Goal: Task Accomplishment & Management: Manage account settings

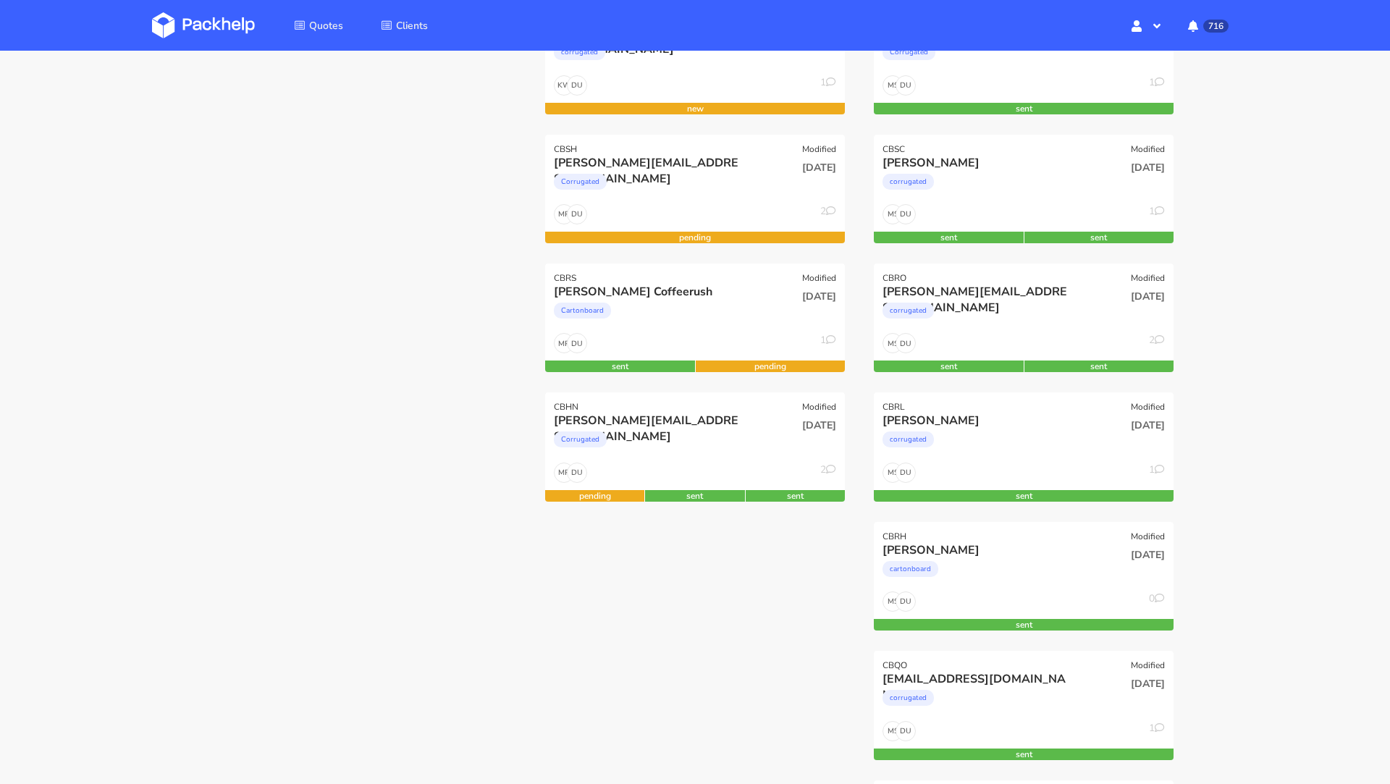
scroll to position [262, 0]
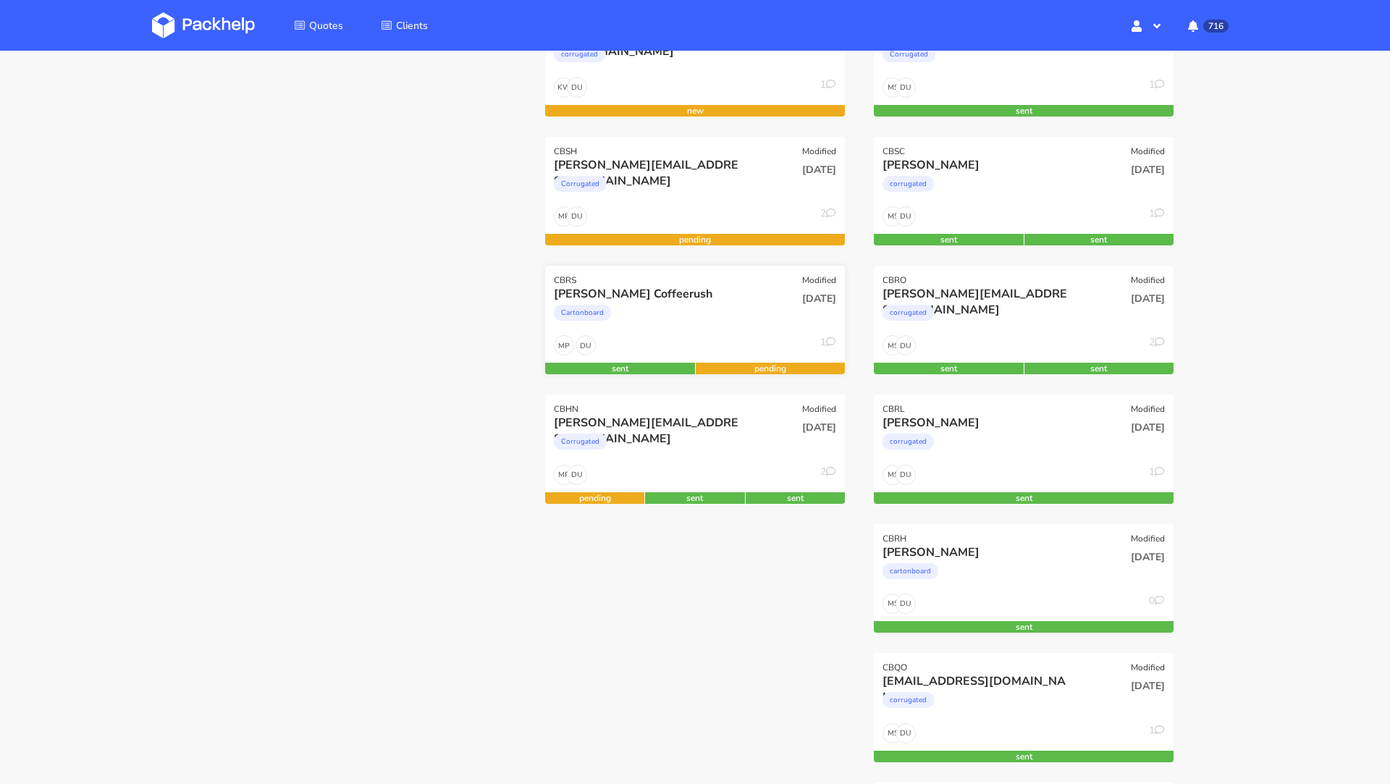
click at [691, 319] on div "Cartonboard" at bounding box center [650, 316] width 192 height 29
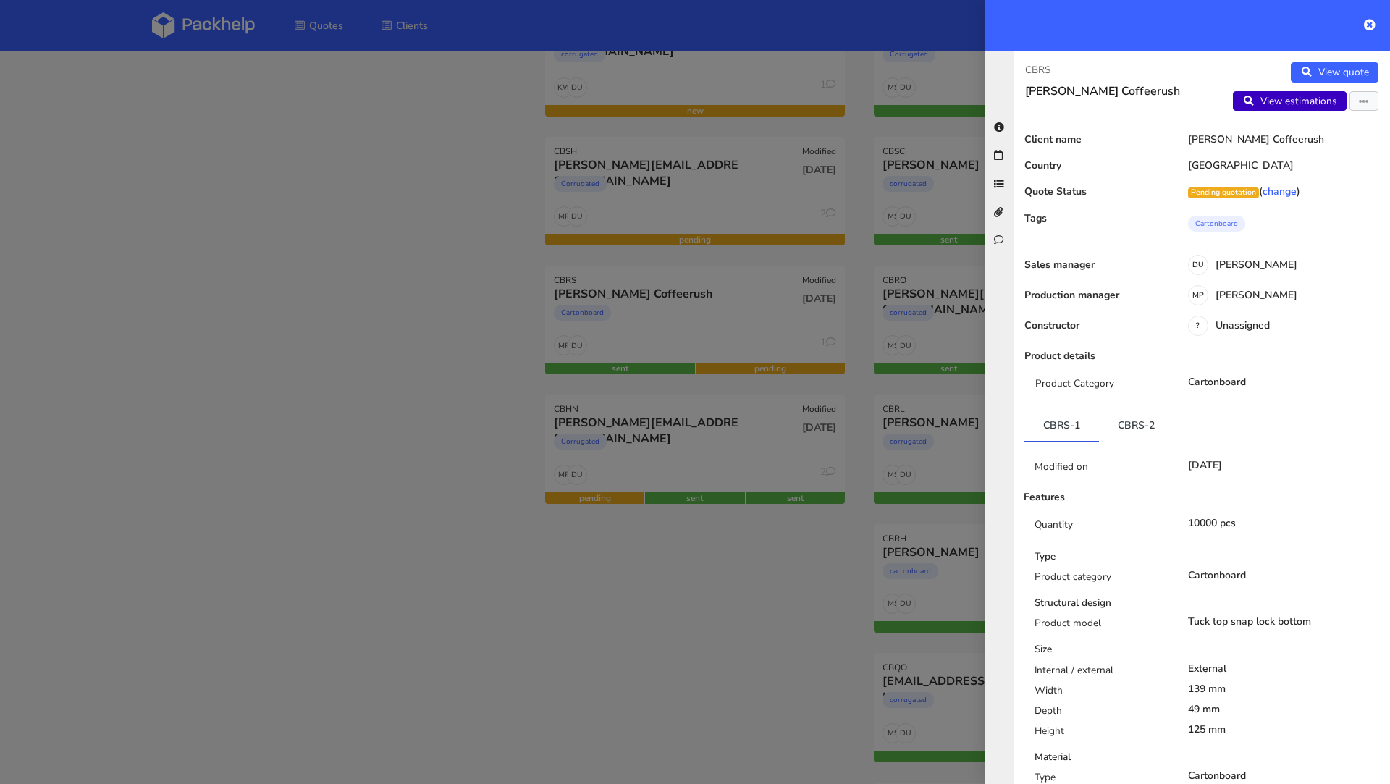
click at [1158, 108] on link "View estimations" at bounding box center [1290, 101] width 114 height 20
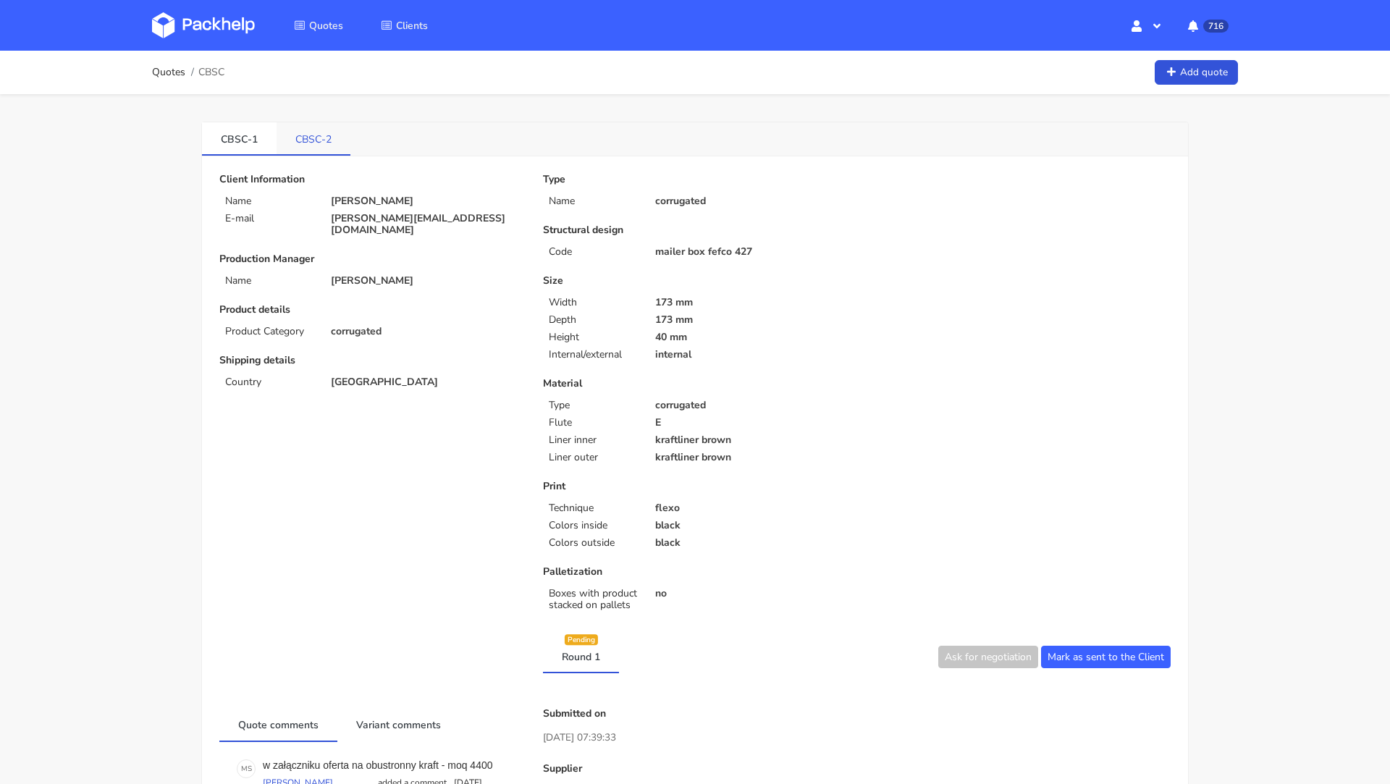
click at [307, 144] on link "CBSC-2" at bounding box center [314, 138] width 74 height 32
click at [227, 39] on link at bounding box center [214, 25] width 125 height 42
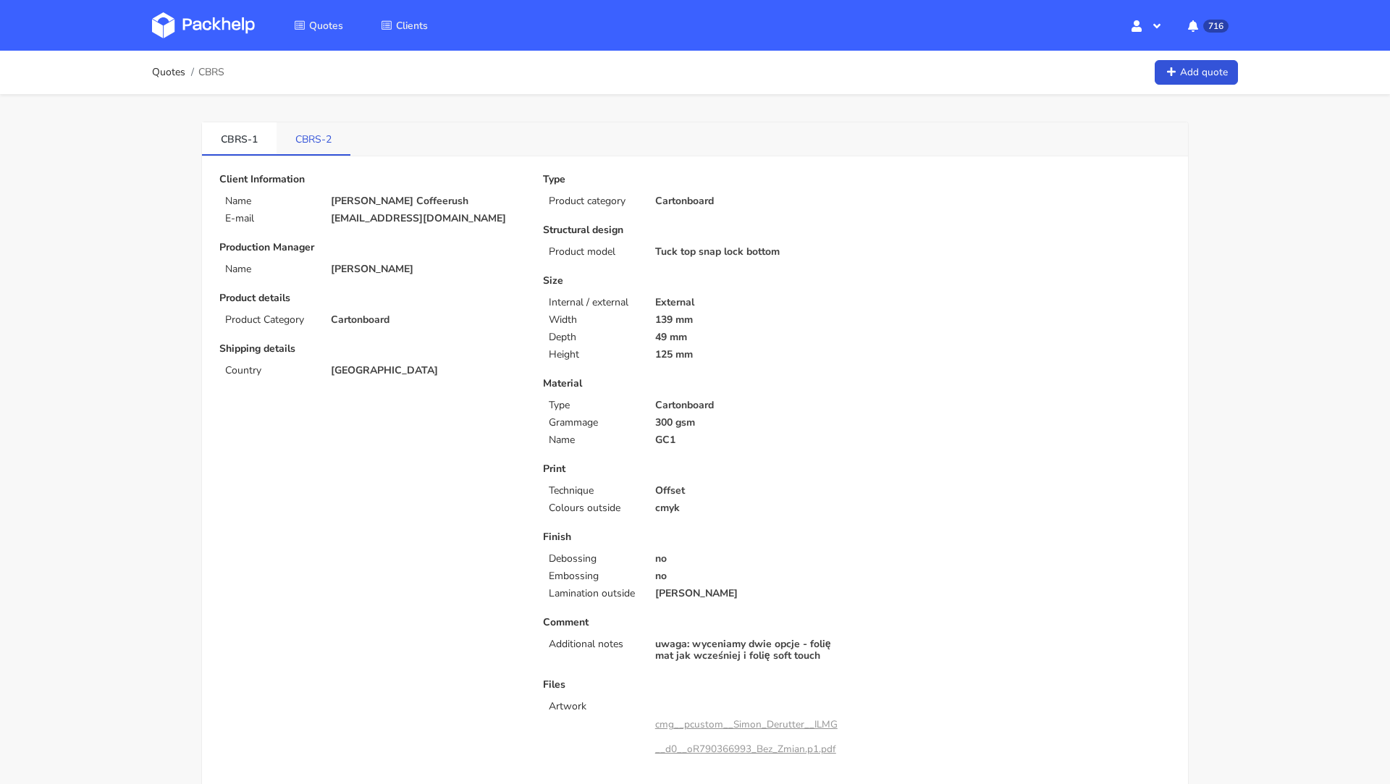
click at [332, 148] on link "CBRS-2" at bounding box center [314, 138] width 74 height 32
click at [241, 139] on link "CBRS-1" at bounding box center [239, 138] width 75 height 32
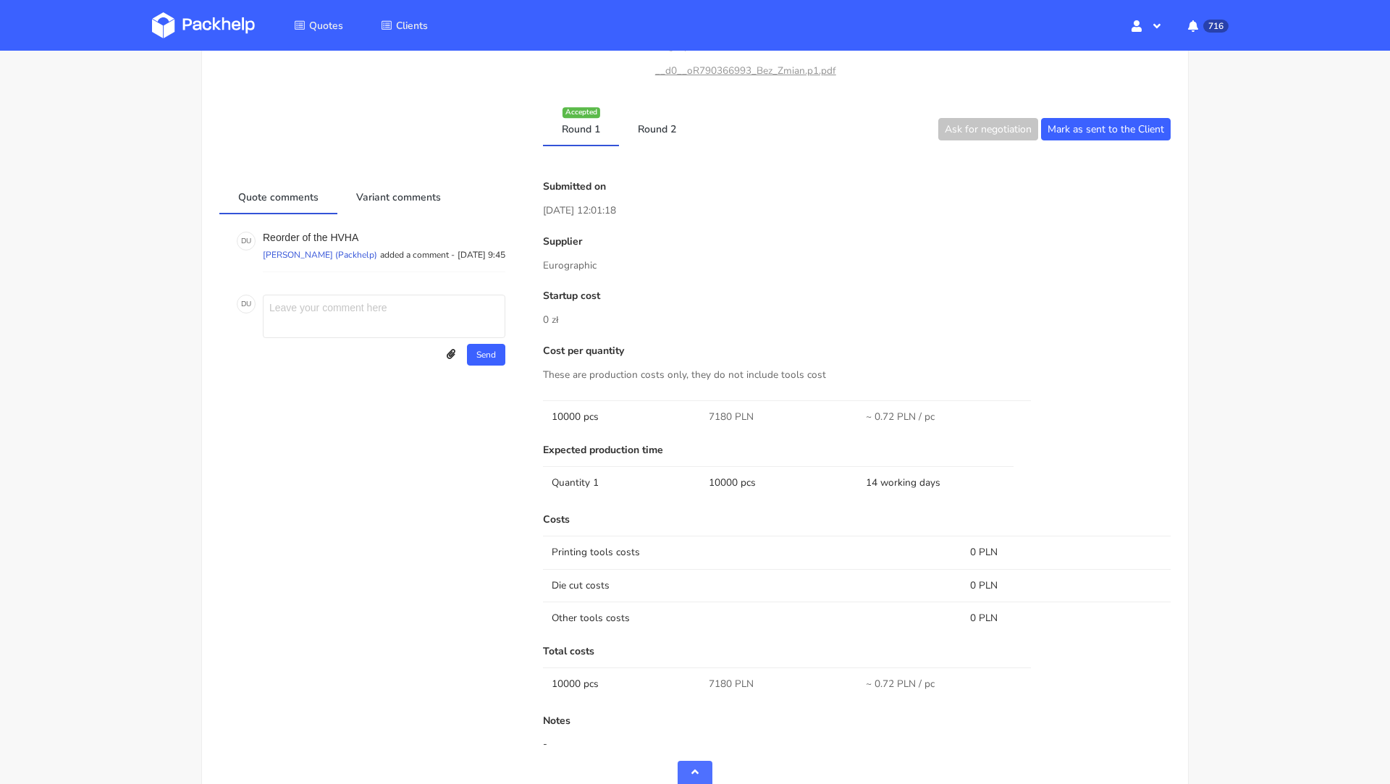
scroll to position [725, 0]
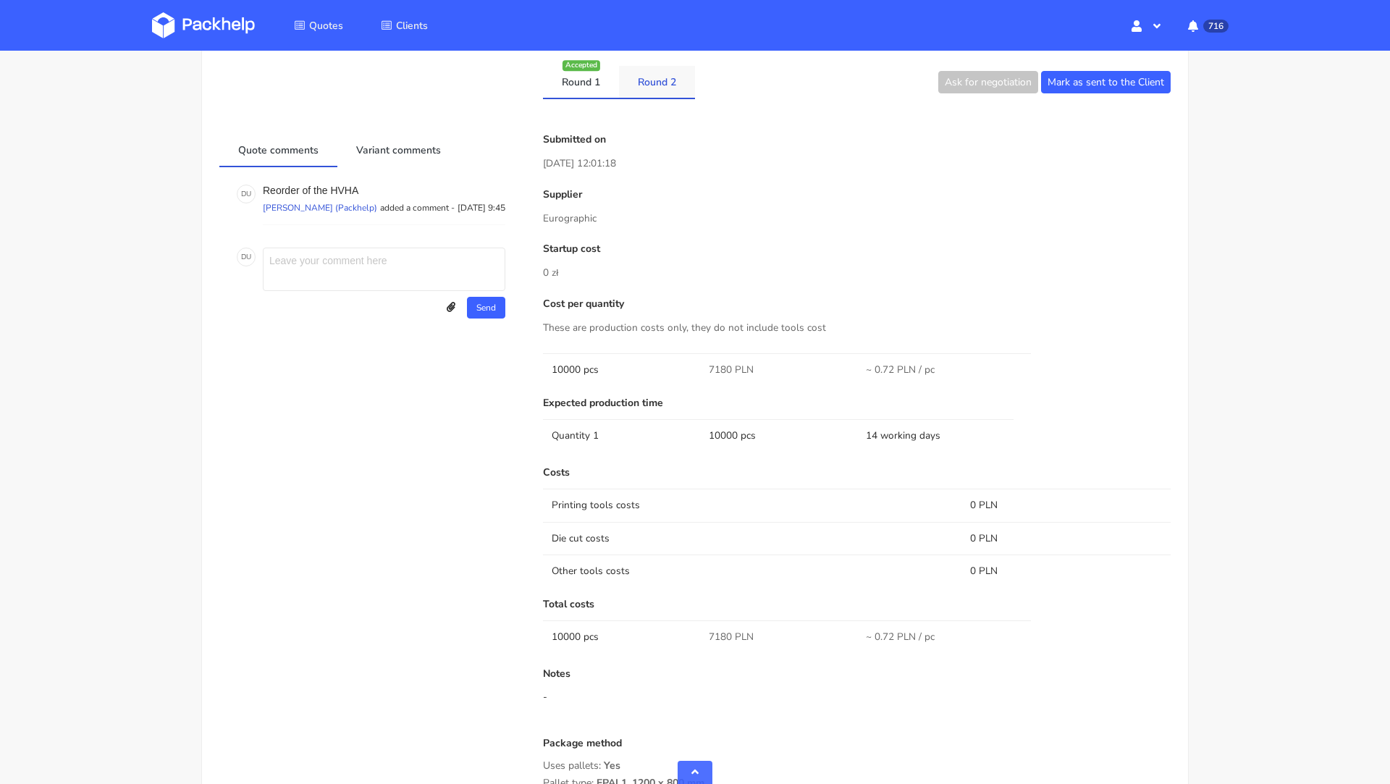
click at [667, 88] on link "Round 2" at bounding box center [657, 82] width 76 height 32
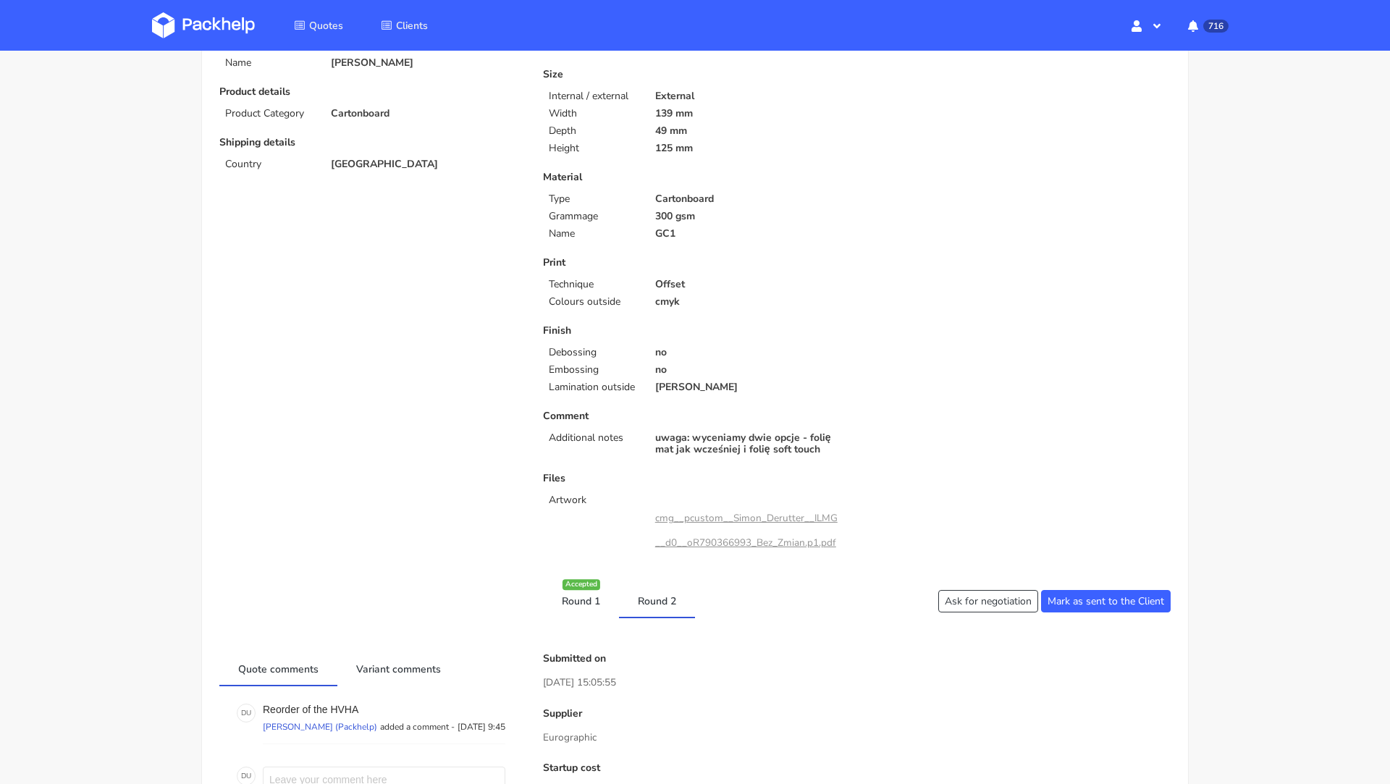
scroll to position [0, 0]
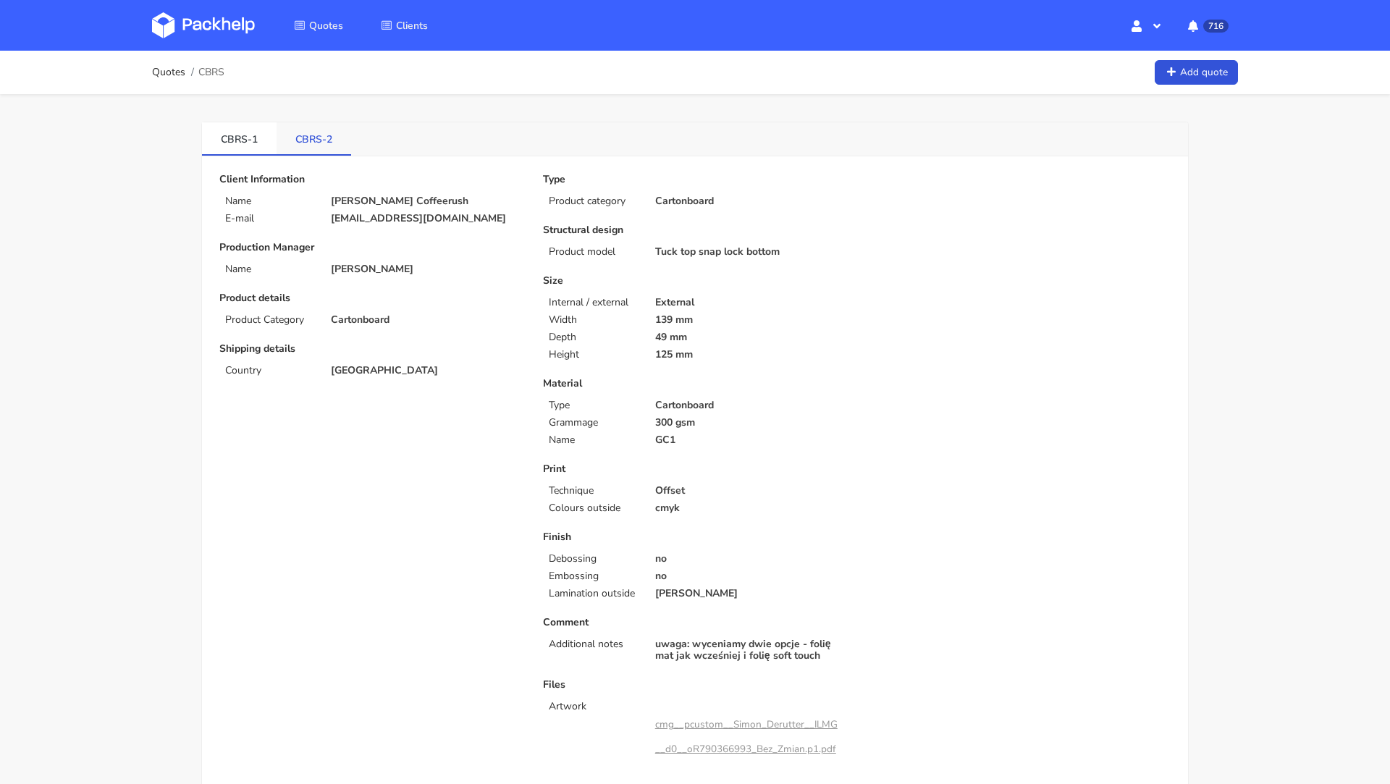
click at [314, 130] on link "CBRS-2" at bounding box center [314, 138] width 75 height 32
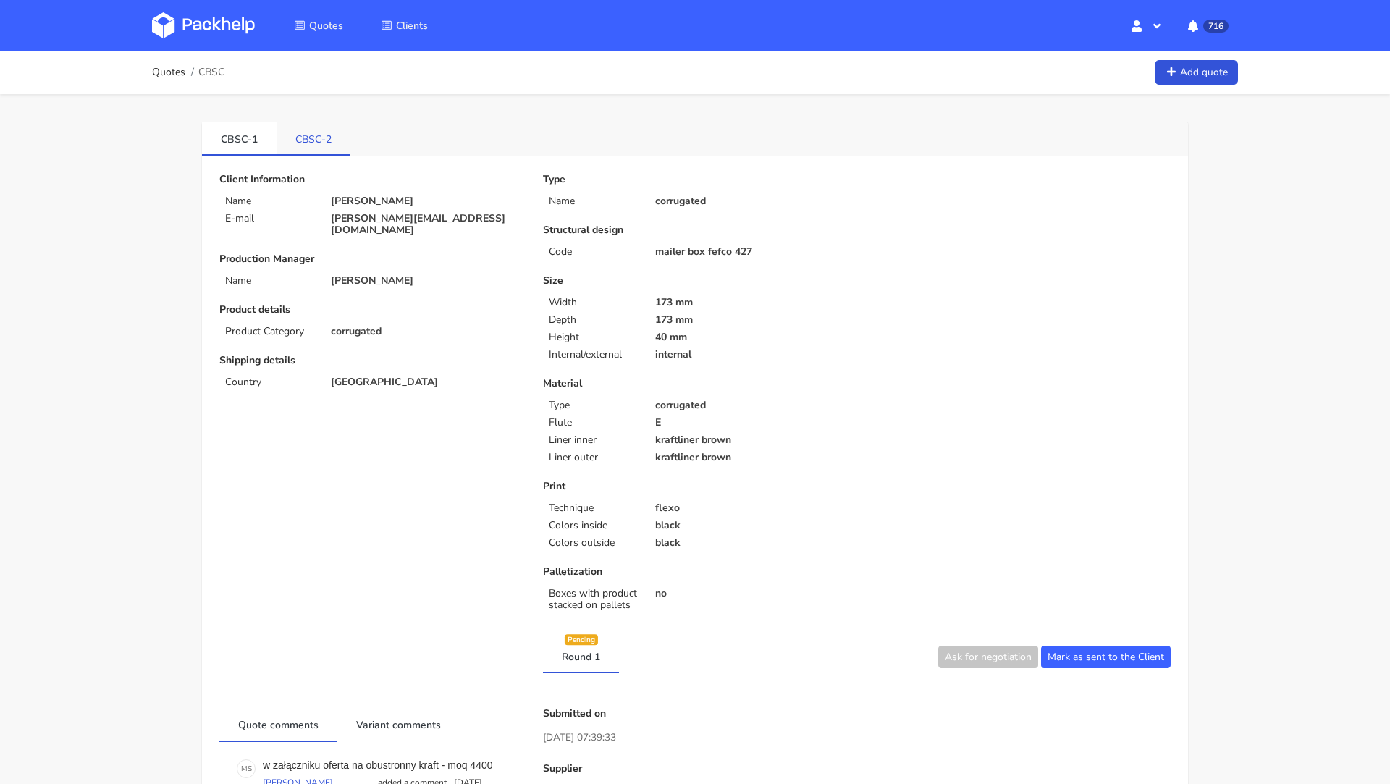
click at [300, 141] on link "CBSC-2" at bounding box center [314, 138] width 74 height 32
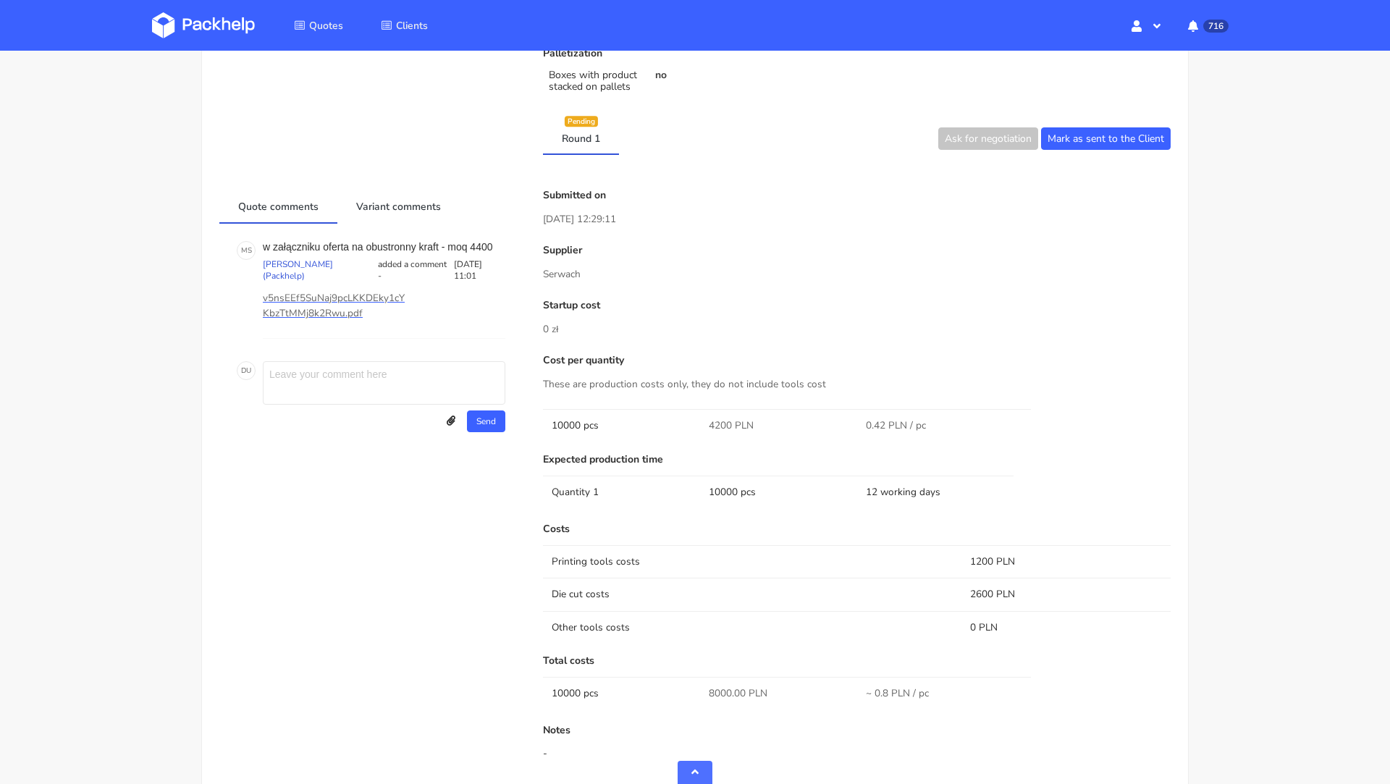
scroll to position [505, 0]
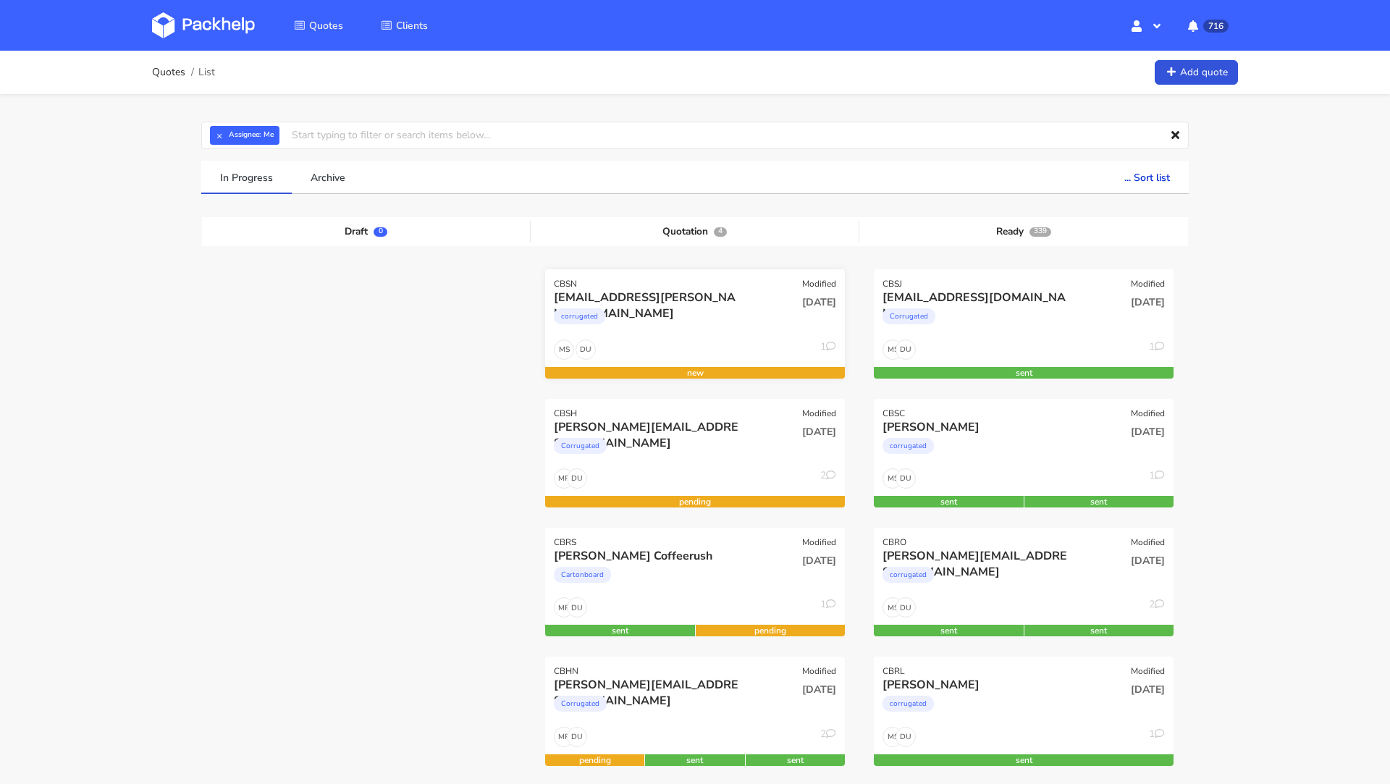
click at [719, 314] on div "corrugated" at bounding box center [650, 320] width 192 height 29
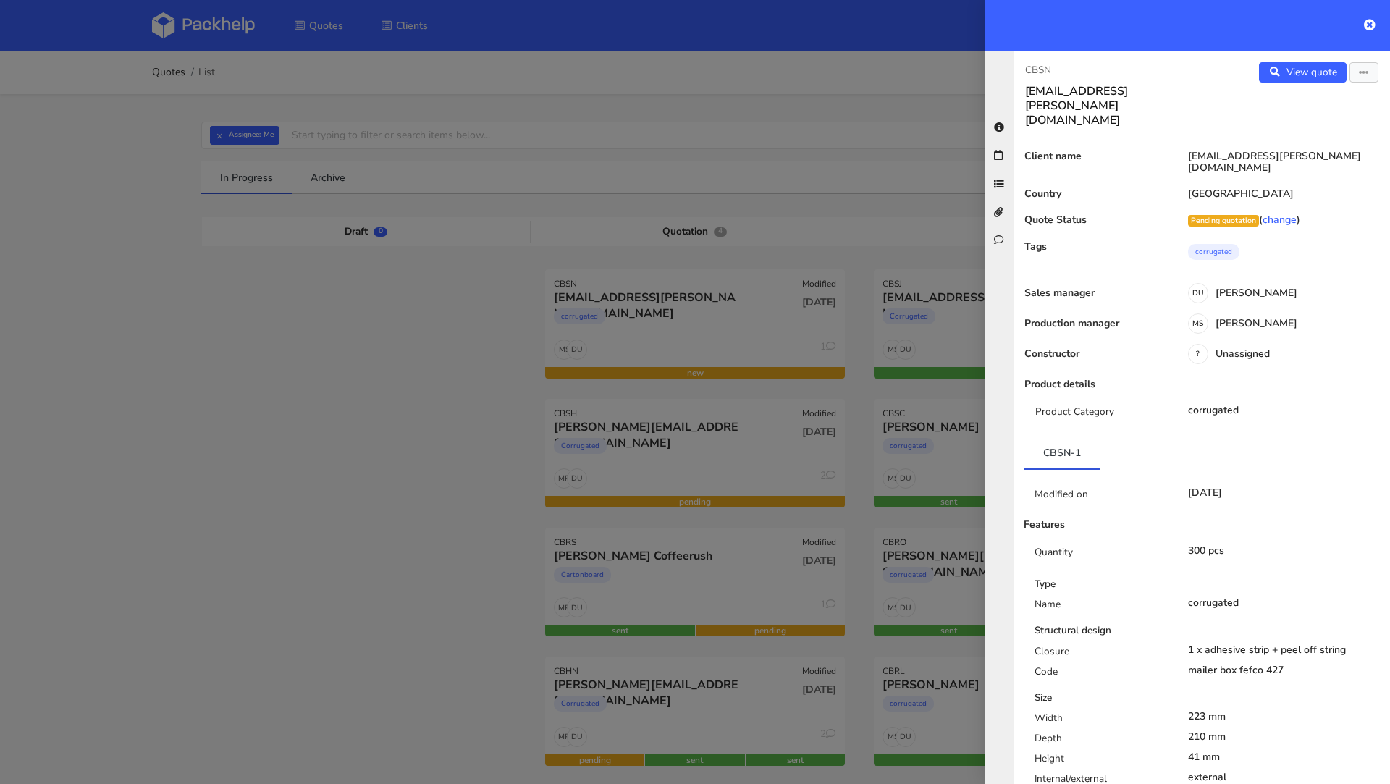
click at [1364, 83] on div "View quote Edit quote" at bounding box center [1296, 94] width 188 height 65
click at [1363, 77] on icon "button" at bounding box center [1364, 73] width 10 height 10
click at [1304, 99] on link "Edit quote" at bounding box center [1316, 101] width 127 height 24
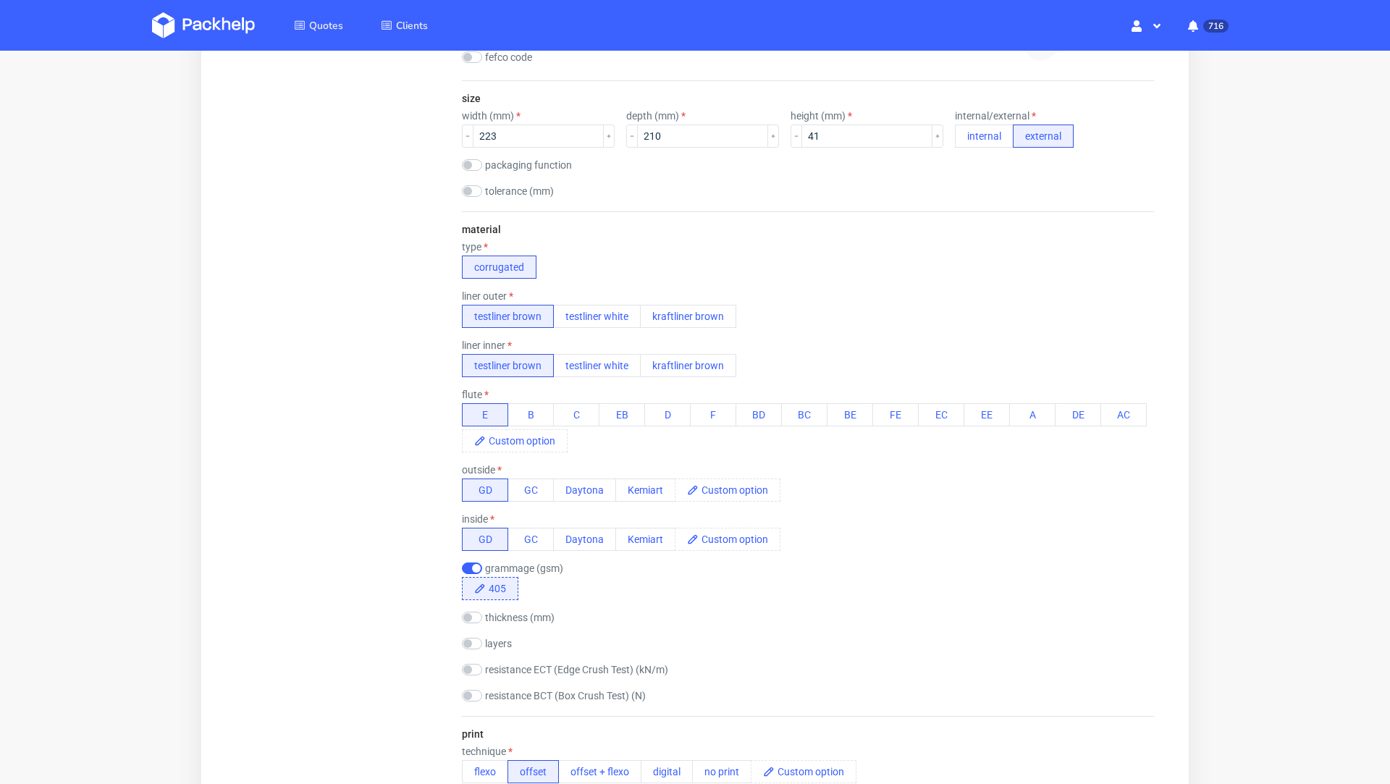
scroll to position [479, 0]
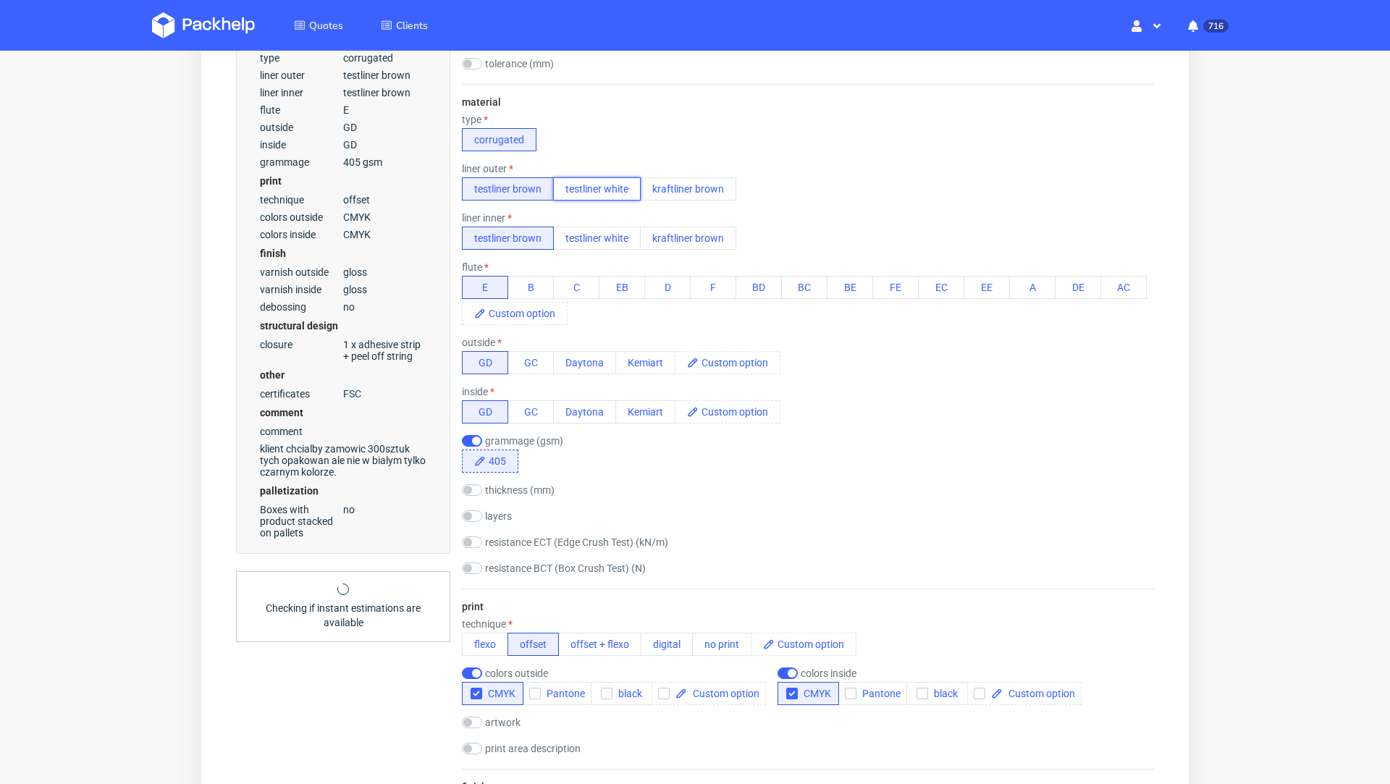
click at [589, 193] on button "testliner white" at bounding box center [597, 188] width 88 height 23
click at [593, 222] on div "liner inner" at bounding box center [599, 218] width 274 height 12
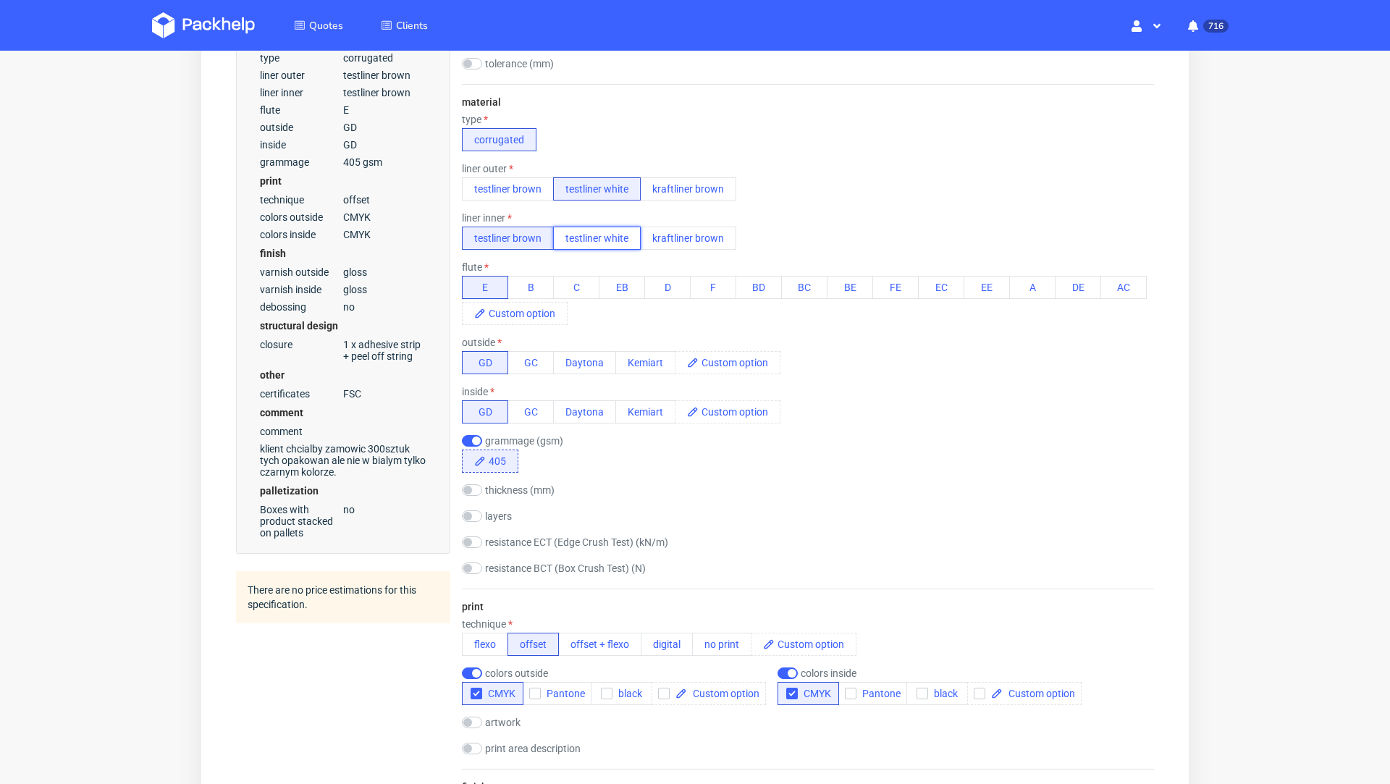
click at [594, 238] on button "testliner white" at bounding box center [597, 238] width 88 height 23
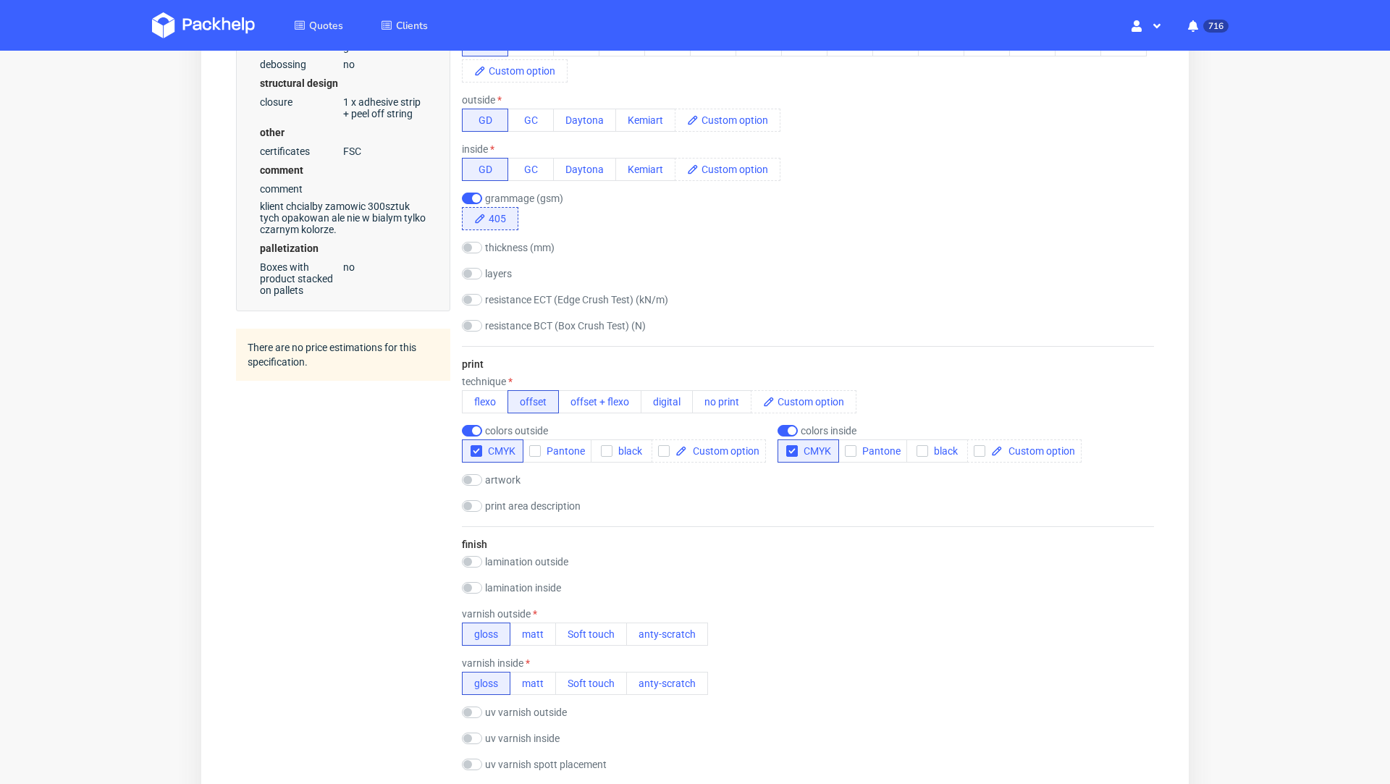
scroll to position [0, 0]
click at [661, 400] on button "digital" at bounding box center [667, 401] width 52 height 23
click at [473, 428] on input "checkbox" at bounding box center [472, 431] width 20 height 12
checkbox input "false"
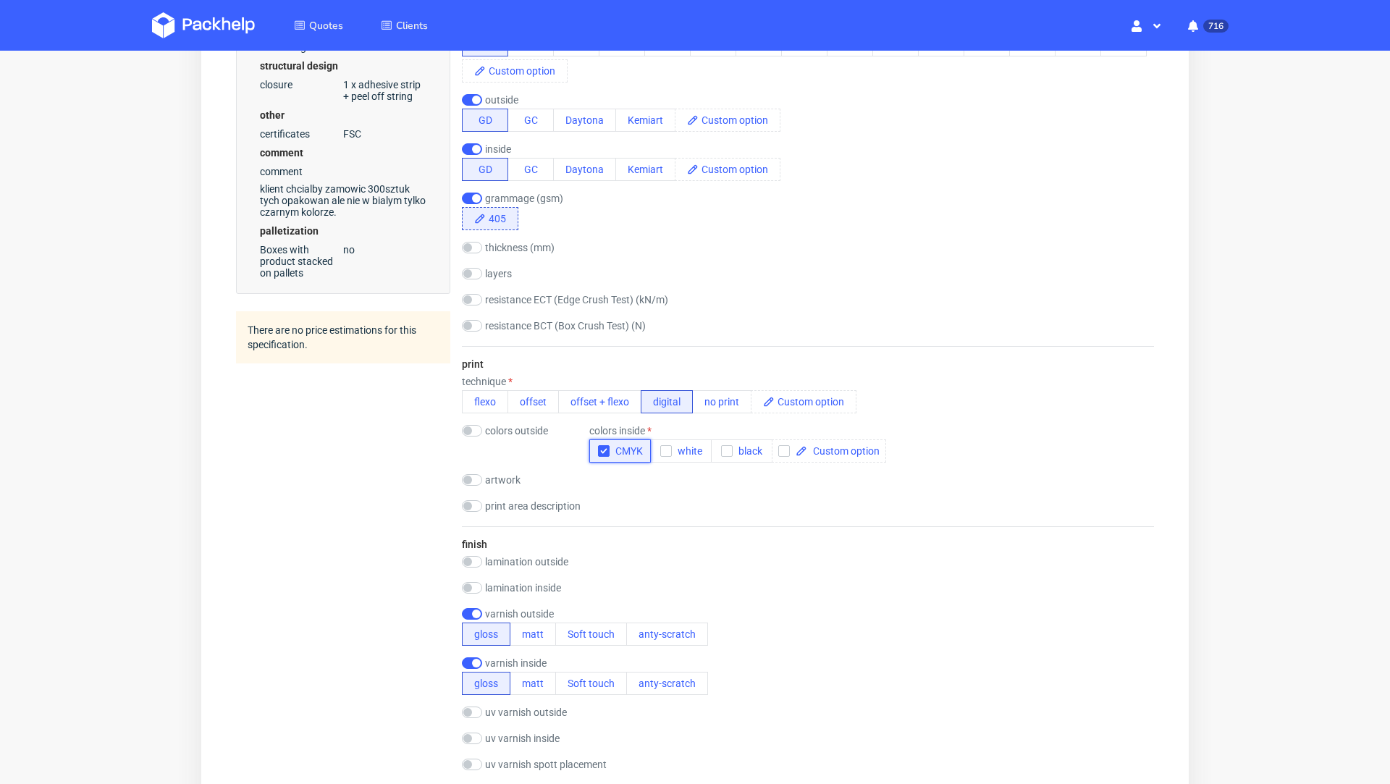
click at [626, 457] on button "CMYK" at bounding box center [620, 450] width 62 height 23
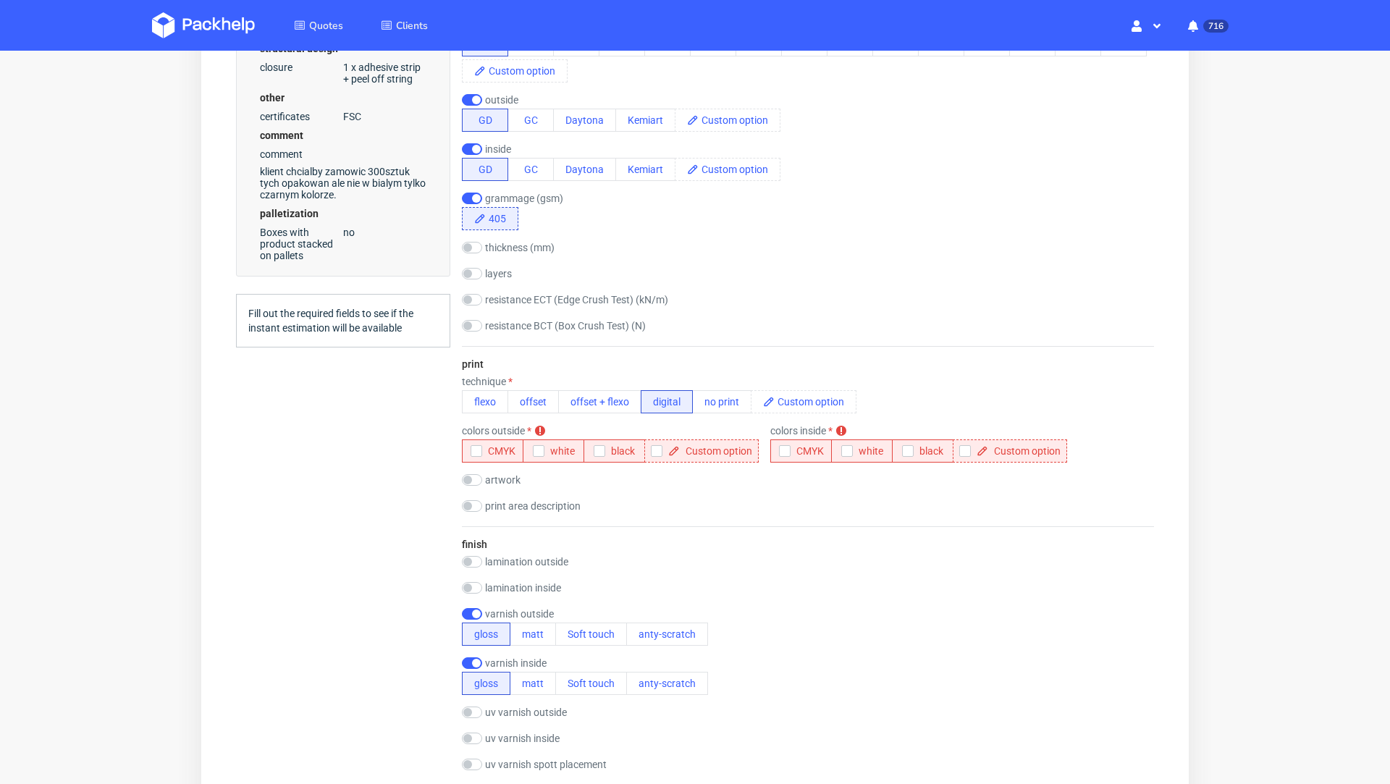
click at [319, 440] on div "Summary Client sven.klein@true-skin.de sven.klein@true-skin.de Country and post…" at bounding box center [343, 567] width 214 height 2277
click at [471, 97] on input "checkbox" at bounding box center [472, 100] width 20 height 12
checkbox input "false"
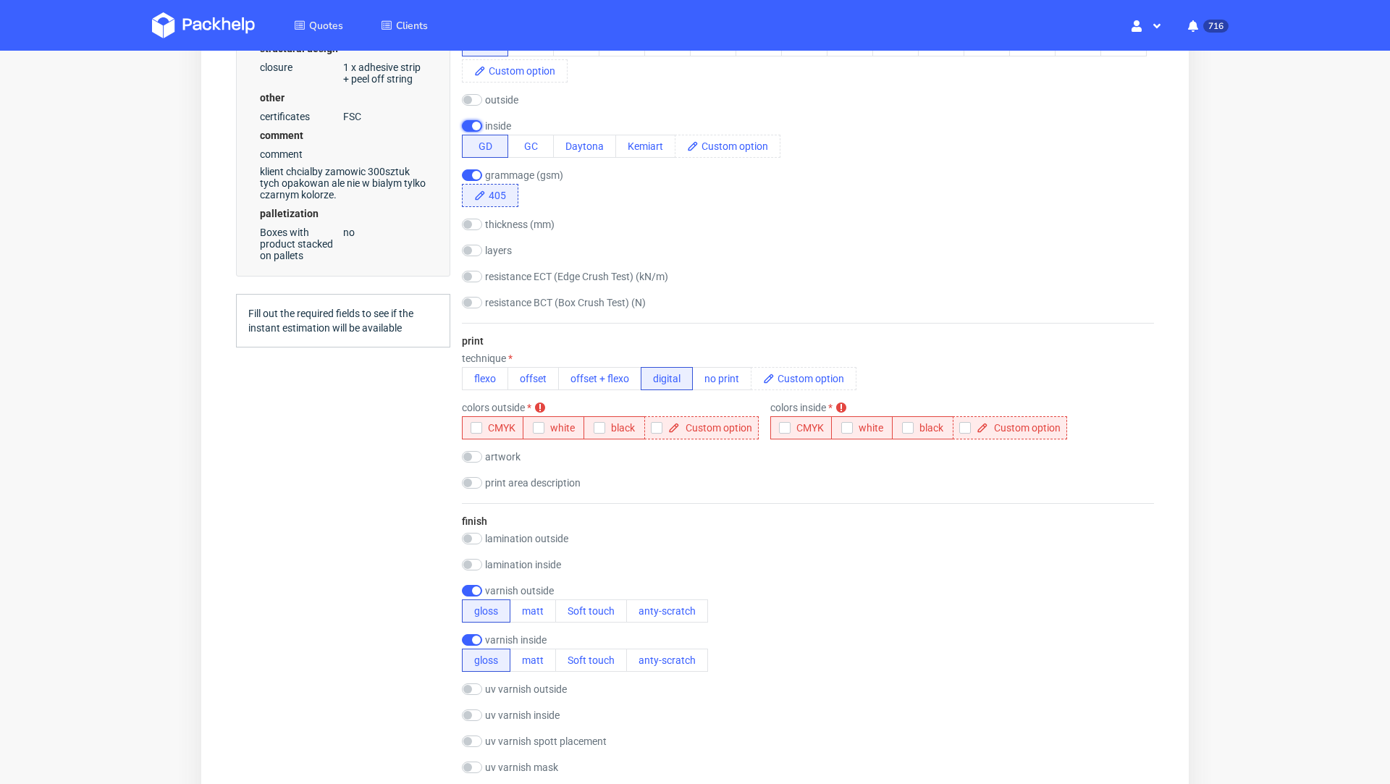
click at [474, 124] on input "checkbox" at bounding box center [472, 126] width 20 height 12
checkbox input "false"
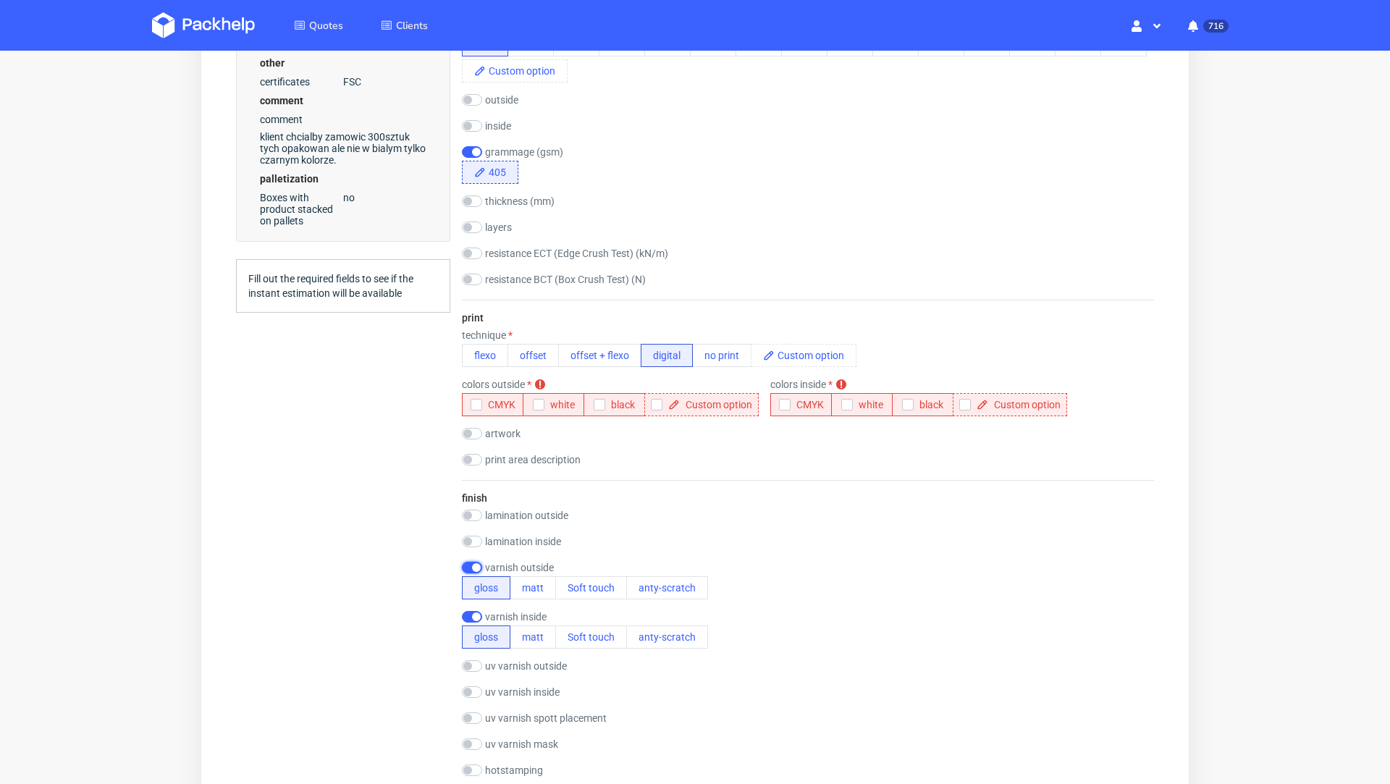
click at [470, 568] on input "checkbox" at bounding box center [472, 568] width 20 height 12
click at [474, 566] on input "checkbox" at bounding box center [472, 568] width 20 height 12
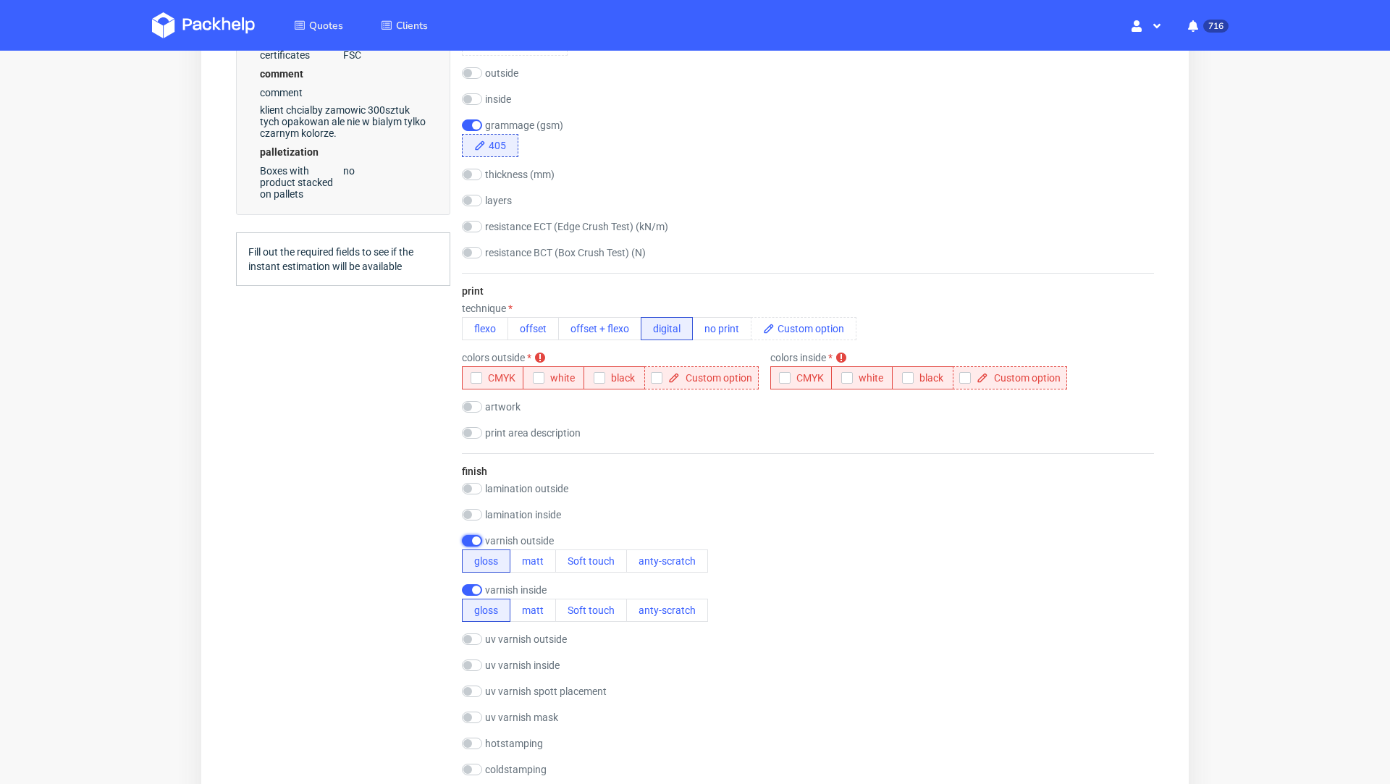
scroll to position [752, 0]
click at [471, 532] on input "checkbox" at bounding box center [472, 537] width 20 height 12
checkbox input "false"
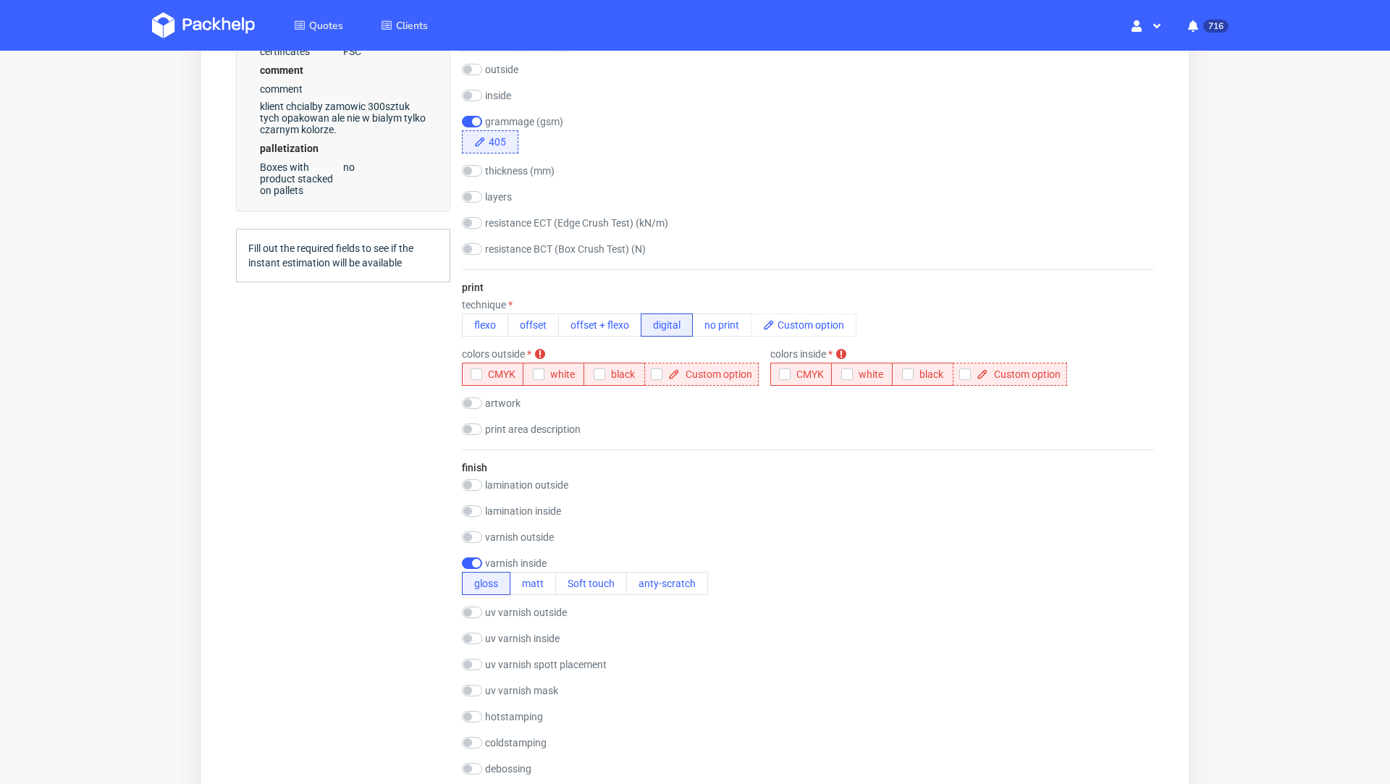
click at [461, 561] on form "type name corrugated code mailer box fefco 427 fefco code size width (mm) 223 d…" at bounding box center [808, 483] width 750 height 1977
click at [462, 563] on input "checkbox" at bounding box center [472, 564] width 20 height 12
checkbox input "false"
click at [392, 571] on div "Summary Client sven.klein@true-skin.de sven.klein@true-skin.de Country and post…" at bounding box center [343, 490] width 214 height 2184
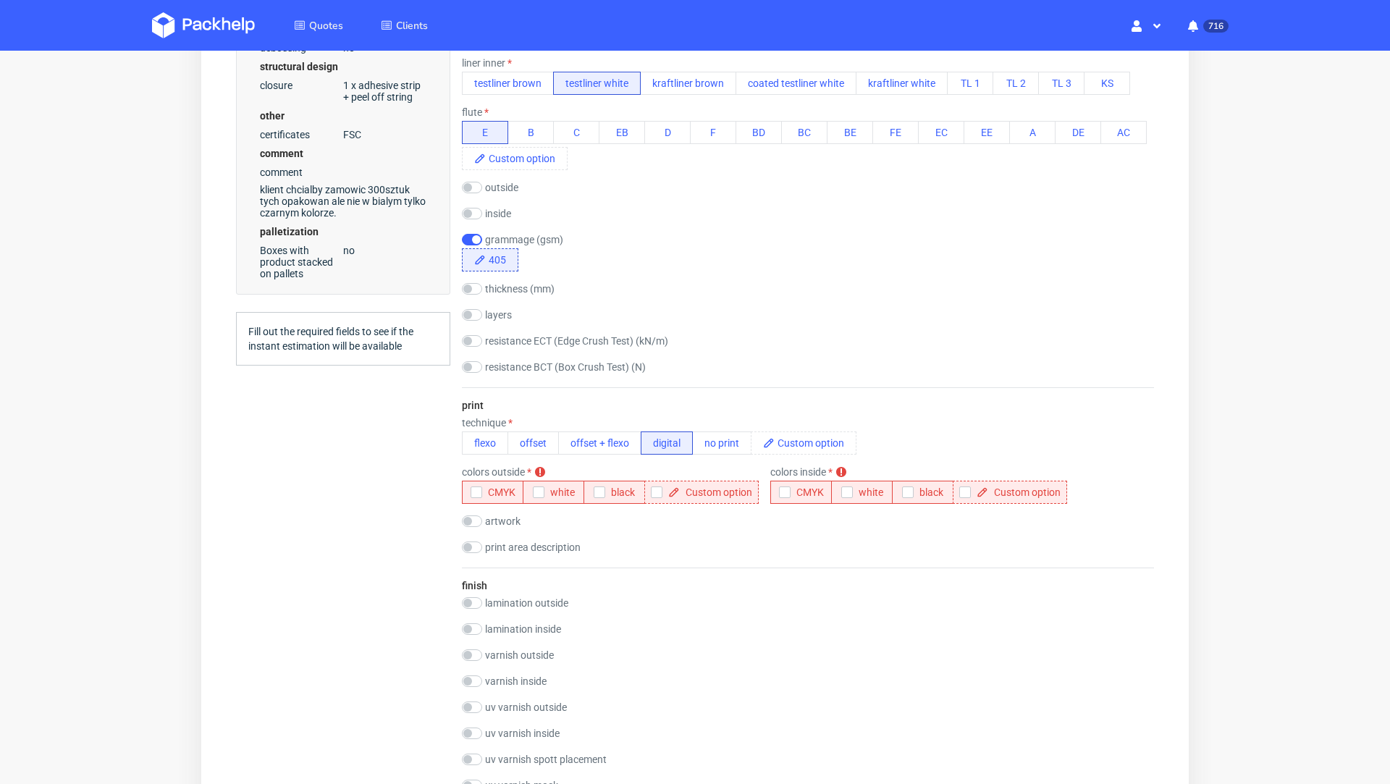
scroll to position [619, 0]
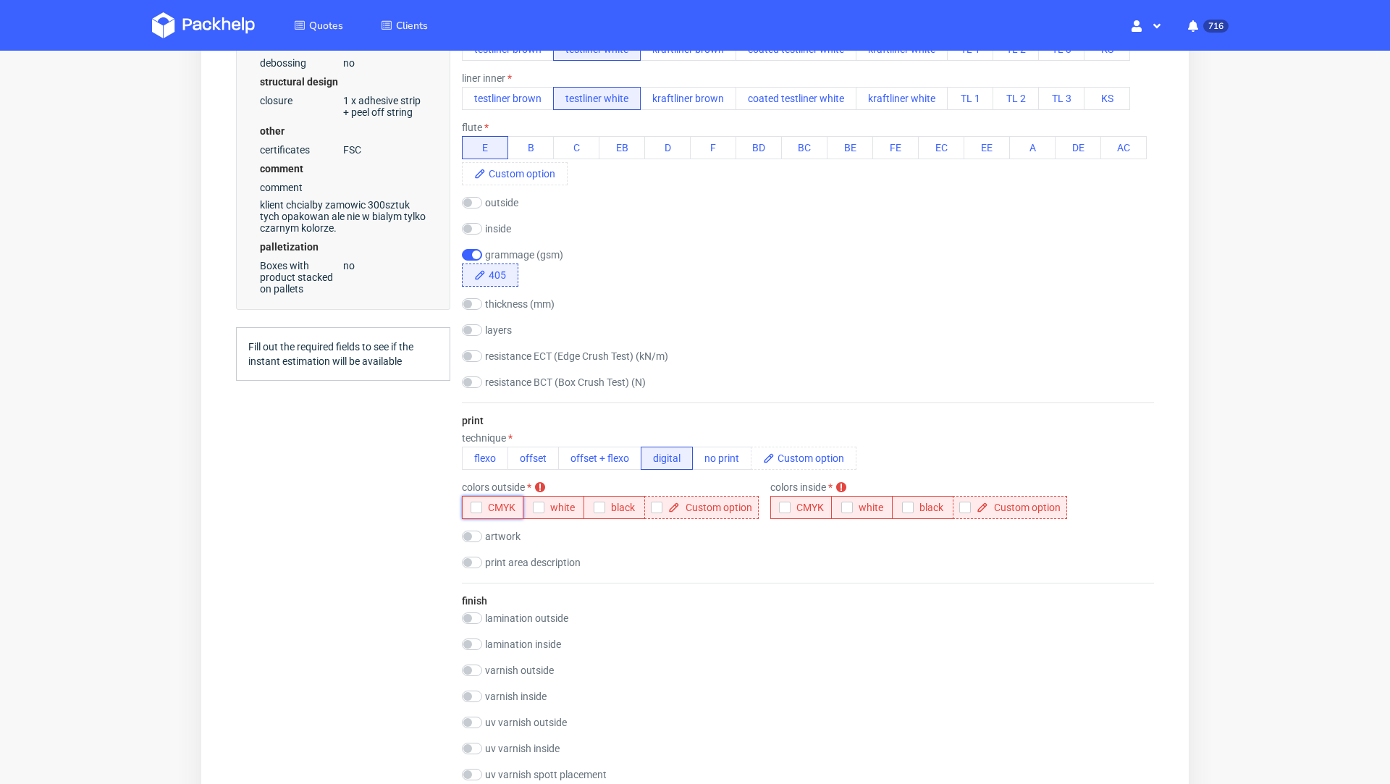
click at [481, 502] on div "button" at bounding box center [477, 508] width 12 height 12
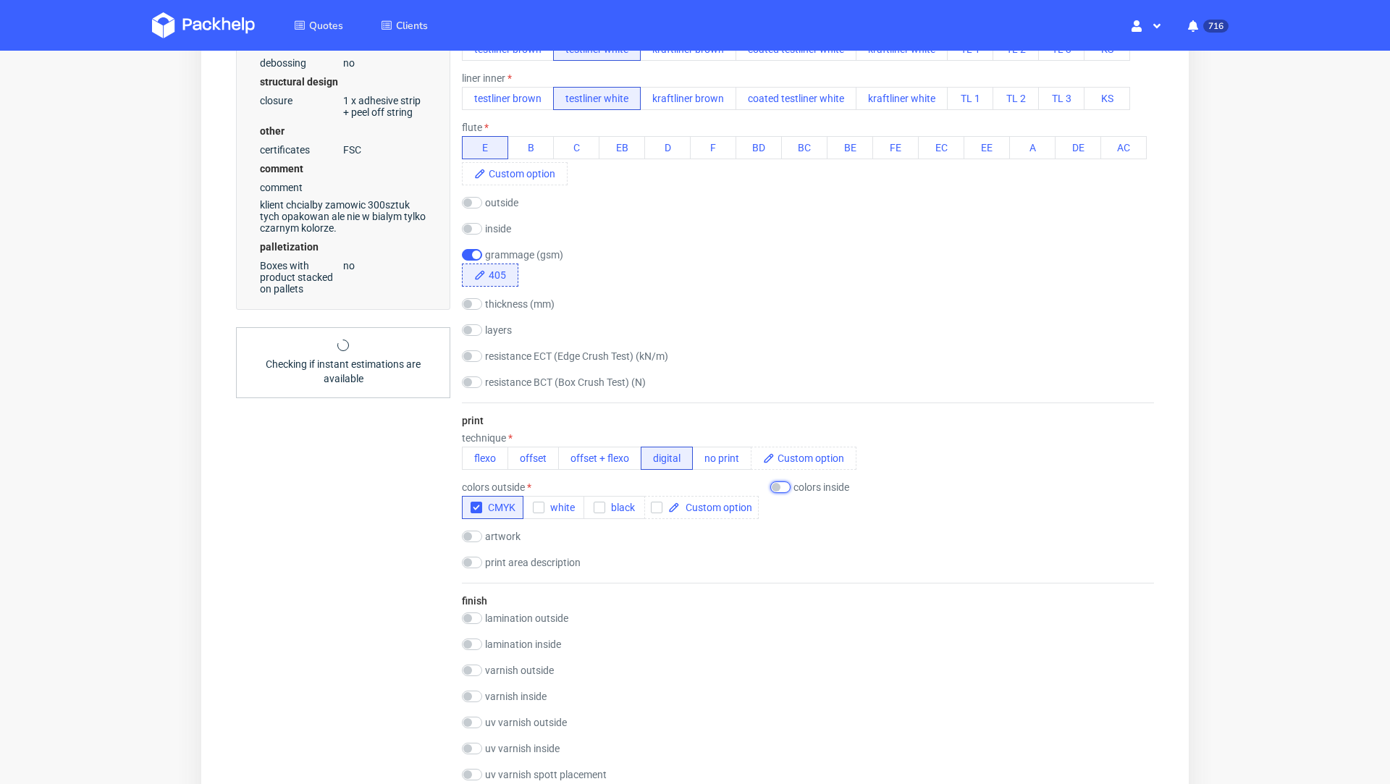
click at [783, 484] on input "checkbox" at bounding box center [780, 487] width 20 height 12
checkbox input "true"
click at [305, 502] on div "Summary Client sven.klein@true-skin.de sven.klein@true-skin.de Country and post…" at bounding box center [343, 624] width 214 height 2184
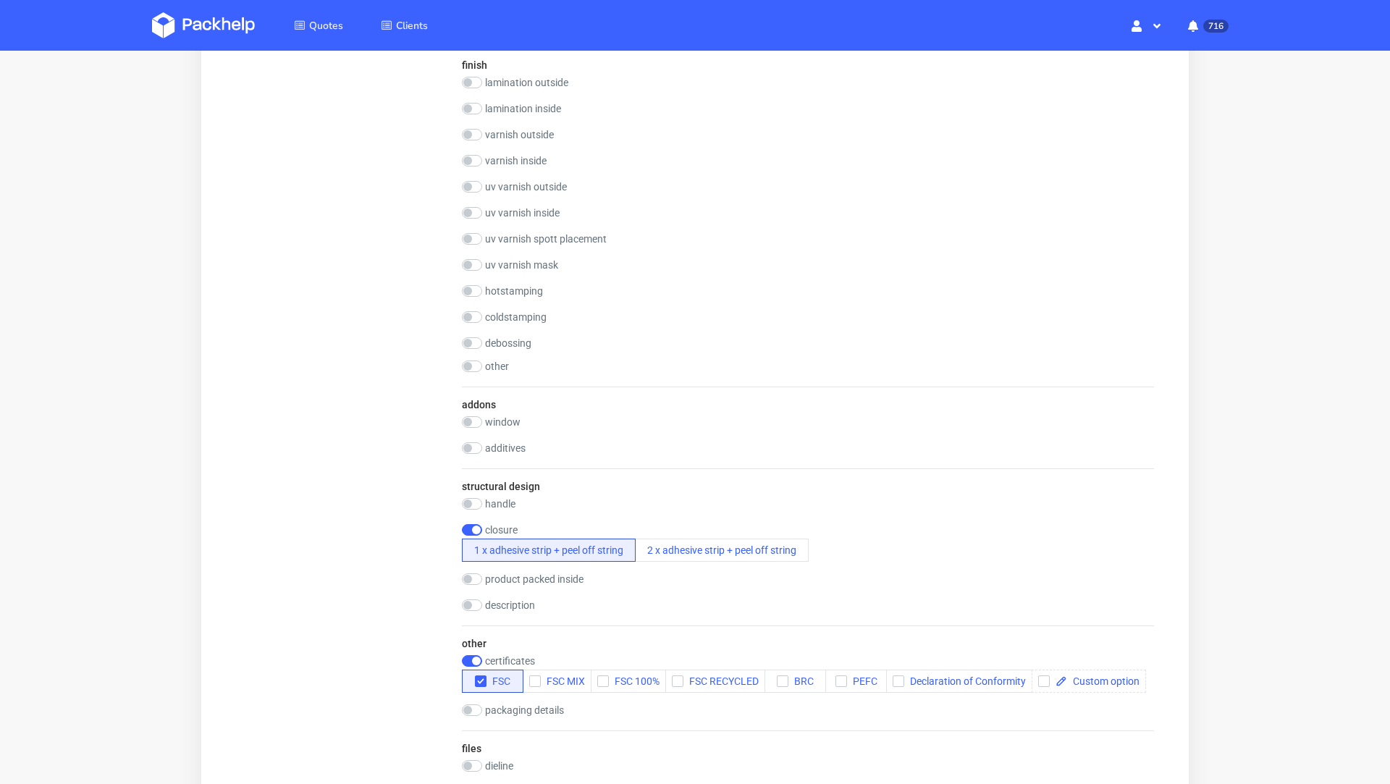
scroll to position [1729, 0]
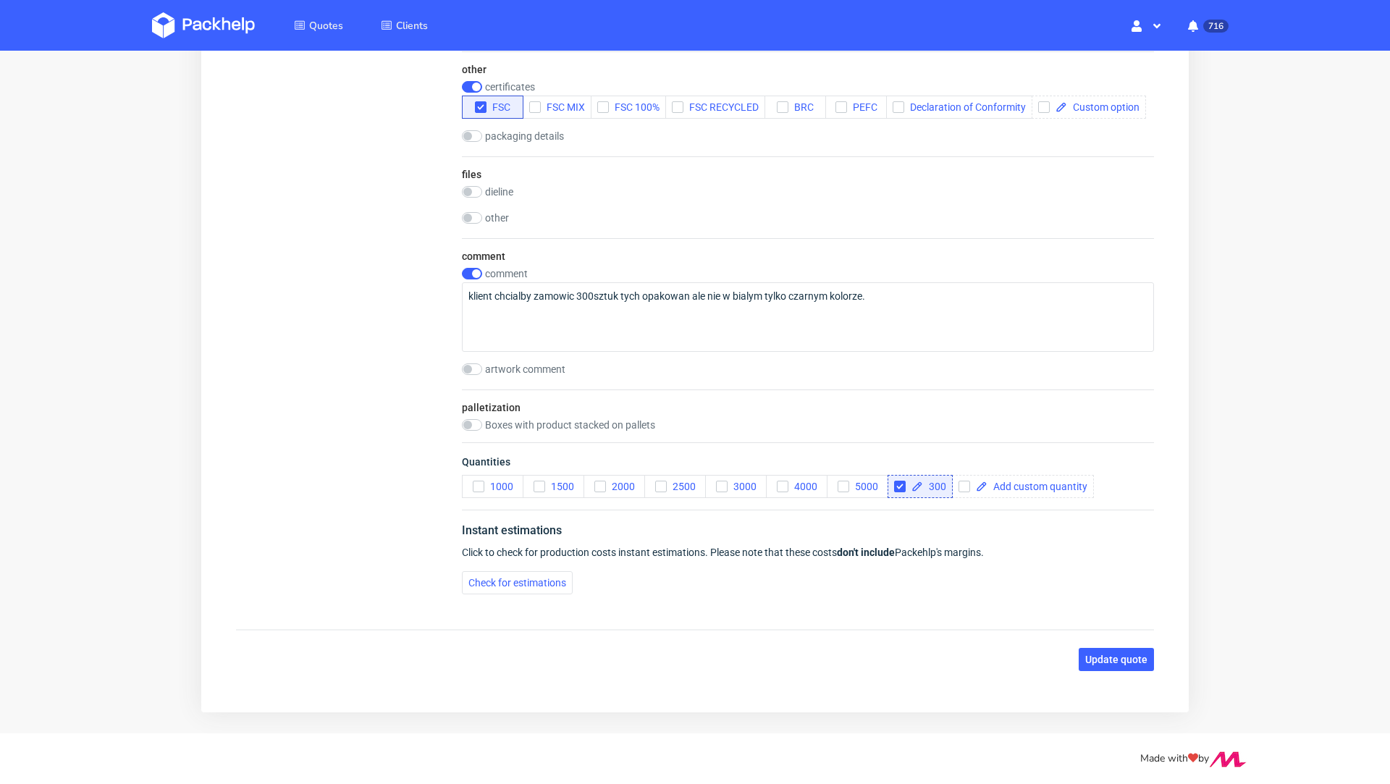
click at [1080, 671] on button "Update quote" at bounding box center [1116, 659] width 75 height 23
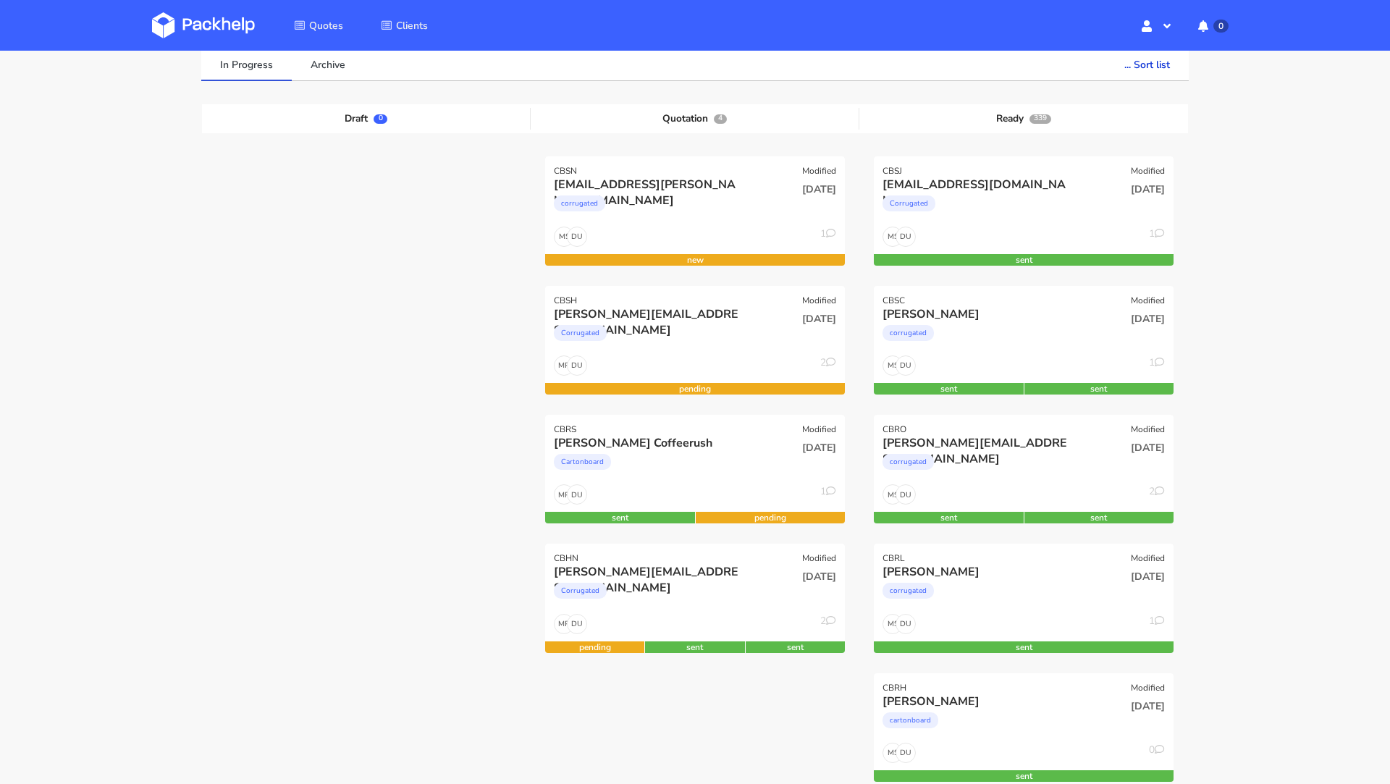
scroll to position [137, 0]
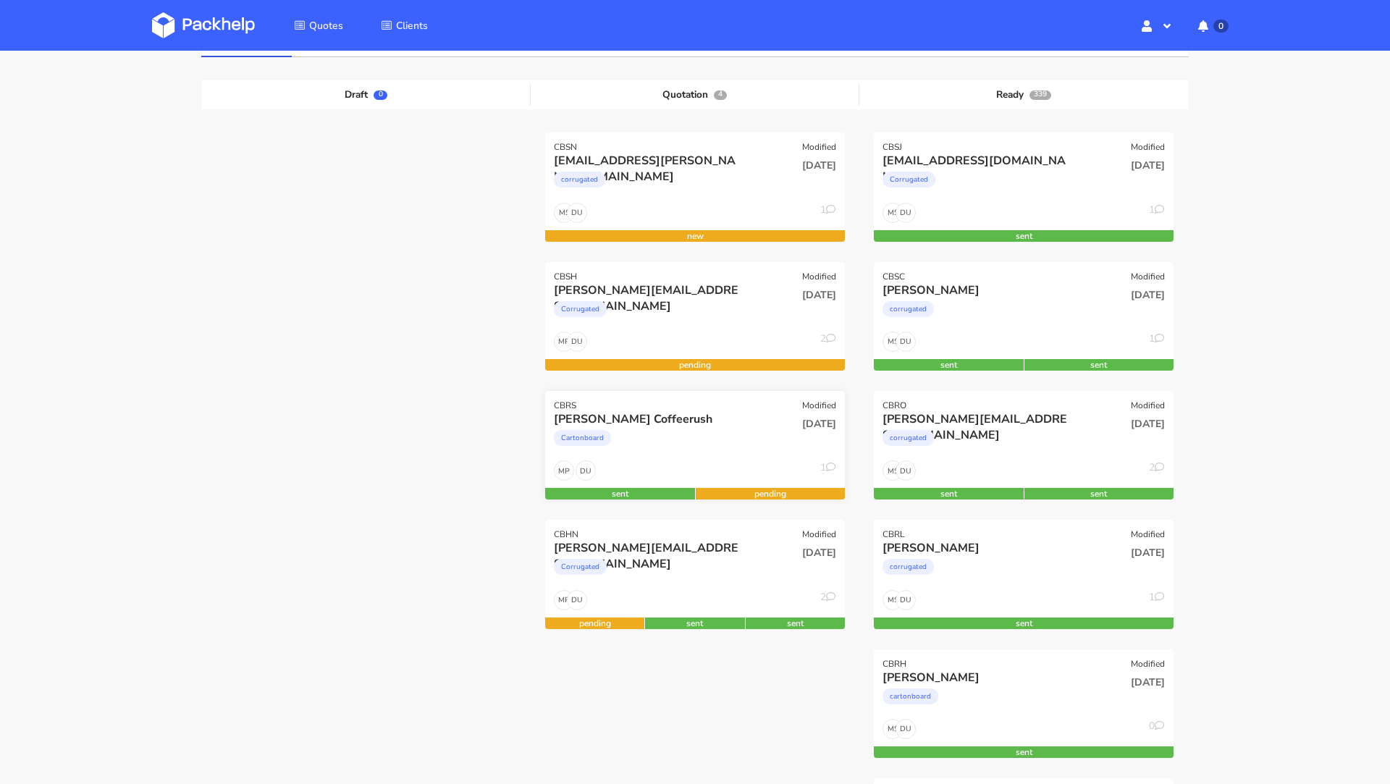
click at [681, 409] on div "CBRS Modified" at bounding box center [695, 401] width 300 height 20
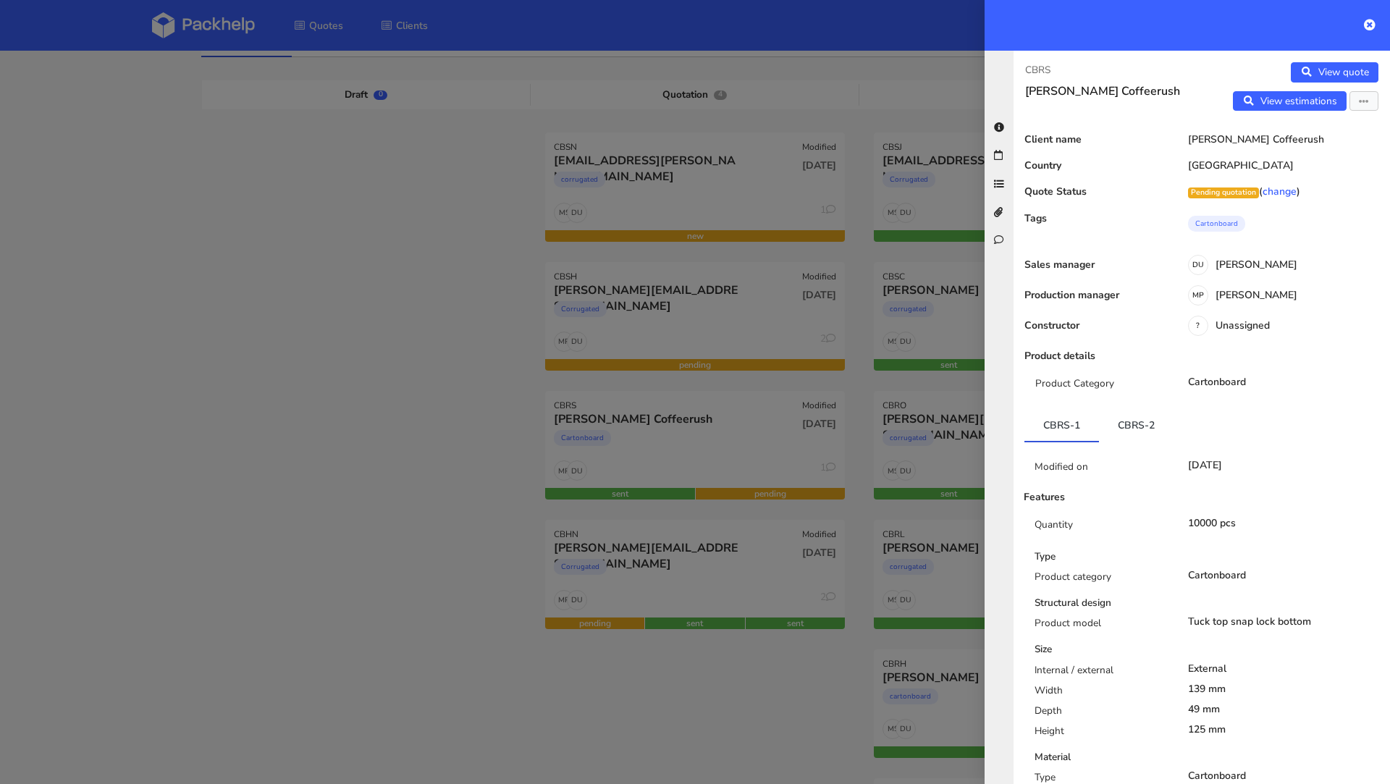
scroll to position [14, 0]
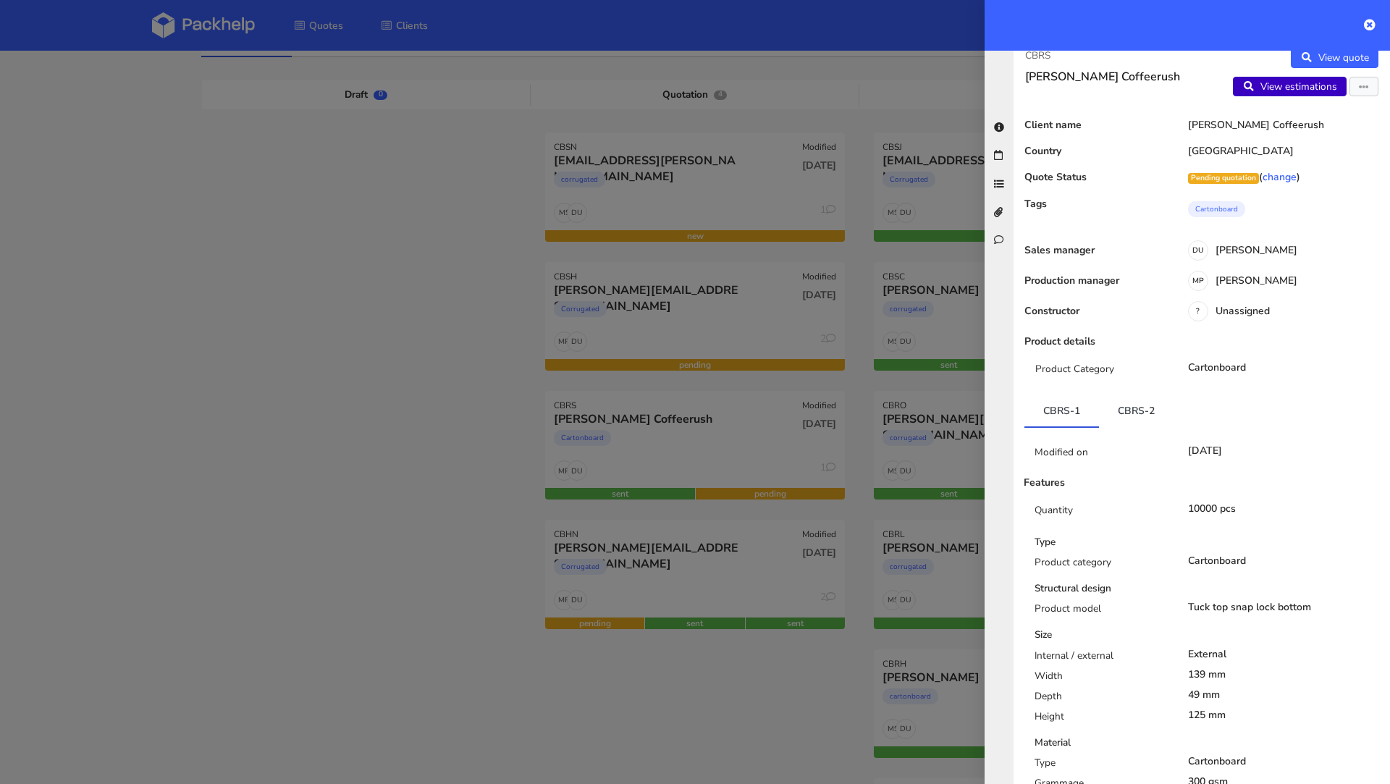
click at [1282, 90] on link "View estimations" at bounding box center [1290, 87] width 114 height 20
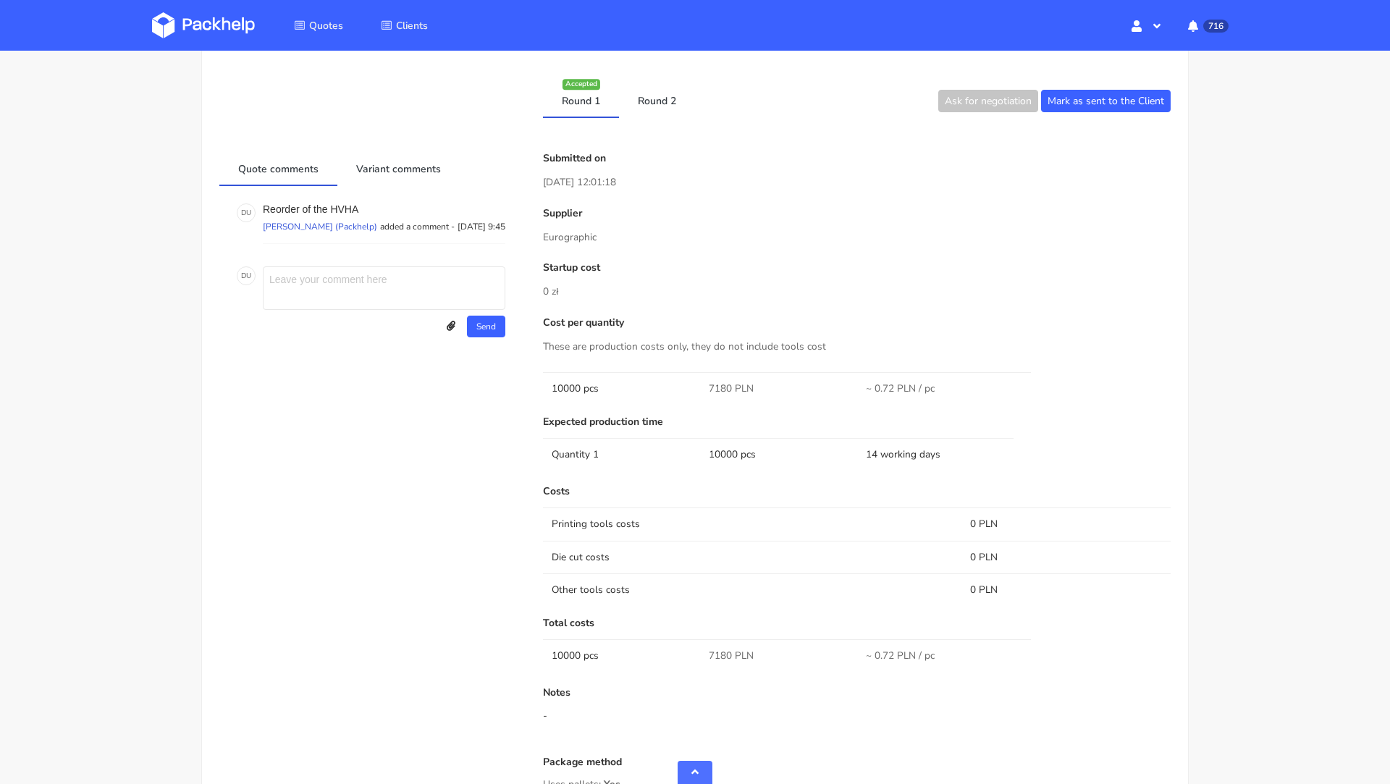
scroll to position [728, 0]
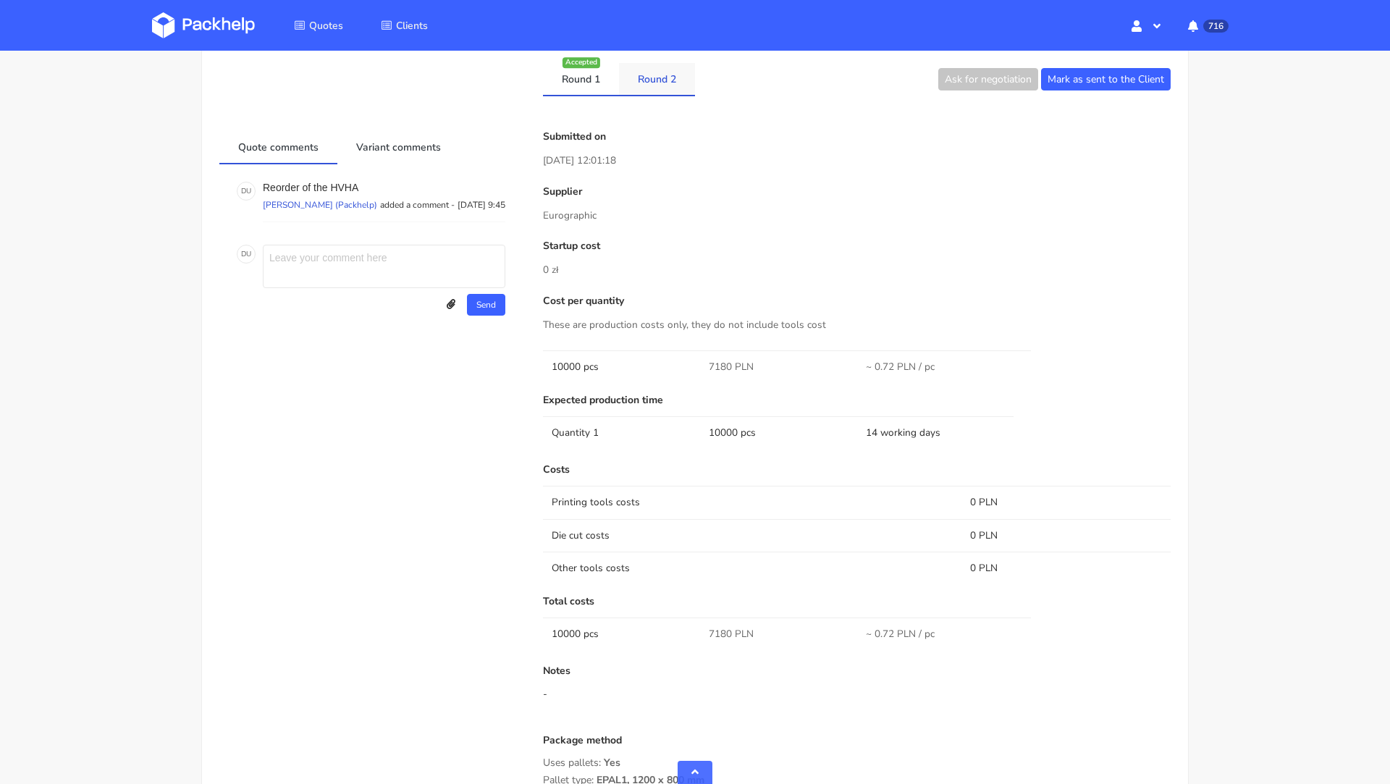
click at [651, 81] on link "Round 2" at bounding box center [657, 79] width 76 height 32
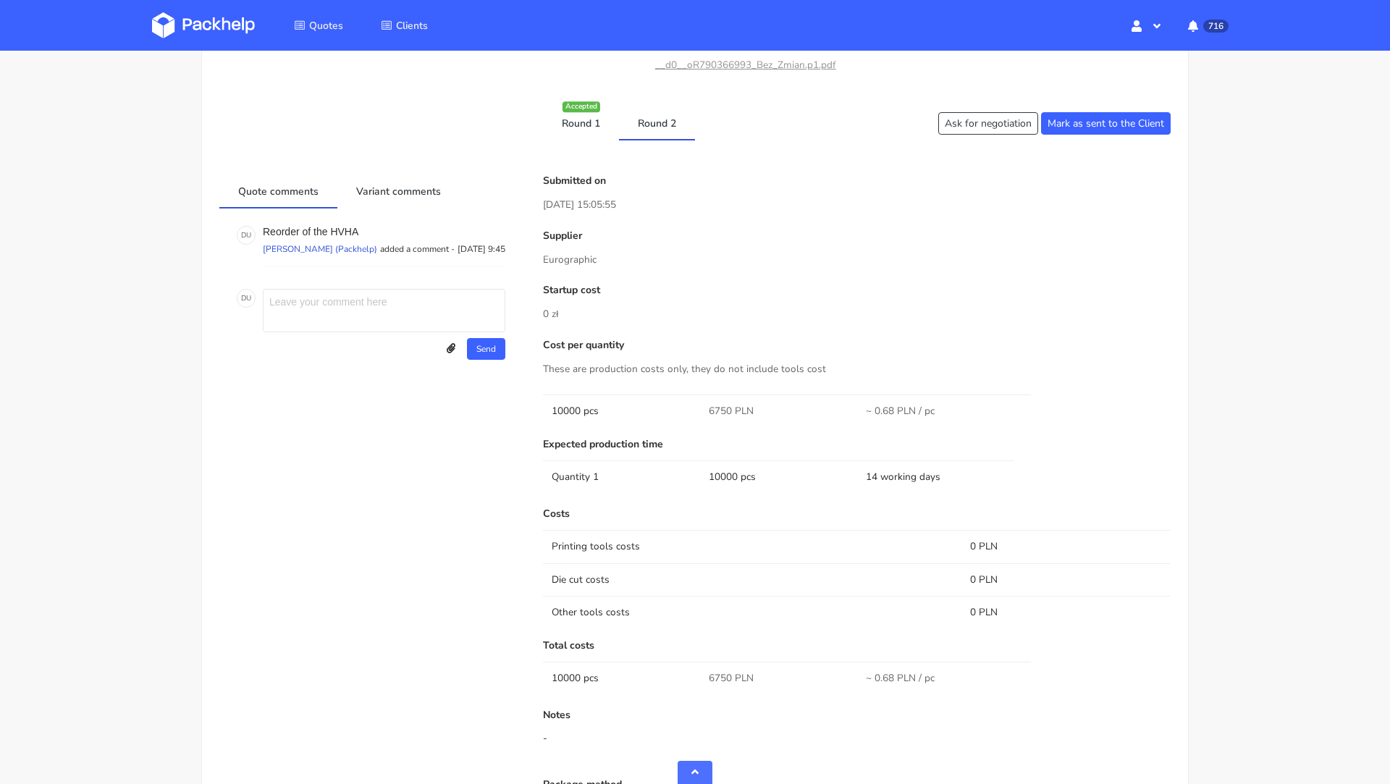
scroll to position [652, 0]
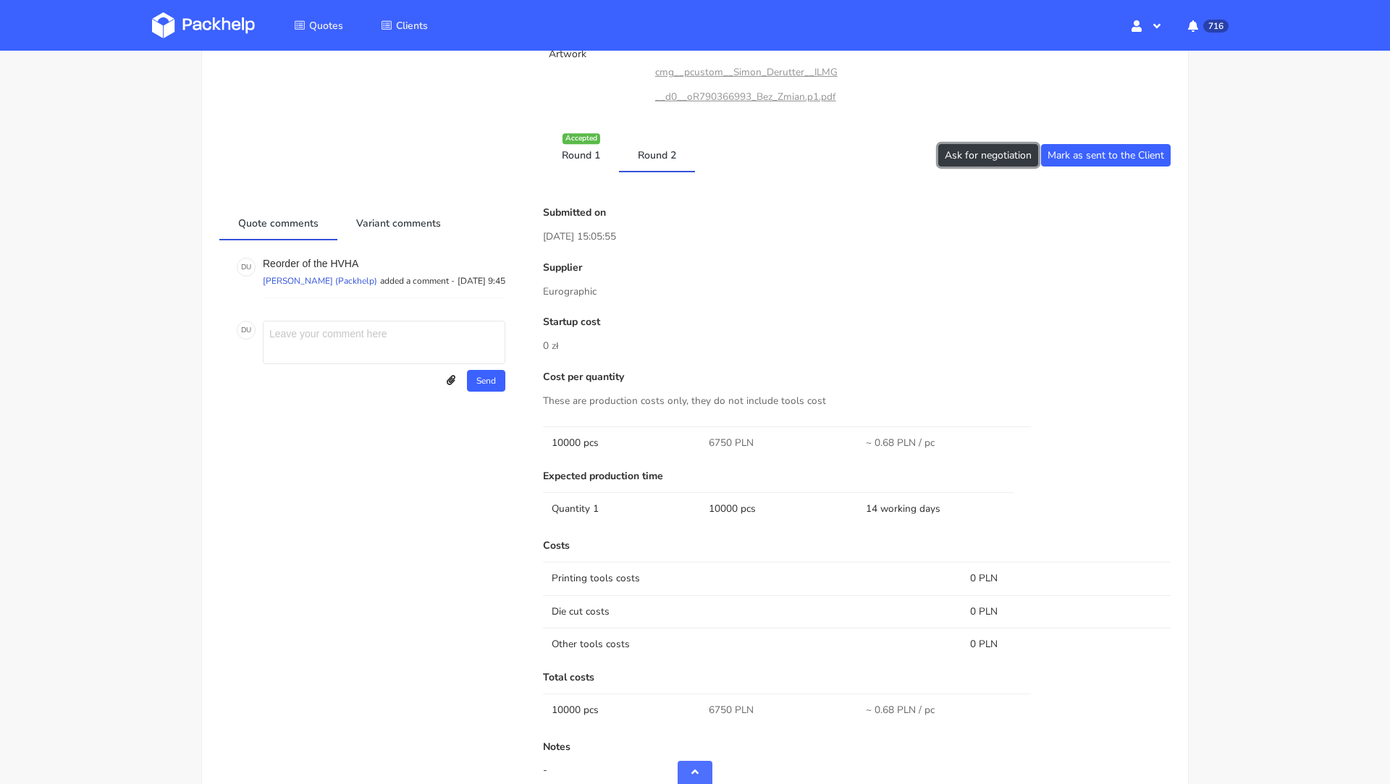
click at [976, 162] on button "Ask for negotiation" at bounding box center [988, 155] width 100 height 22
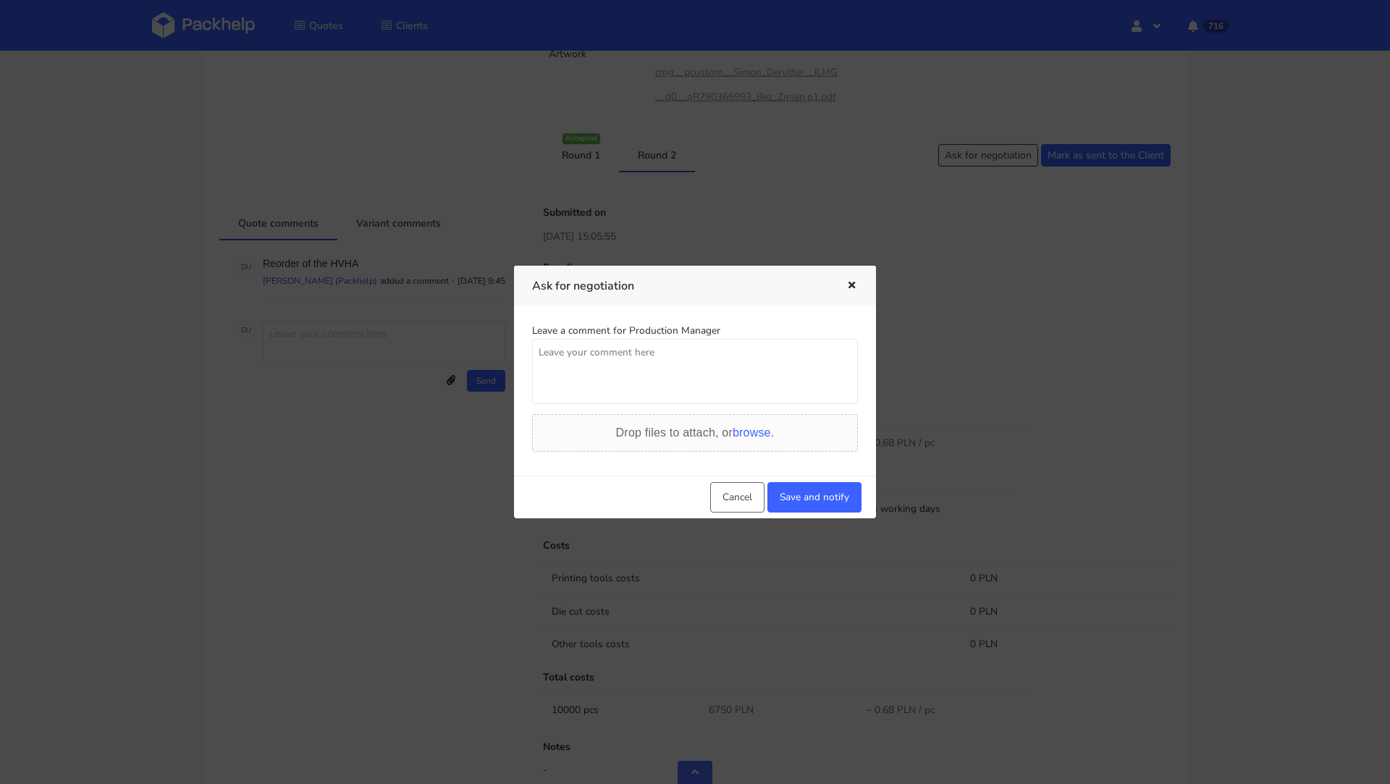
click at [598, 367] on textarea at bounding box center [695, 371] width 326 height 65
type textarea "Czy mozemy dostac jeszcze lepsza cene, klient mocno negocjuje?"
click at [858, 482] on button "Save and notify" at bounding box center [814, 497] width 94 height 30
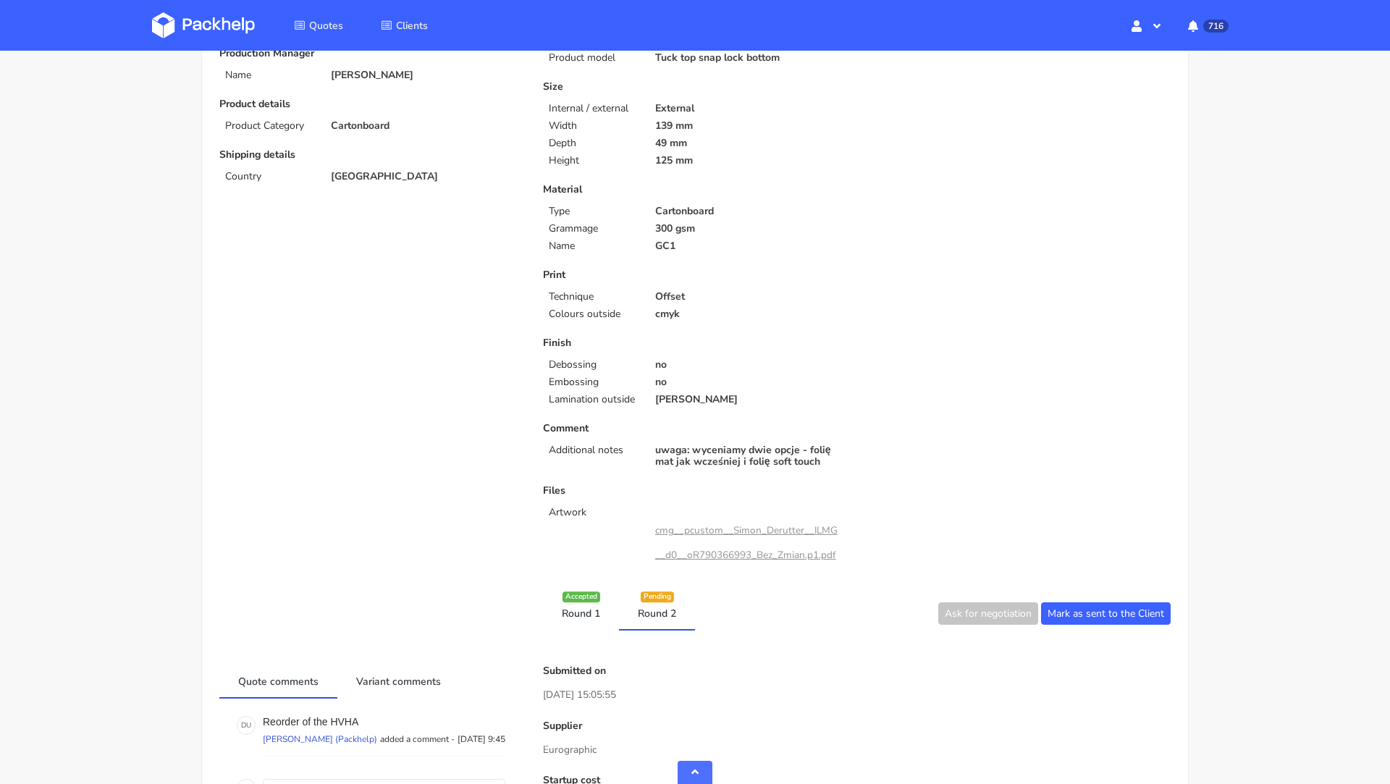
scroll to position [0, 0]
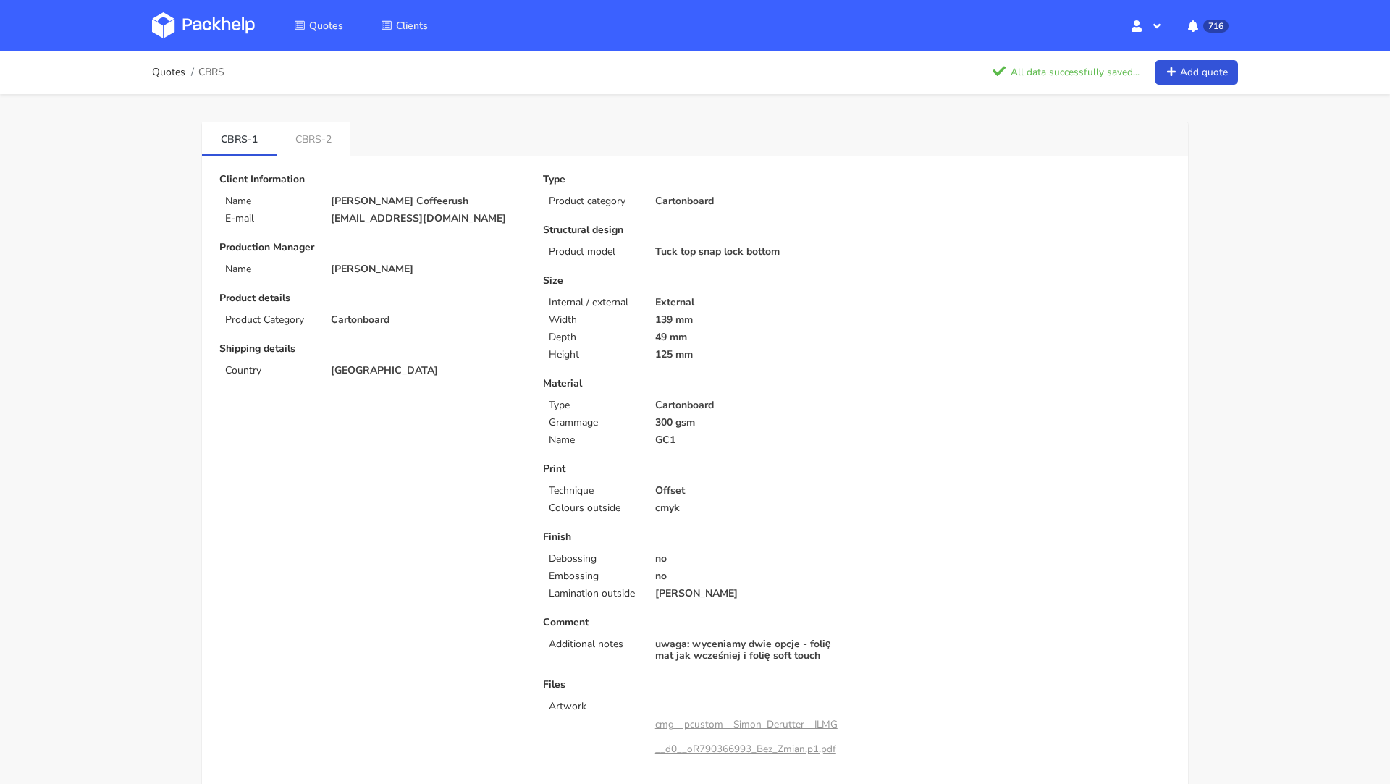
click at [222, 20] on img at bounding box center [203, 25] width 103 height 26
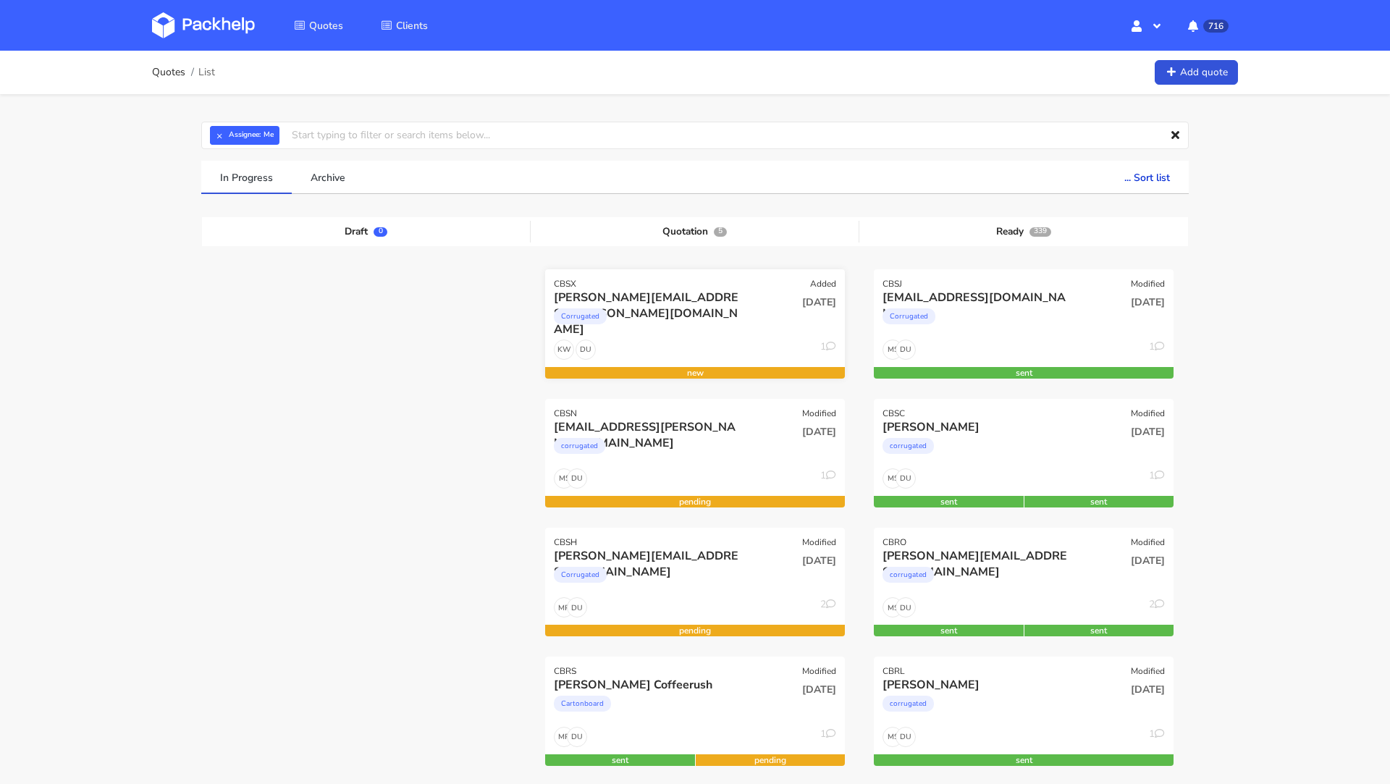
click at [681, 306] on div "Corrugated" at bounding box center [650, 320] width 192 height 29
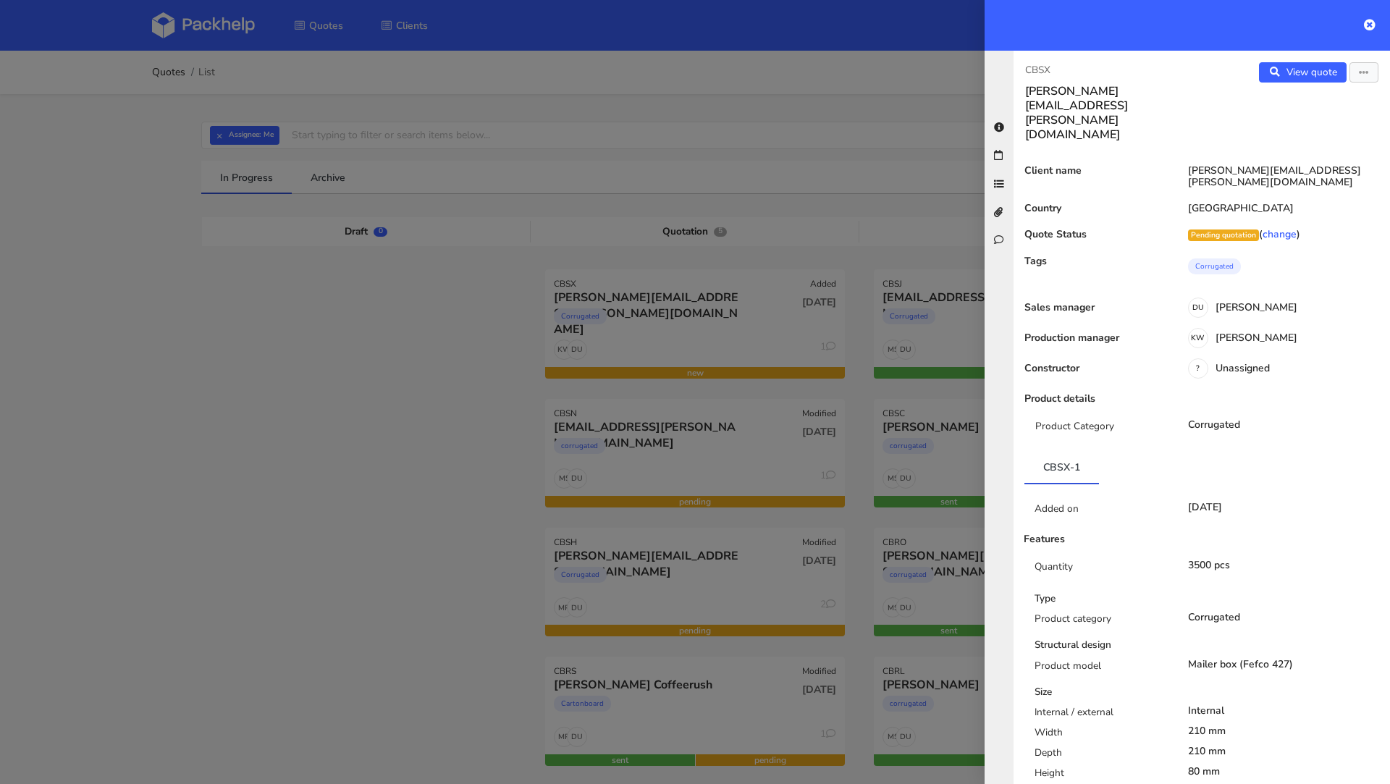
click at [1363, 83] on div "View quote Edit quote" at bounding box center [1296, 102] width 188 height 80
click at [1363, 70] on icon "button" at bounding box center [1364, 73] width 10 height 10
click at [1323, 103] on link "Edit quote" at bounding box center [1316, 101] width 127 height 24
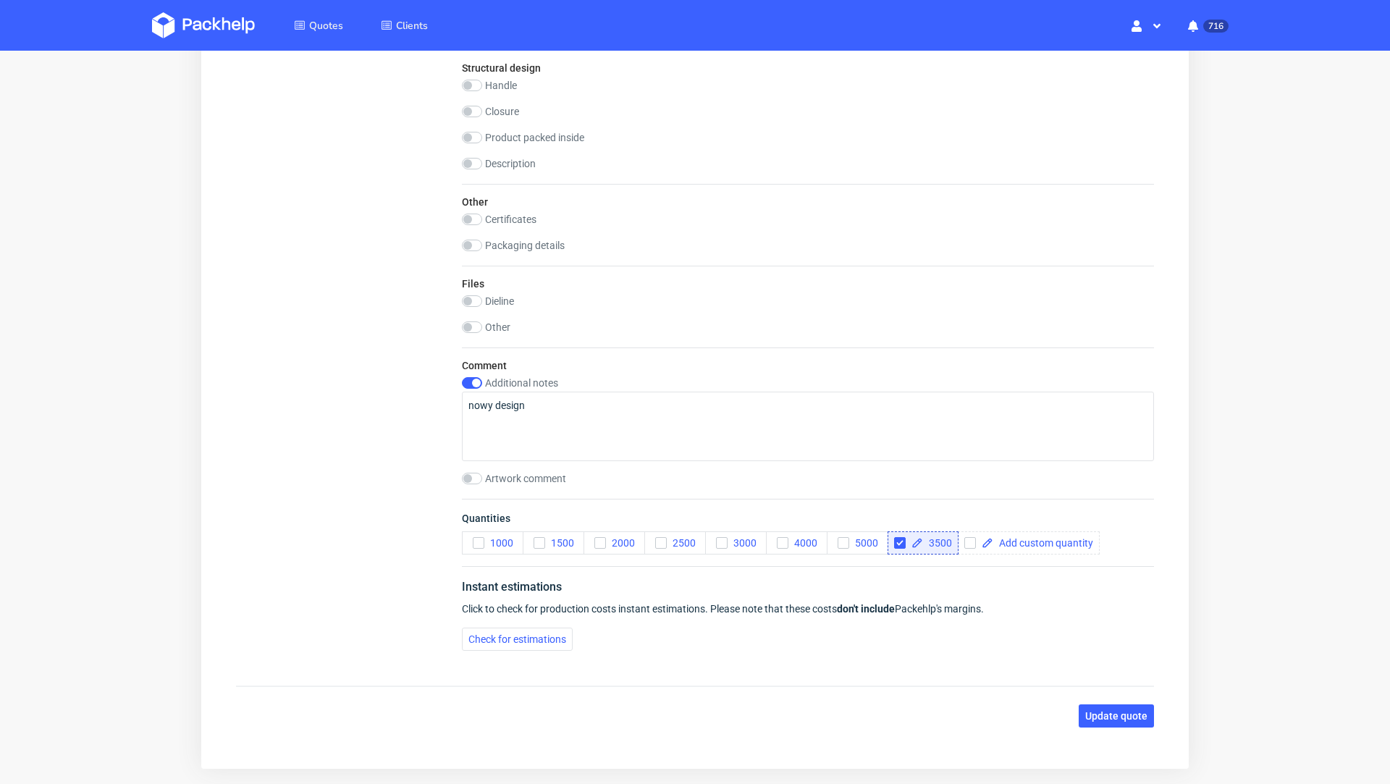
scroll to position [1507, 0]
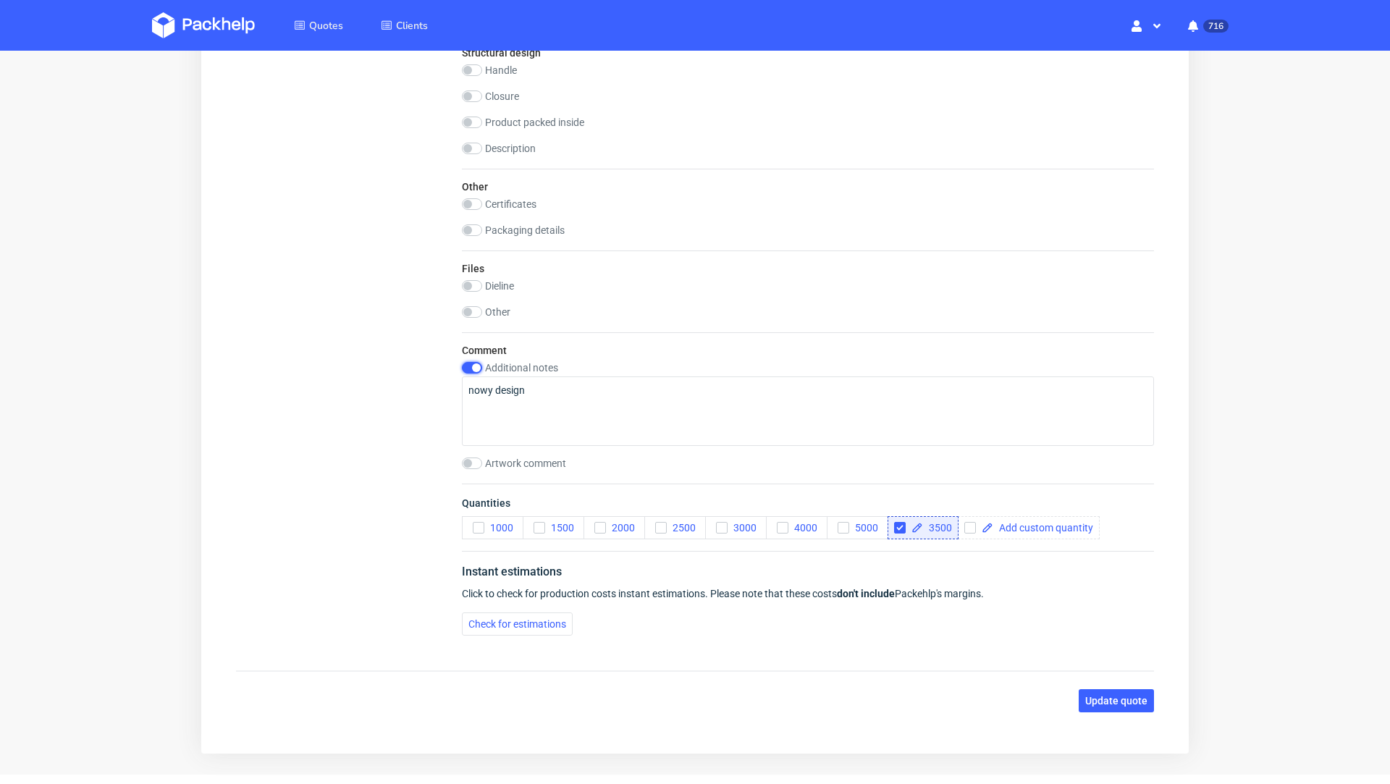
click at [476, 364] on input "checkbox" at bounding box center [472, 368] width 20 height 12
checkbox input "false"
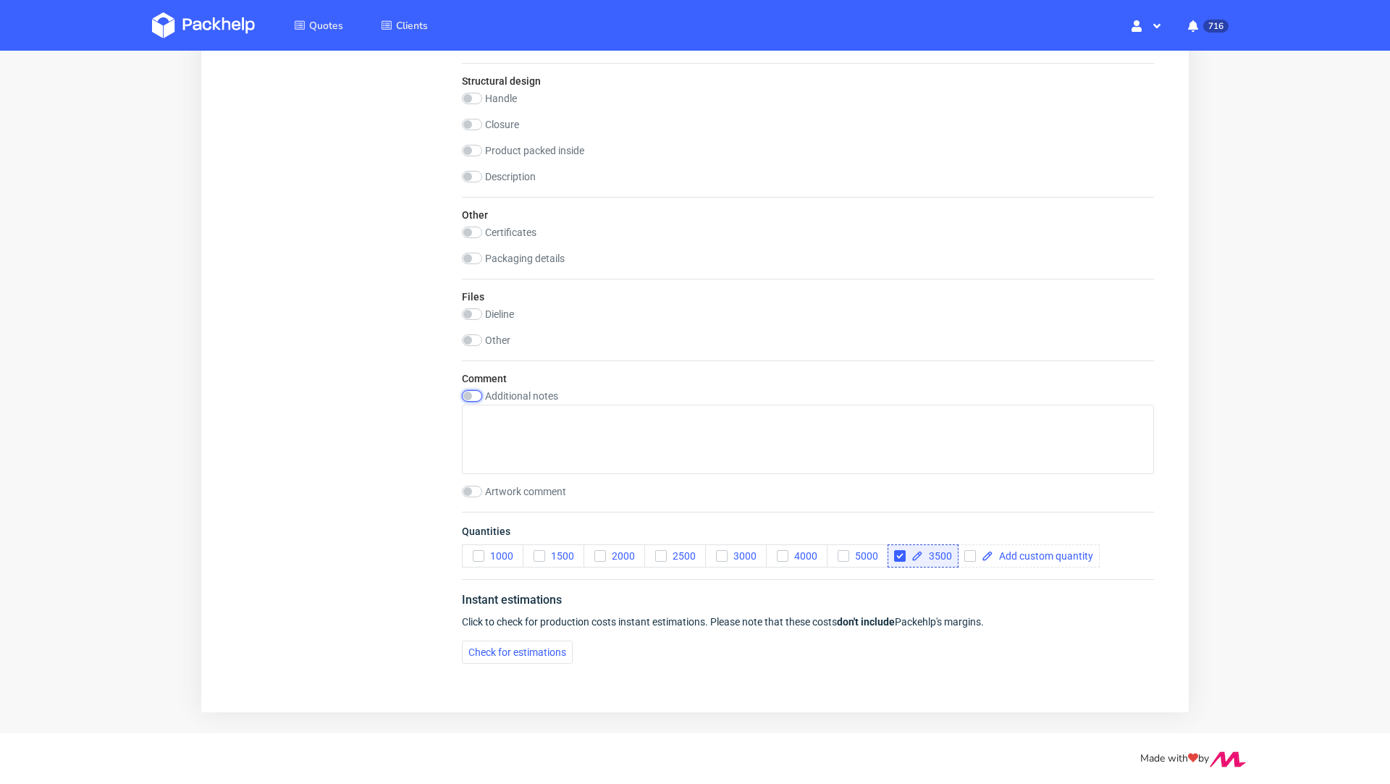
scroll to position [1480, 0]
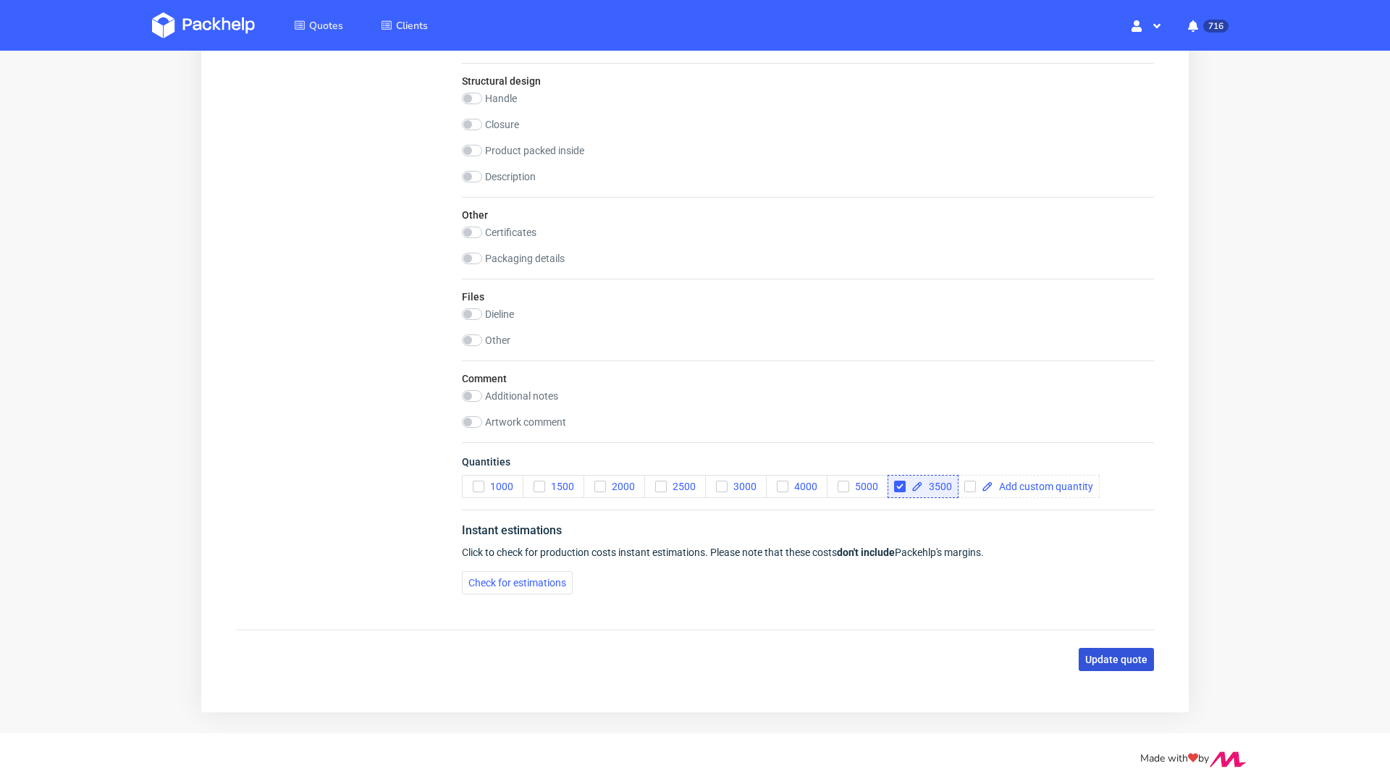
click at [1093, 661] on span "Update quote" at bounding box center [1116, 660] width 62 height 10
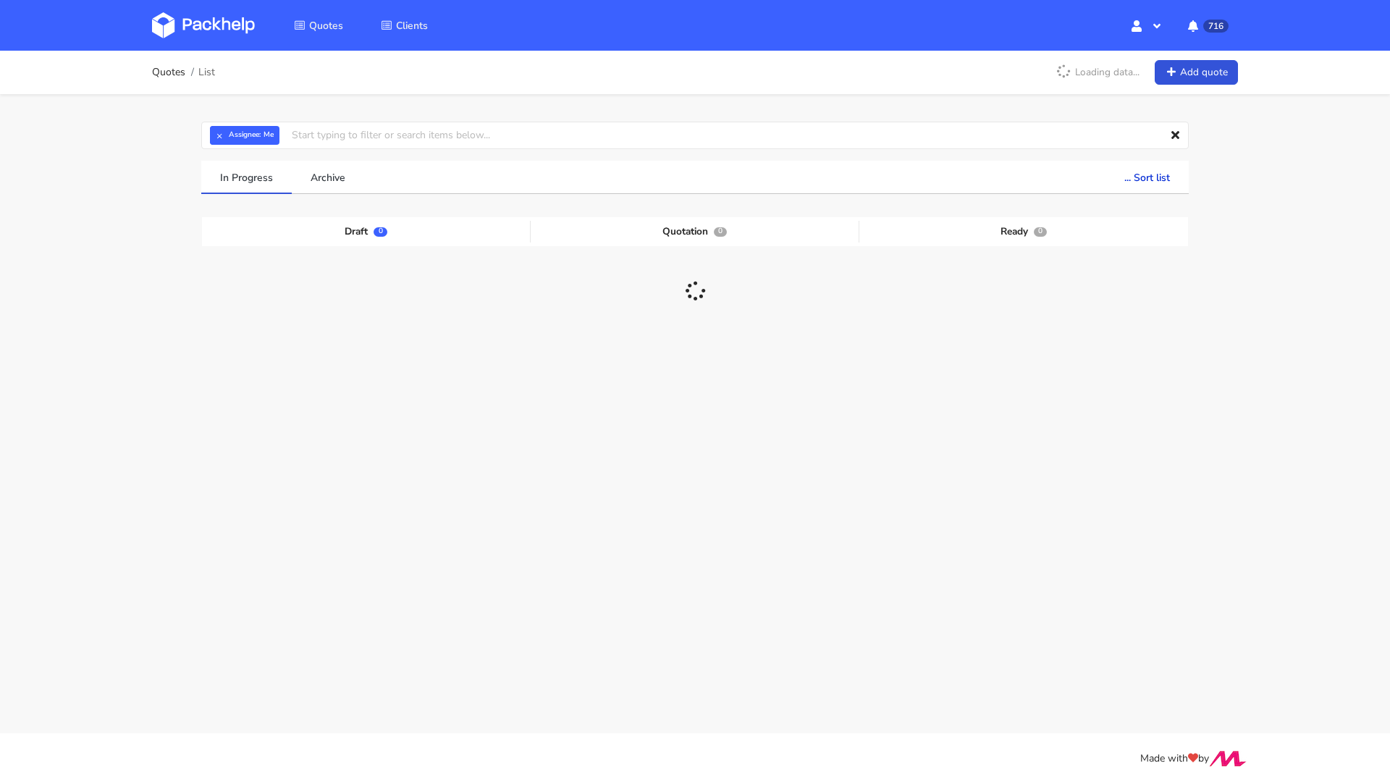
click at [212, 32] on img at bounding box center [203, 25] width 103 height 26
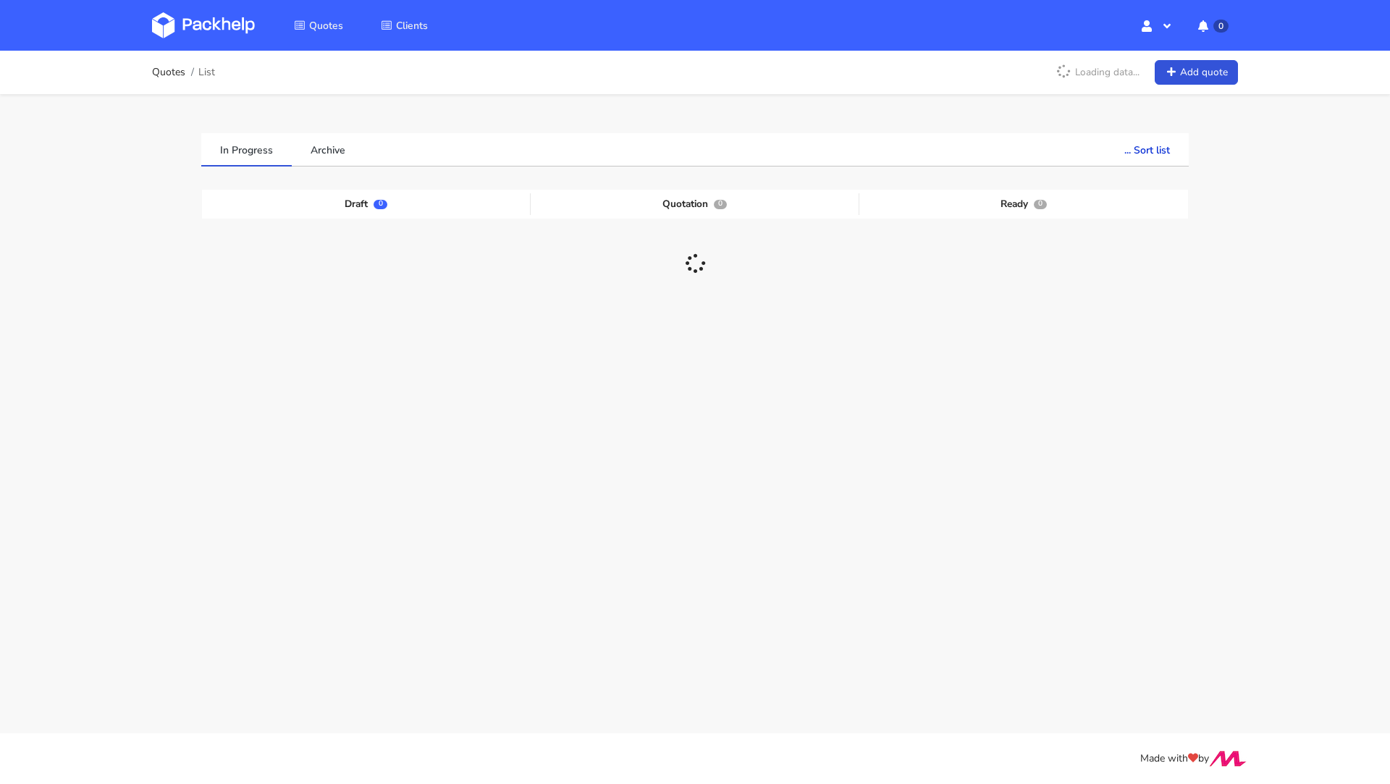
click at [210, 28] on img at bounding box center [203, 25] width 103 height 26
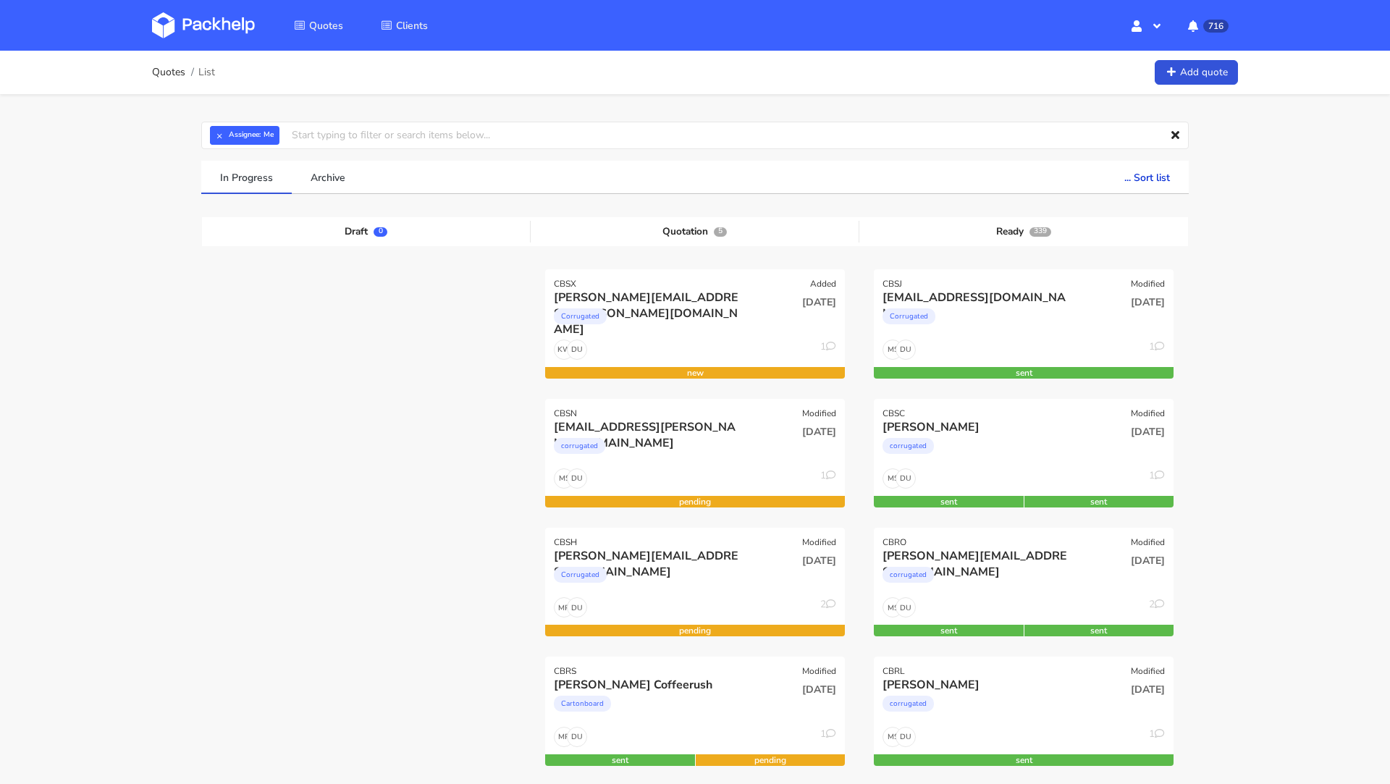
click at [208, 22] on img at bounding box center [203, 25] width 103 height 26
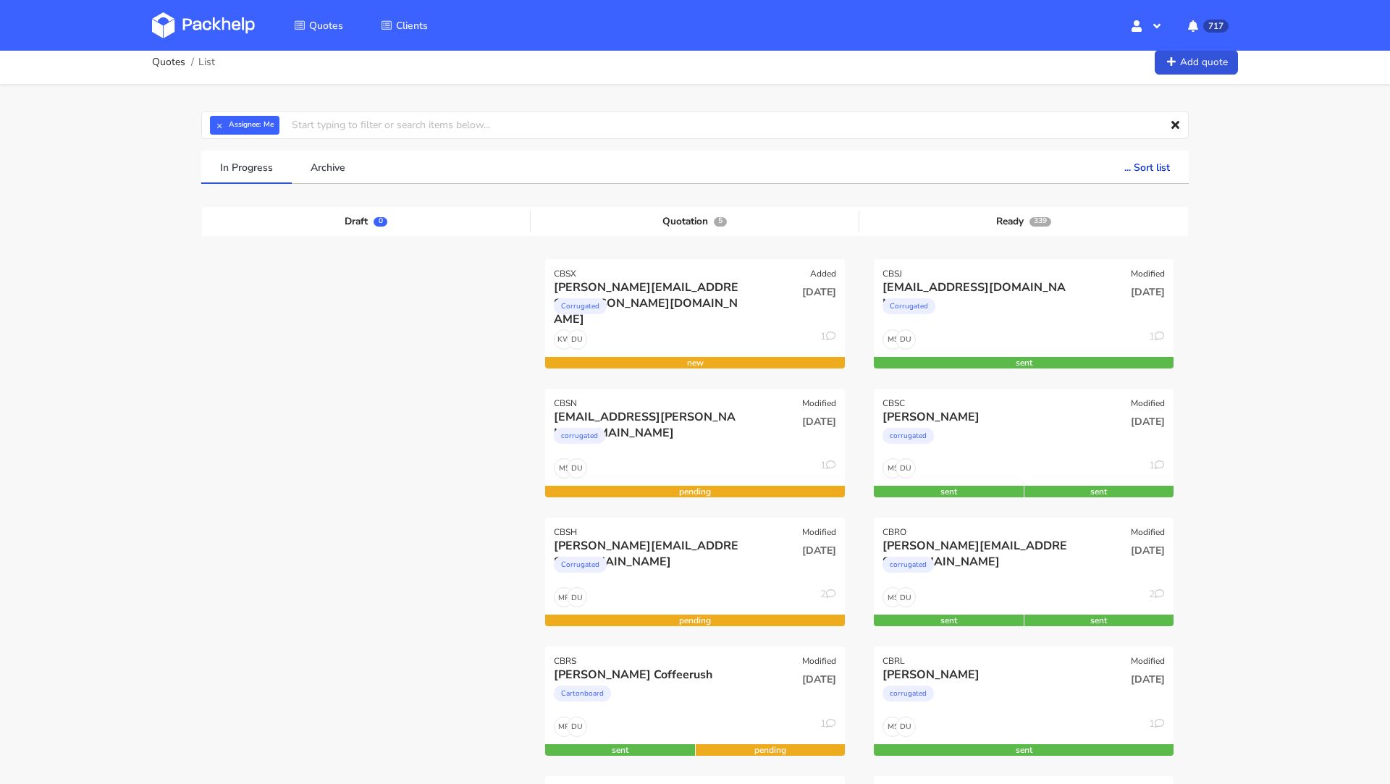
scroll to position [12, 0]
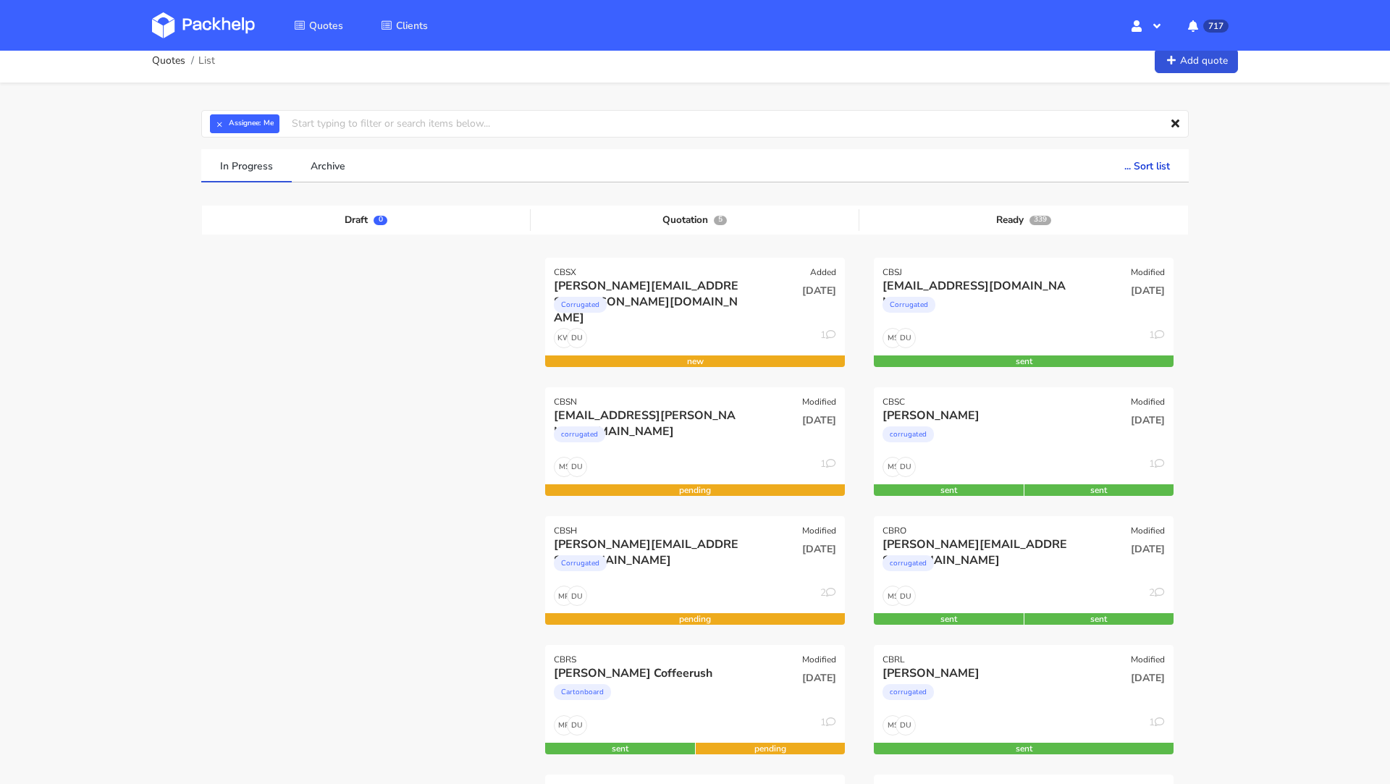
click at [629, 547] on div "[PERSON_NAME][EMAIL_ADDRESS][DOMAIN_NAME]" at bounding box center [650, 545] width 192 height 16
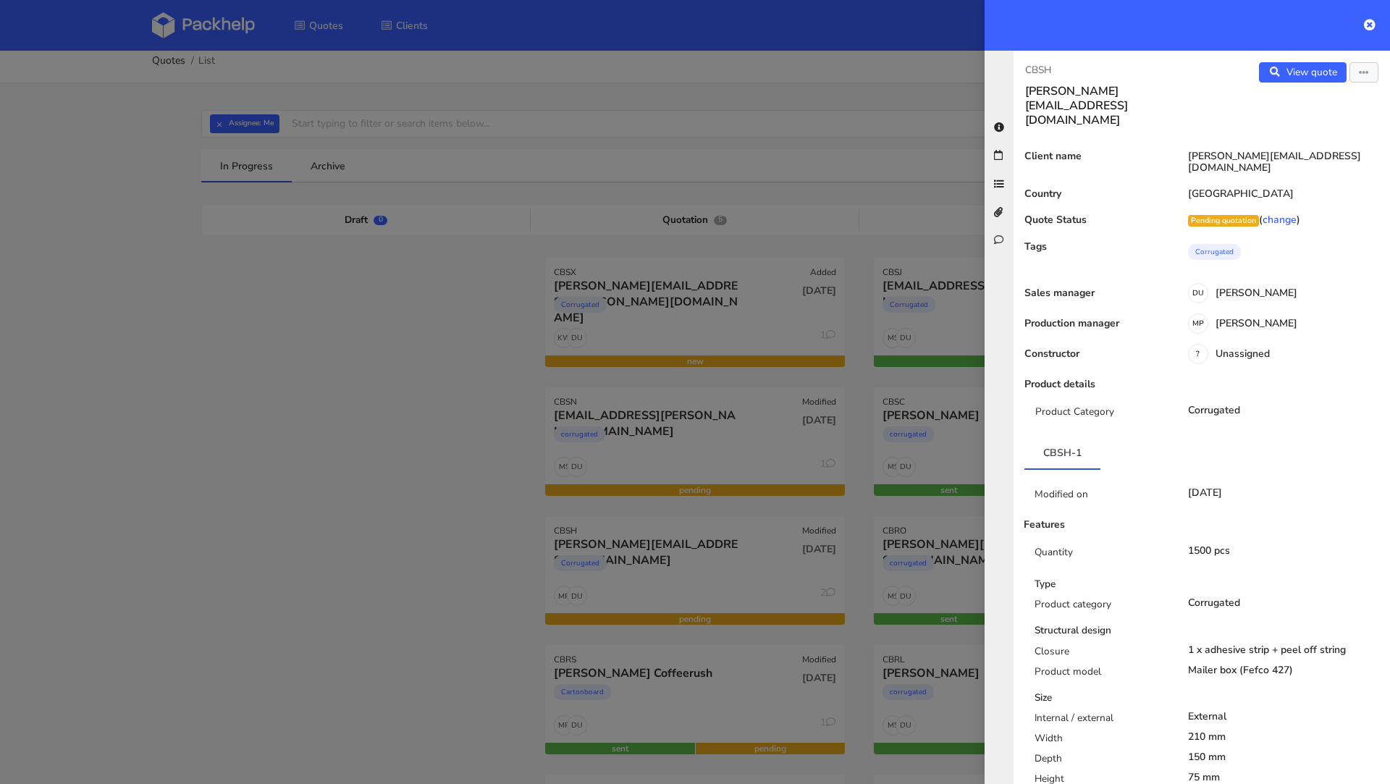
click at [1040, 65] on p "CBSH" at bounding box center [1107, 70] width 165 height 16
copy p "CBSH"
click at [245, 471] on div at bounding box center [695, 392] width 1390 height 784
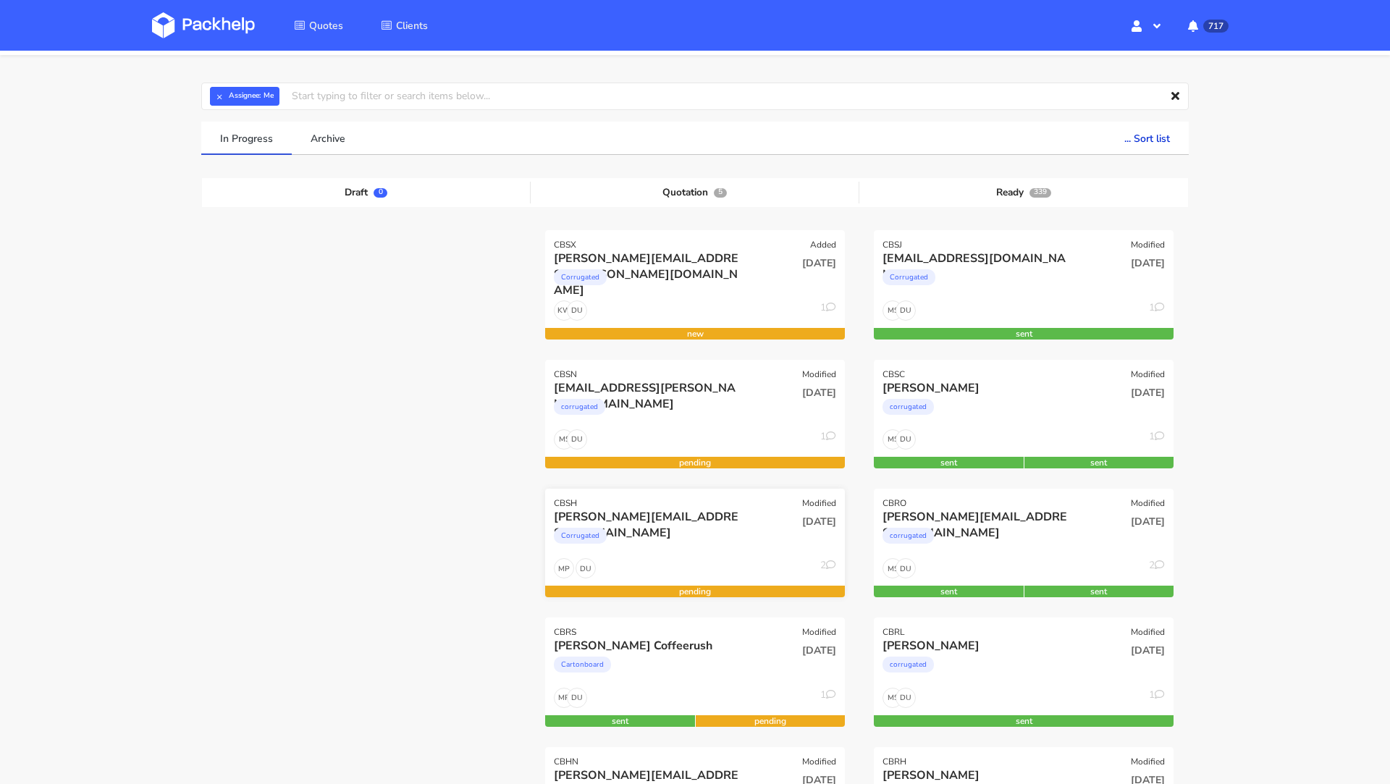
scroll to position [45, 0]
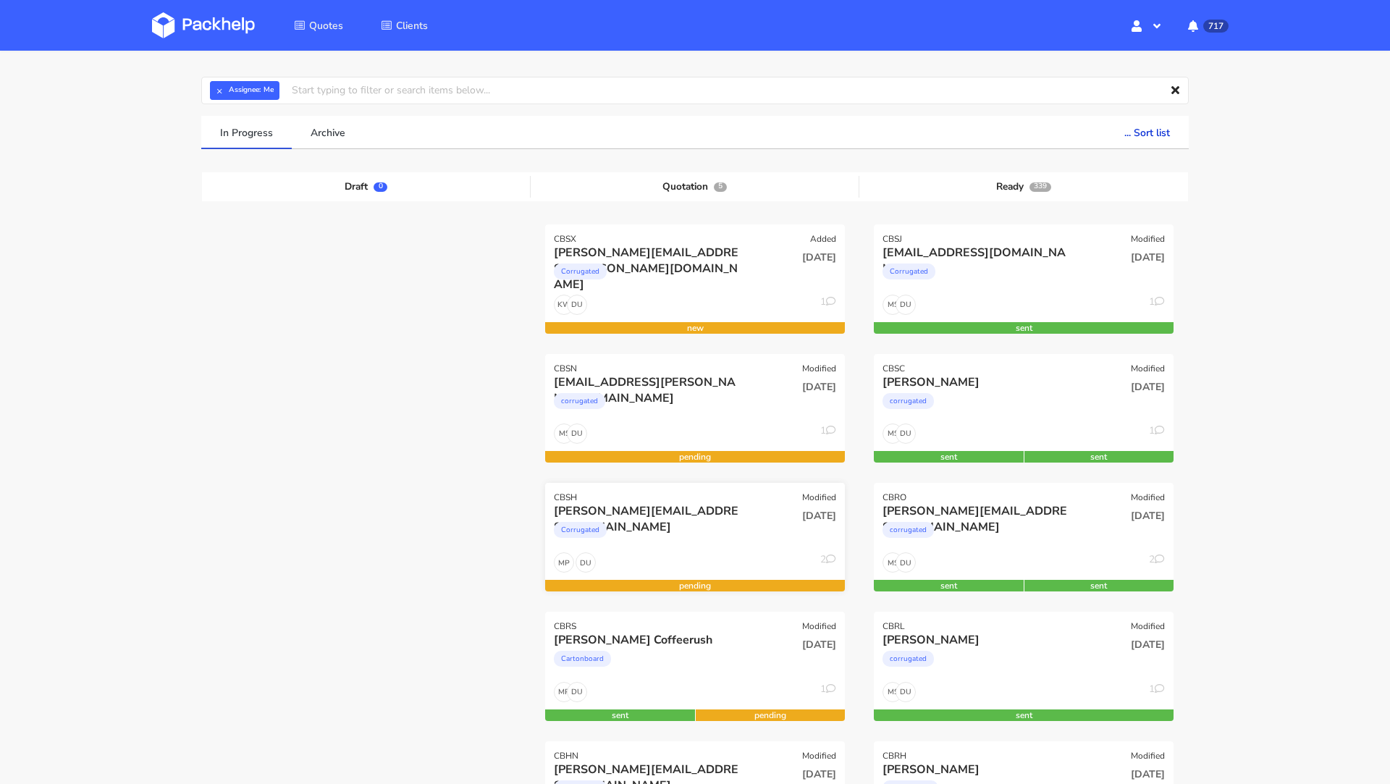
click at [639, 505] on div "[PERSON_NAME][EMAIL_ADDRESS][DOMAIN_NAME]" at bounding box center [650, 511] width 192 height 16
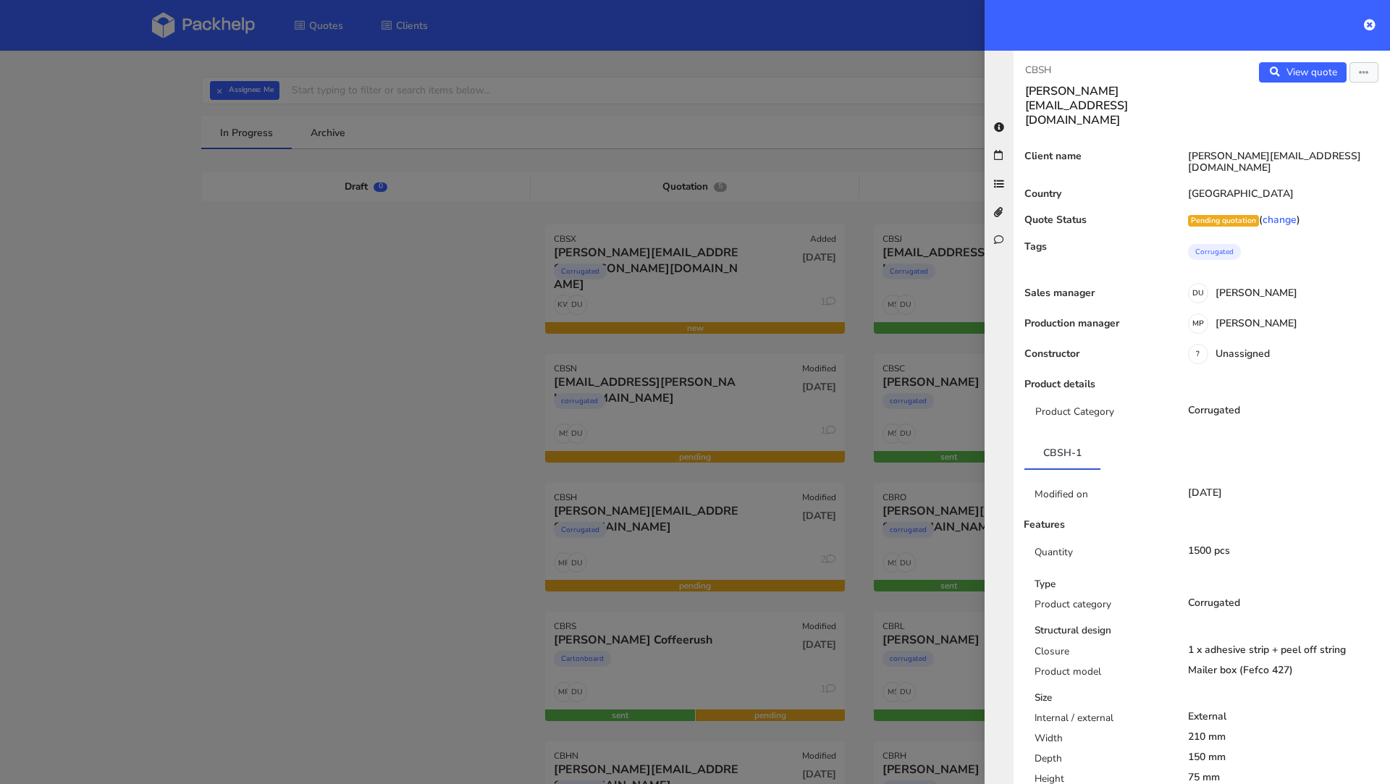
click at [1043, 70] on p "CBSH" at bounding box center [1107, 70] width 165 height 16
copy p "CBSH"
click at [310, 405] on div at bounding box center [695, 392] width 1390 height 784
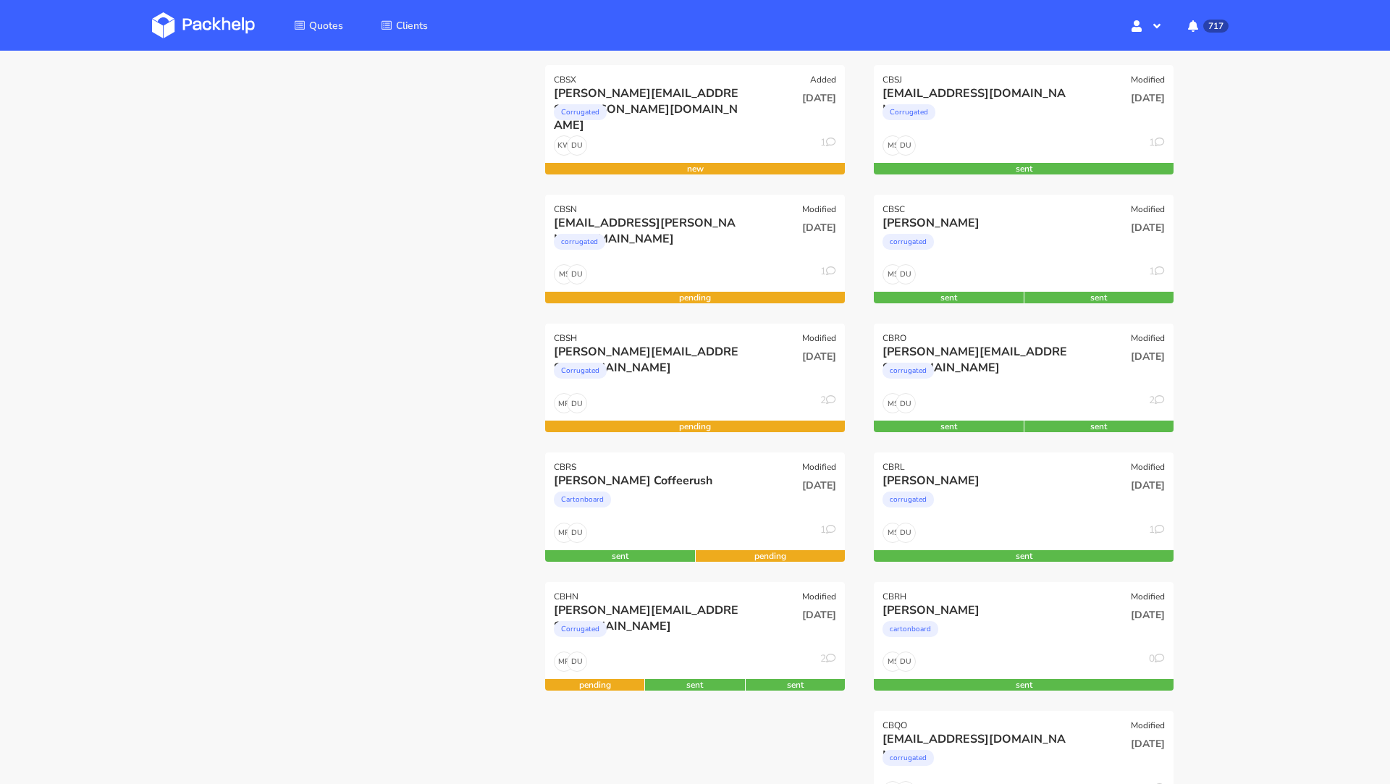
scroll to position [93, 0]
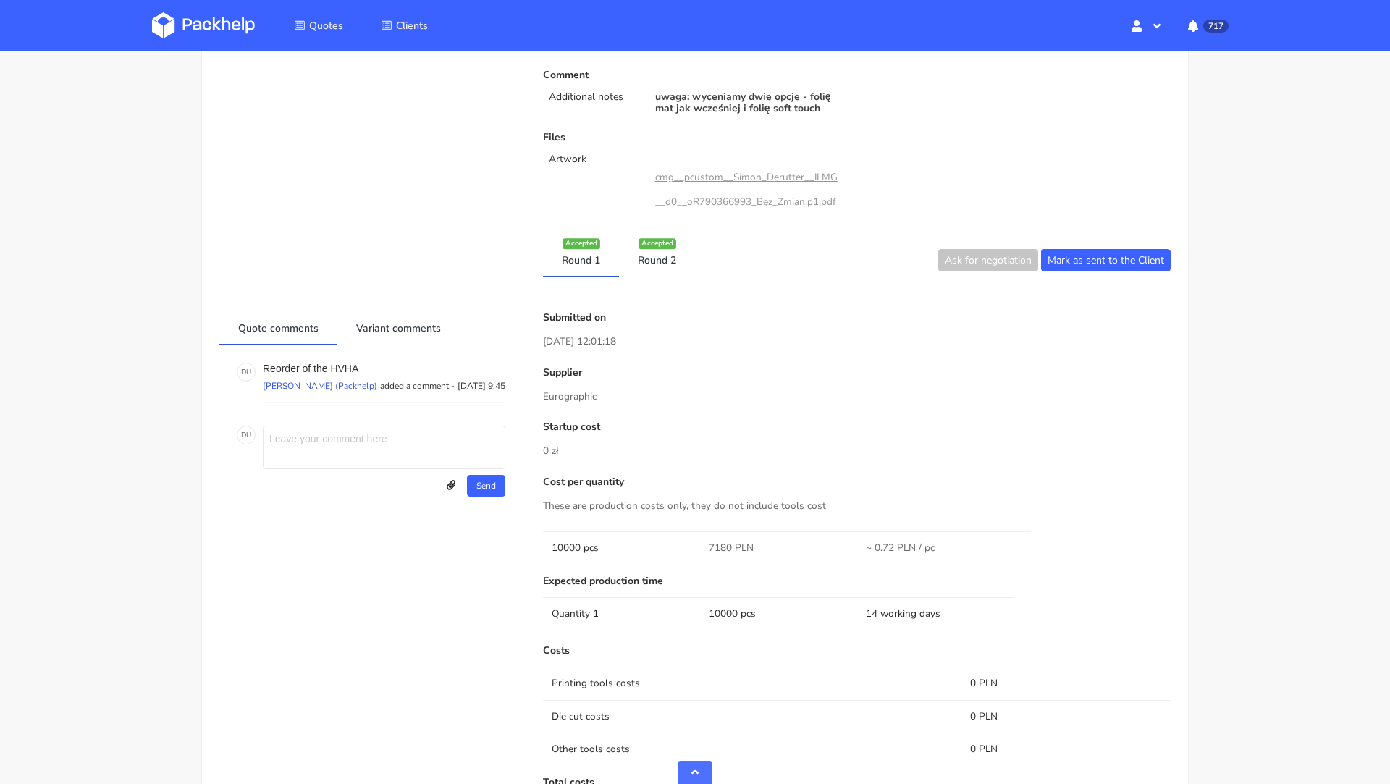
scroll to position [551, 0]
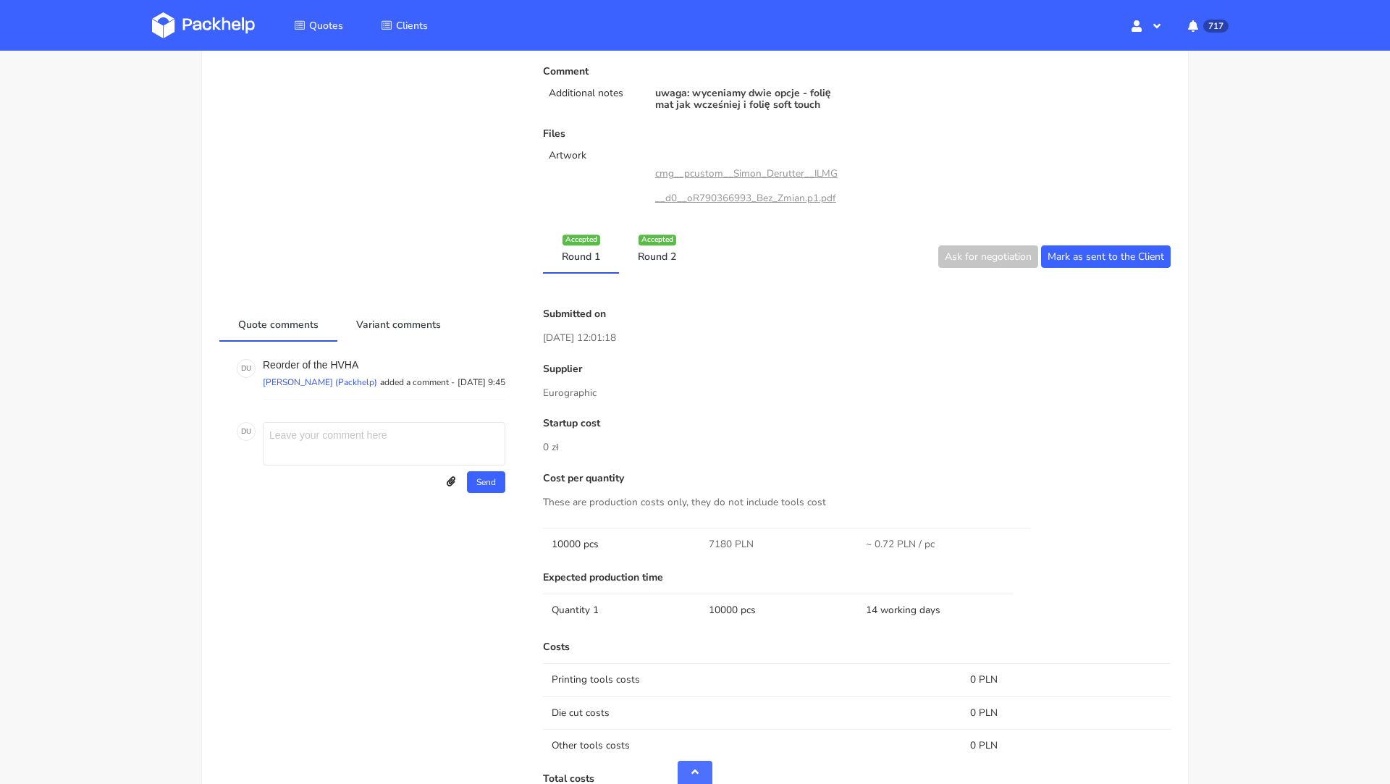
click at [660, 231] on div "Client Information Name [PERSON_NAME] Coffeerush E-mail [EMAIL_ADDRESS][DOMAIN_…" at bounding box center [694, 367] width 951 height 1489
click at [660, 242] on div "Accepted" at bounding box center [658, 240] width 38 height 11
click at [663, 255] on link "Round 2" at bounding box center [657, 256] width 76 height 32
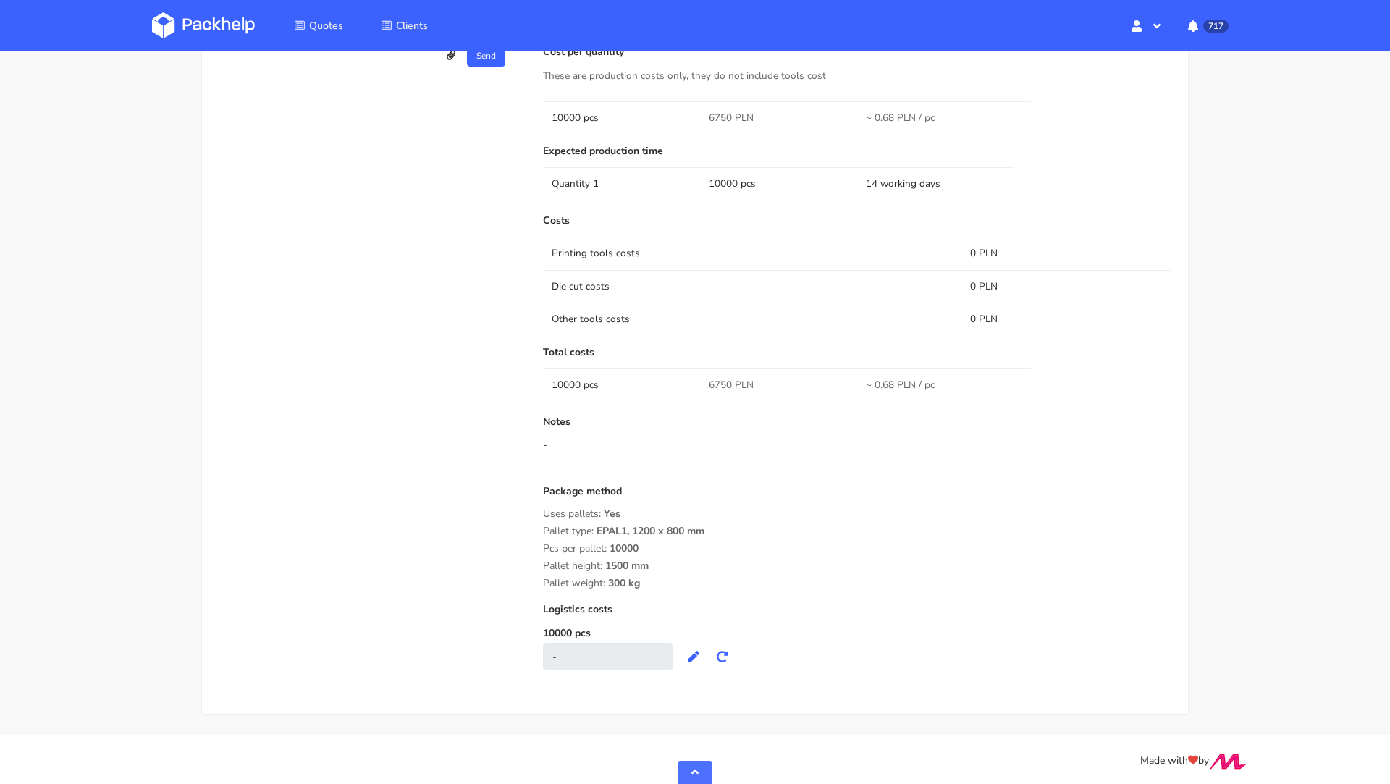
scroll to position [0, 0]
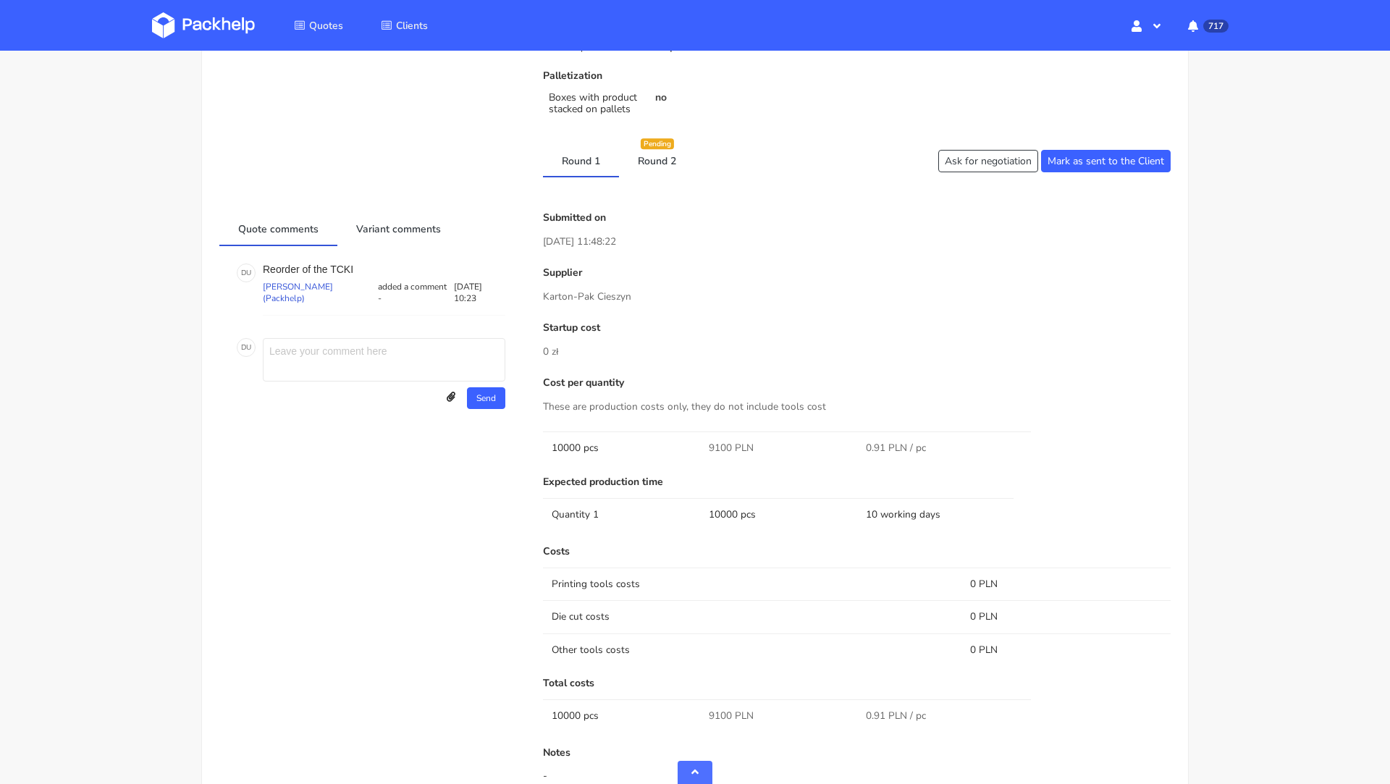
scroll to position [414, 0]
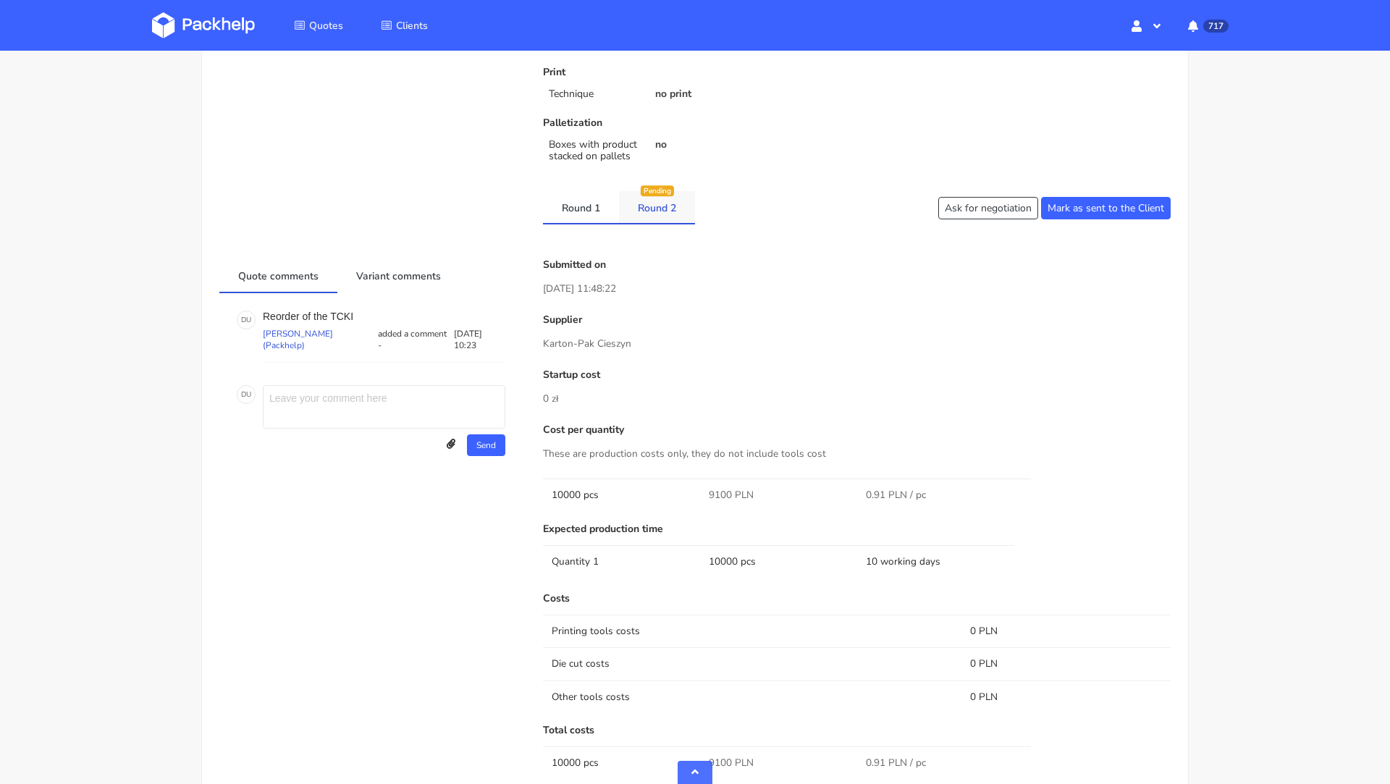
click at [653, 206] on link "Round 2" at bounding box center [657, 207] width 76 height 32
click at [576, 204] on link "Round 1" at bounding box center [581, 207] width 76 height 32
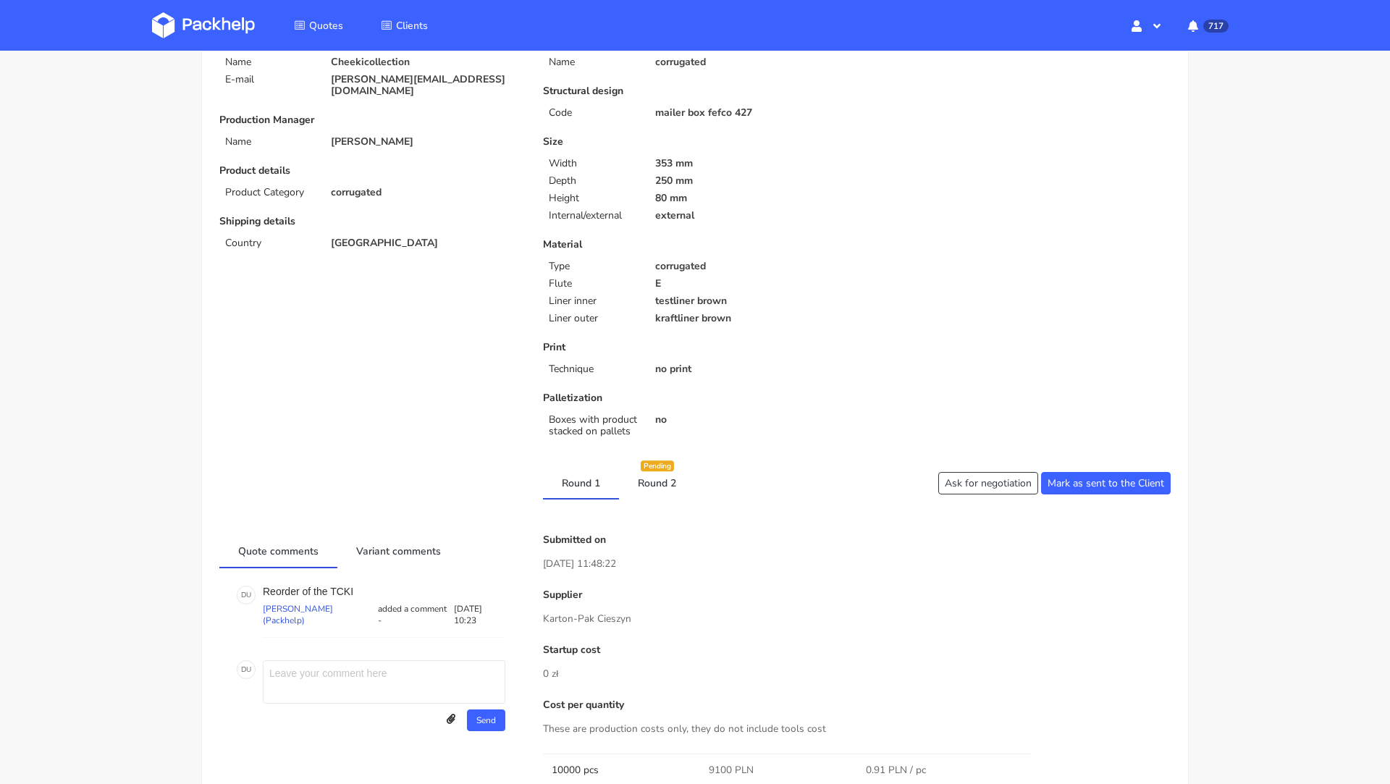
scroll to position [0, 0]
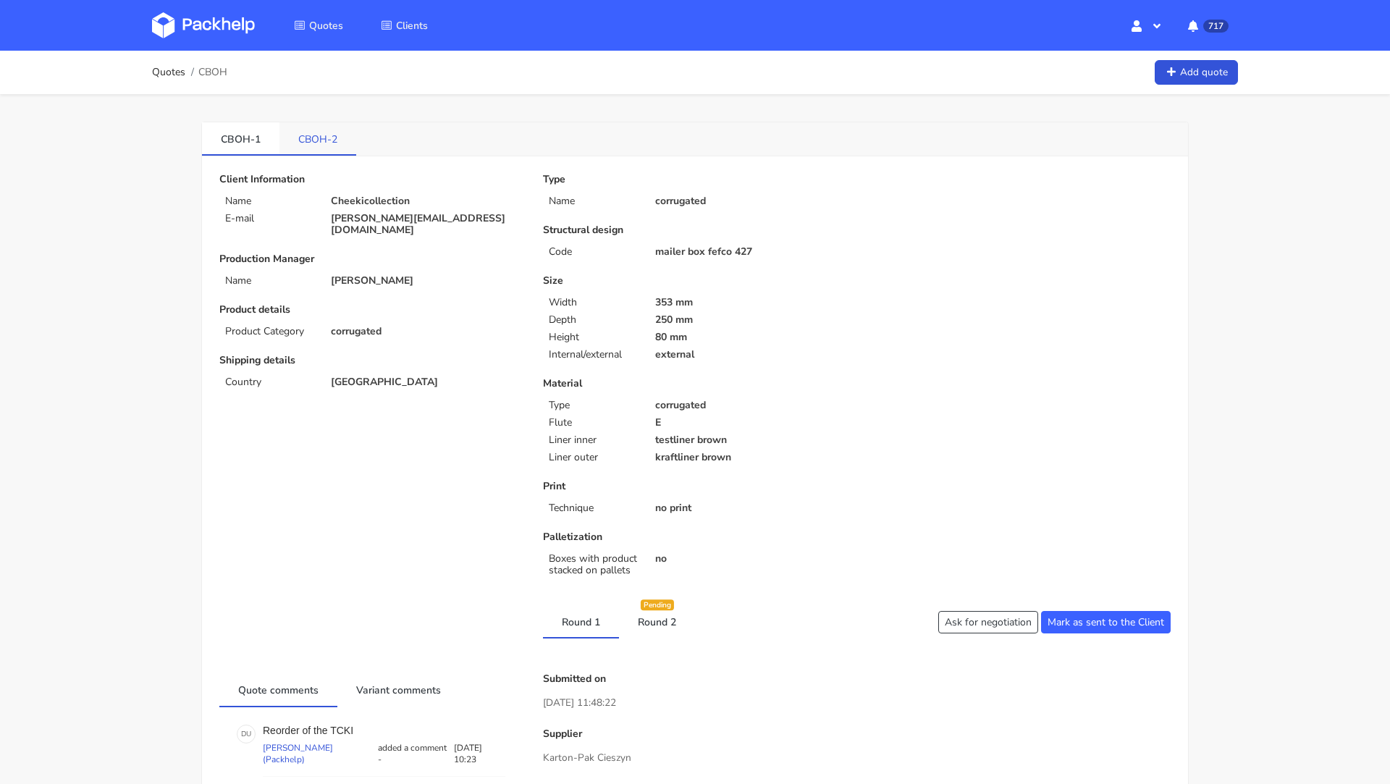
click at [336, 139] on link "CBOH-2" at bounding box center [317, 138] width 77 height 32
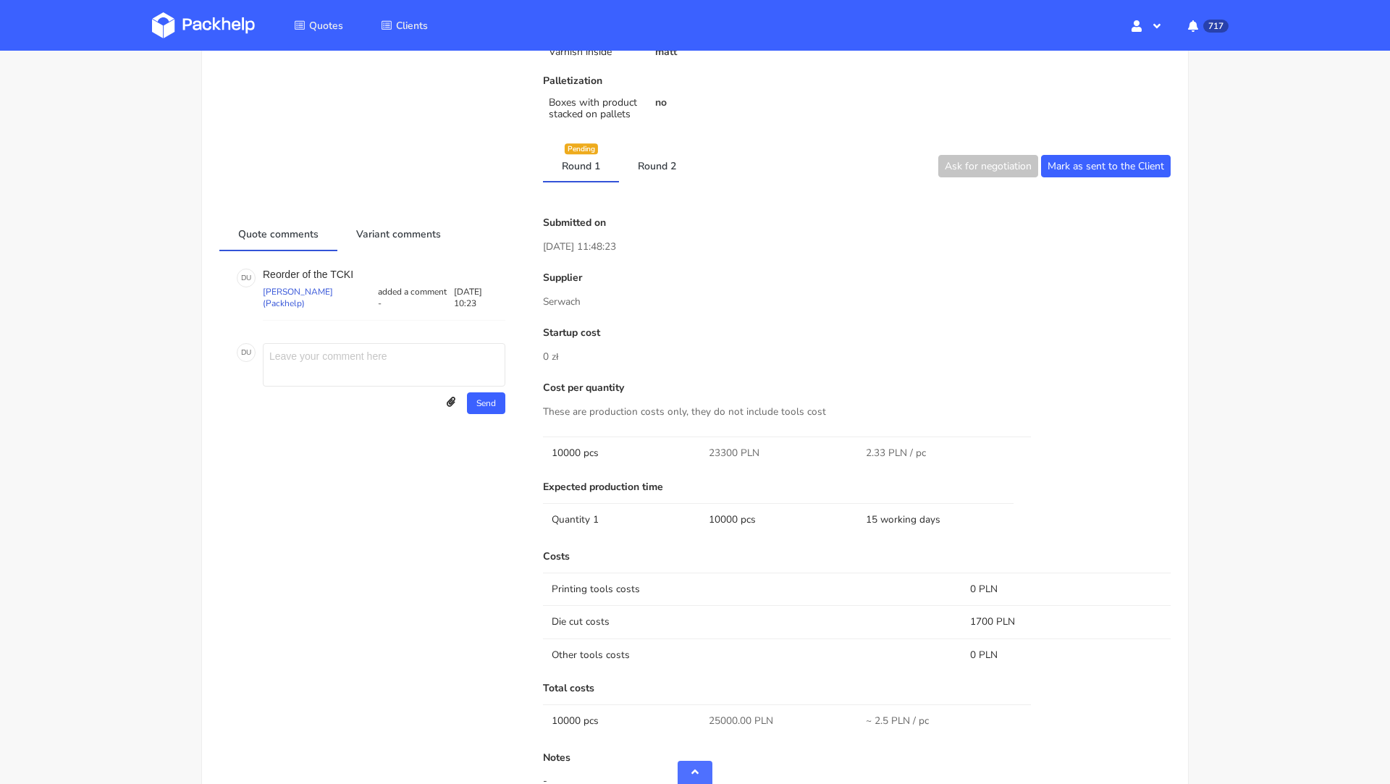
scroll to position [606, 0]
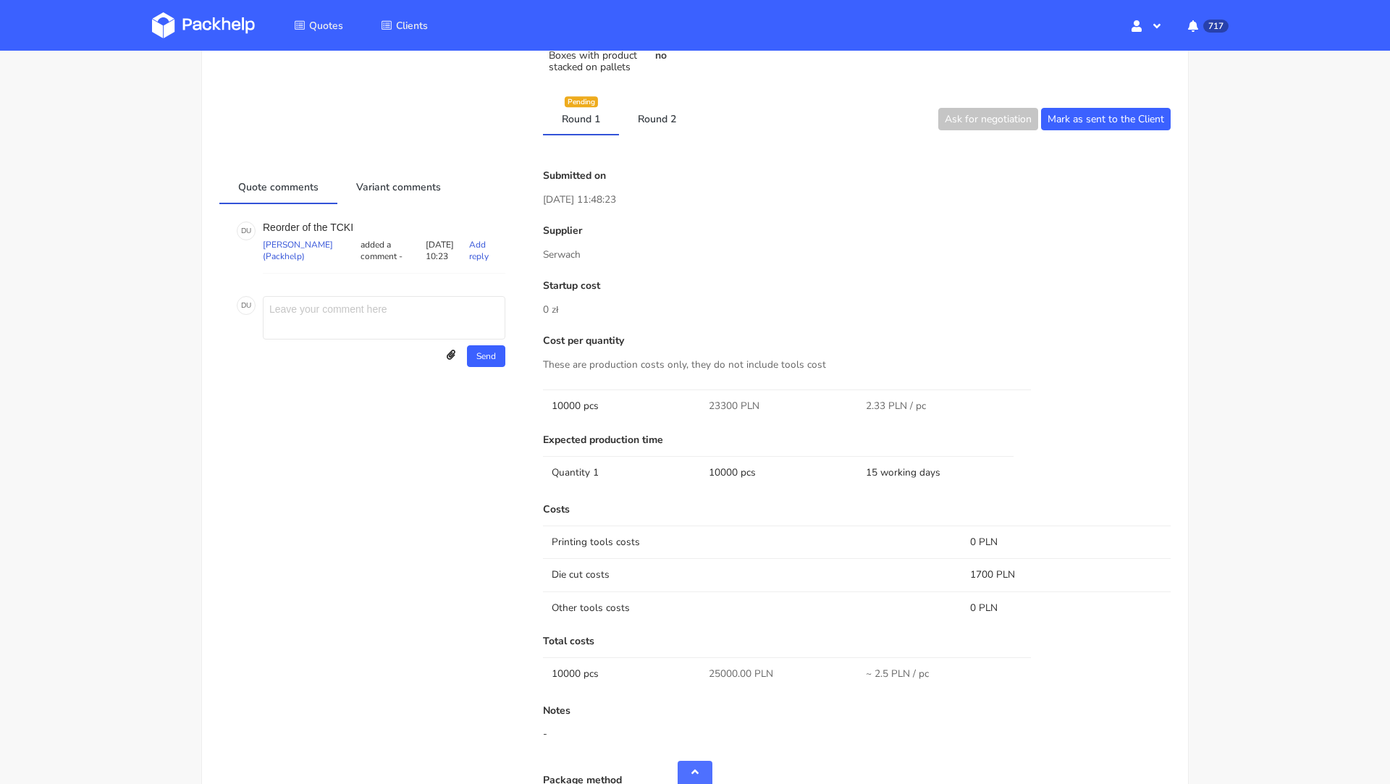
click at [340, 226] on p "Reorder of the TCKI" at bounding box center [384, 228] width 243 height 12
copy p "TCKI"
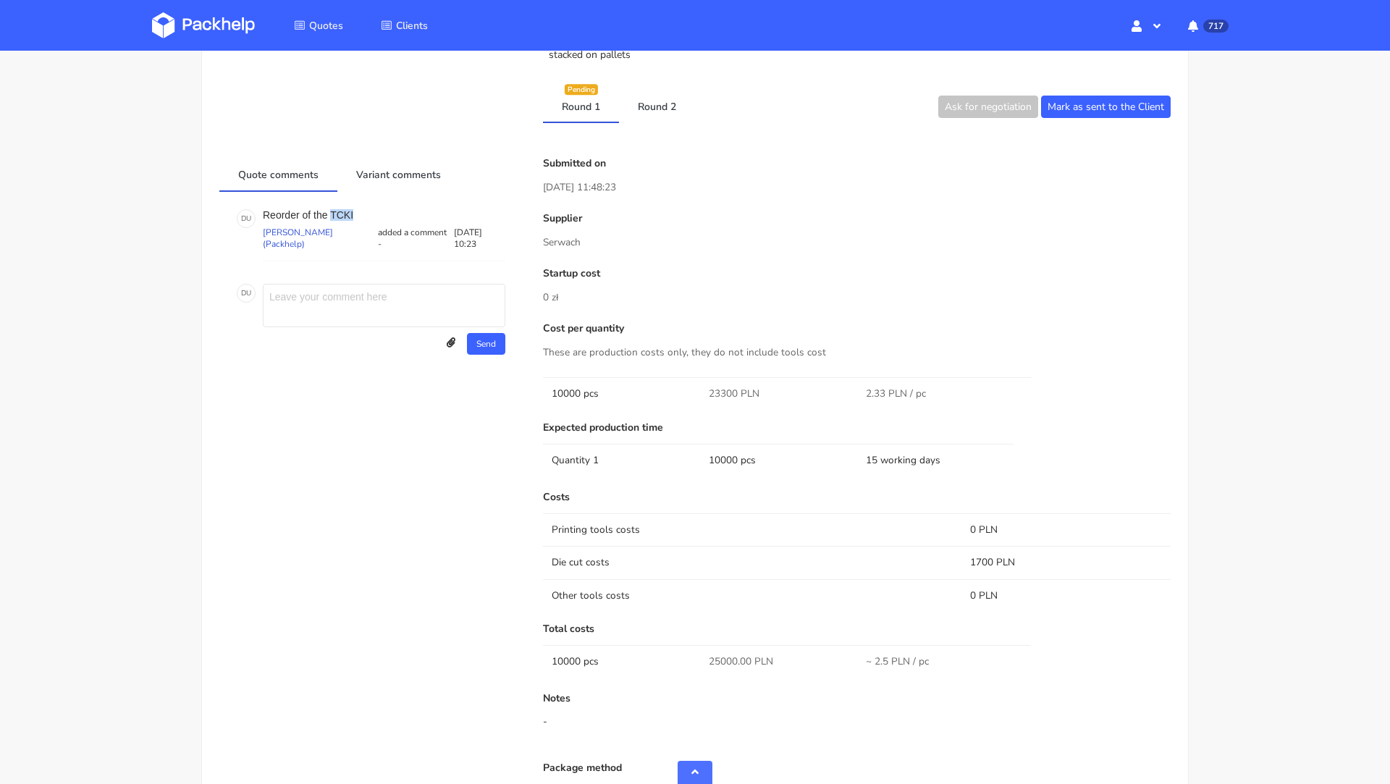
scroll to position [0, 0]
